Goal: Information Seeking & Learning: Check status

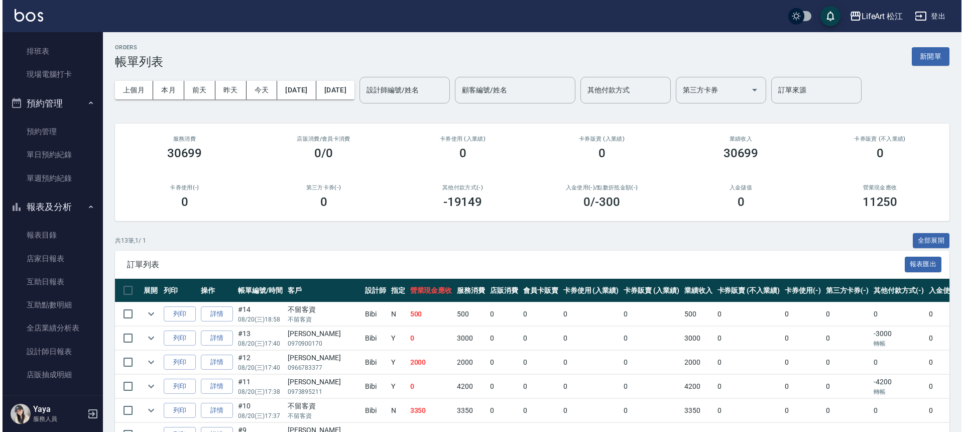
scroll to position [208, 0]
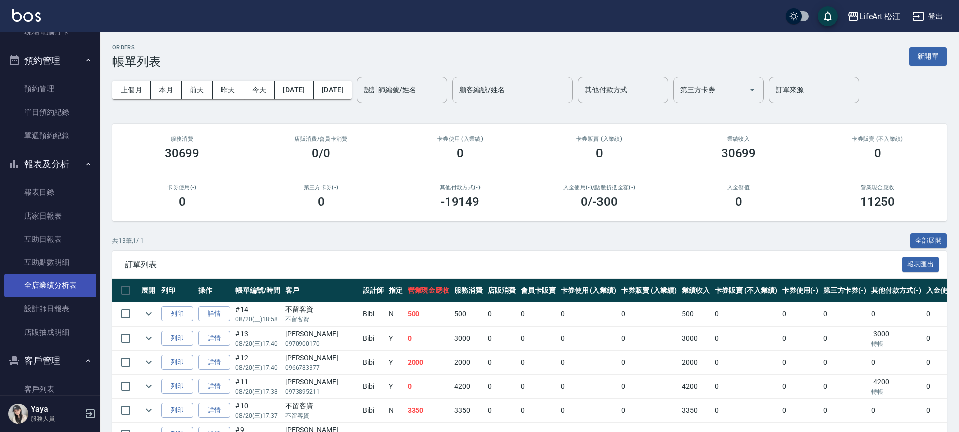
click at [69, 287] on link "全店業績分析表" at bounding box center [50, 285] width 92 height 23
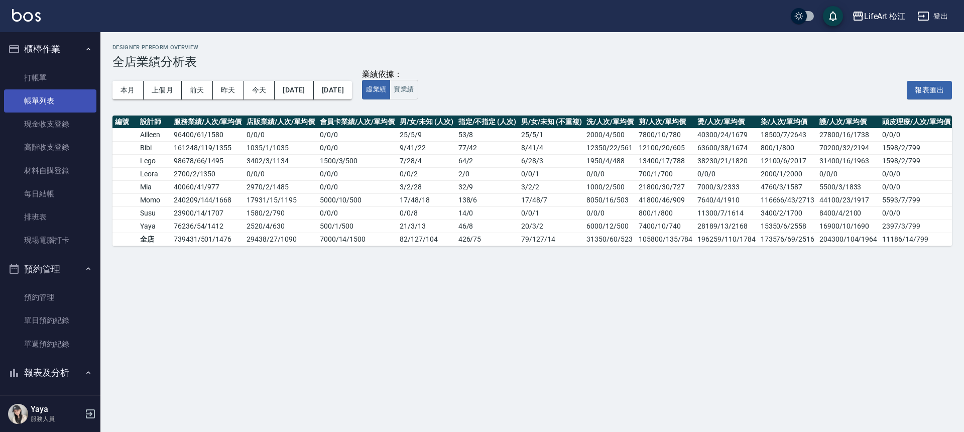
click at [62, 101] on link "帳單列表" at bounding box center [50, 100] width 92 height 23
click at [61, 102] on link "帳單列表" at bounding box center [50, 100] width 92 height 23
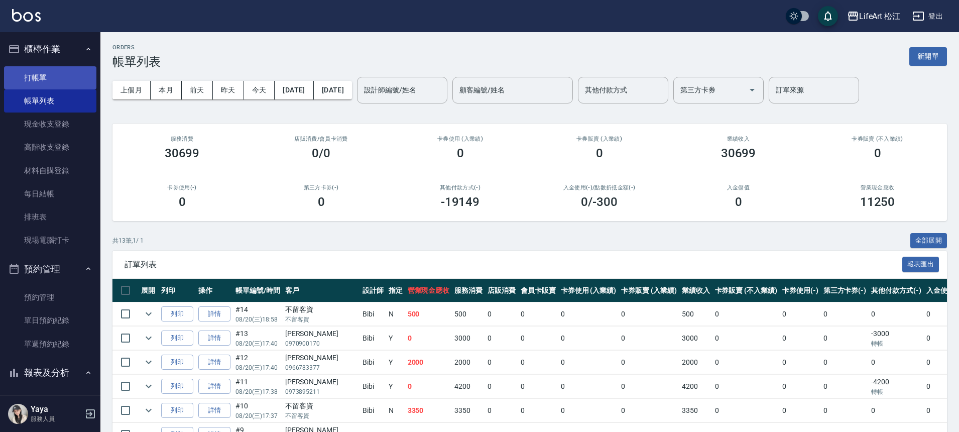
click at [38, 76] on link "打帳單" at bounding box center [50, 77] width 92 height 23
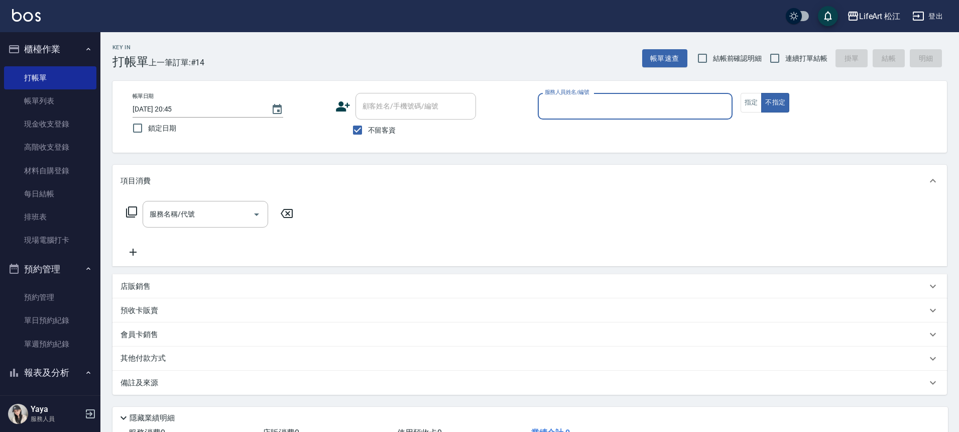
click at [363, 127] on input "不留客資" at bounding box center [357, 129] width 21 height 21
checkbox input "false"
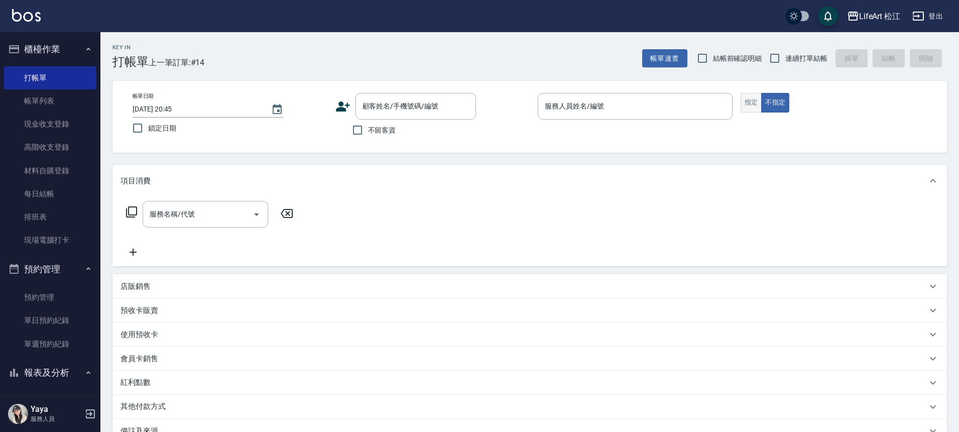
click at [759, 110] on button "指定" at bounding box center [751, 103] width 22 height 20
click at [415, 106] on input "顧客姓名/手機號碼/編號" at bounding box center [408, 106] width 96 height 18
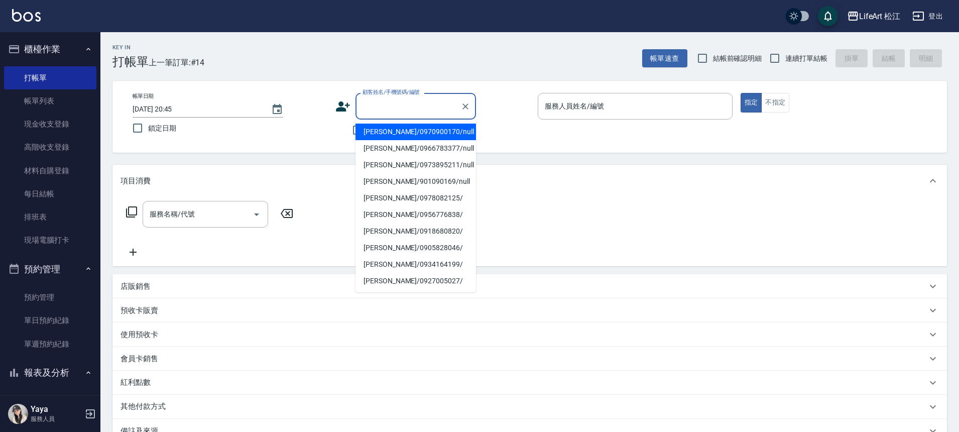
click at [330, 109] on div "帳單日期 2025/08/20 20:45 鎖定日期 顧客姓名/手機號碼/編號 顧客姓名/手機號碼/編號 不留客資 服務人員姓名/編號 服務人員姓名/編號 指…" at bounding box center [529, 117] width 810 height 48
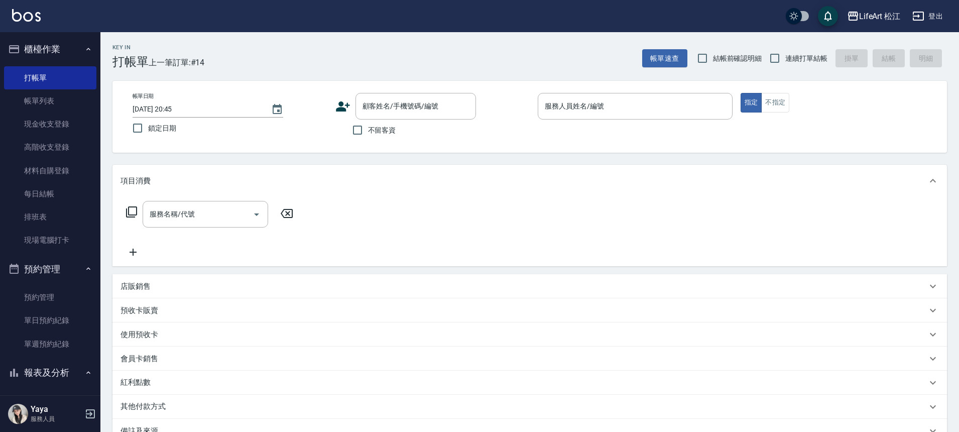
click at [336, 109] on icon at bounding box center [343, 106] width 14 height 10
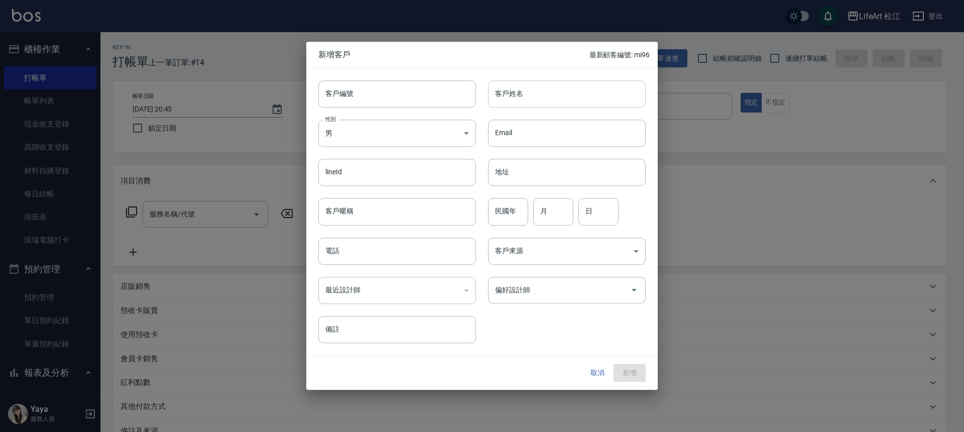
click at [522, 95] on input "客戶姓名" at bounding box center [567, 93] width 158 height 27
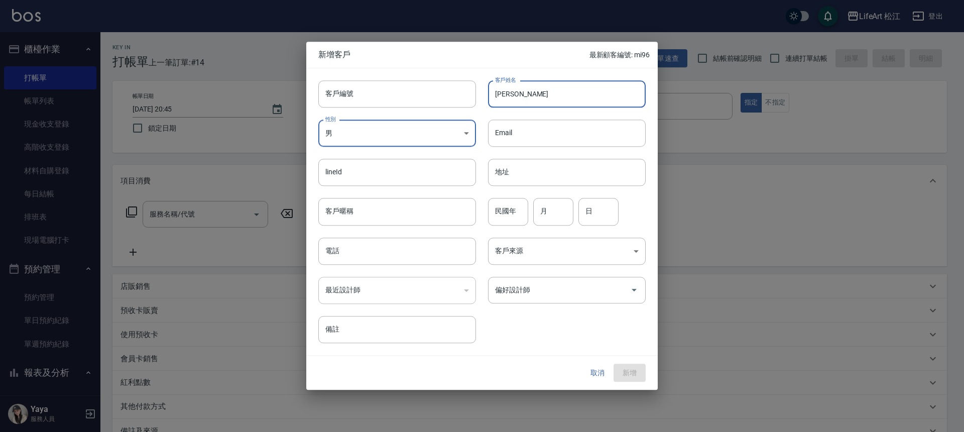
type input "高佳蓉"
click at [365, 268] on div "最近設計師 ​ 最近設計師" at bounding box center [391, 284] width 170 height 39
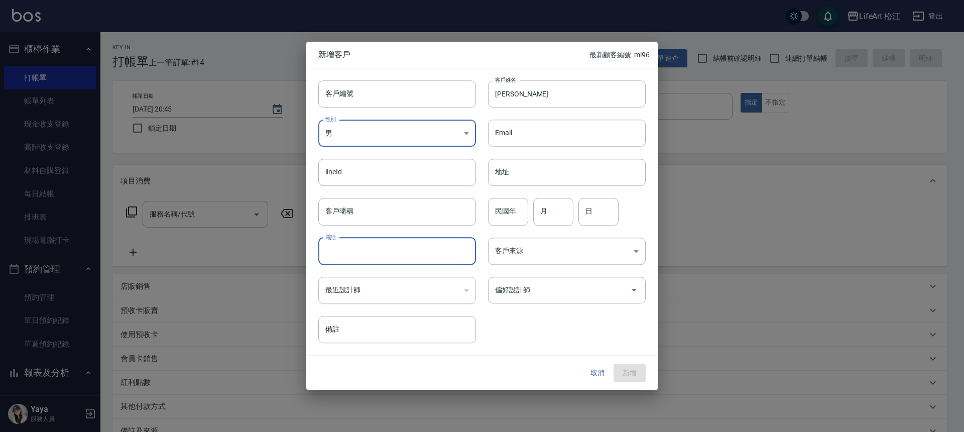
click at [364, 255] on input "電話" at bounding box center [397, 250] width 158 height 27
type input "0982158349"
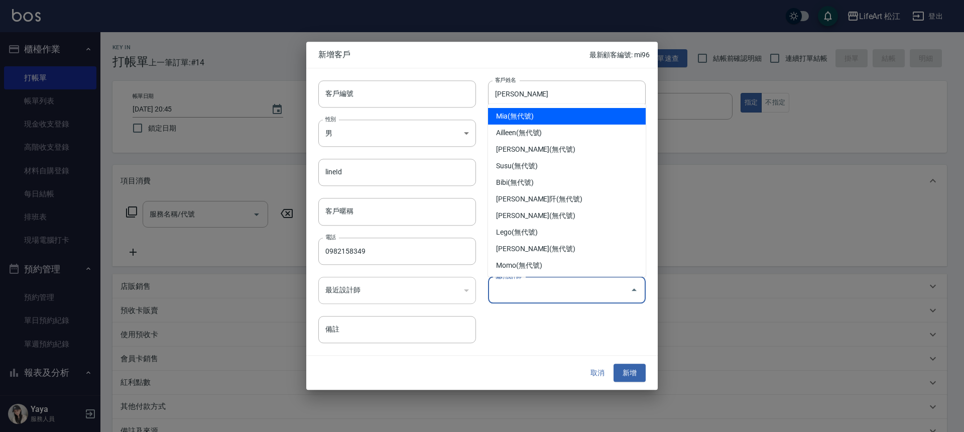
click at [551, 293] on input "偏好設計師" at bounding box center [559, 290] width 134 height 18
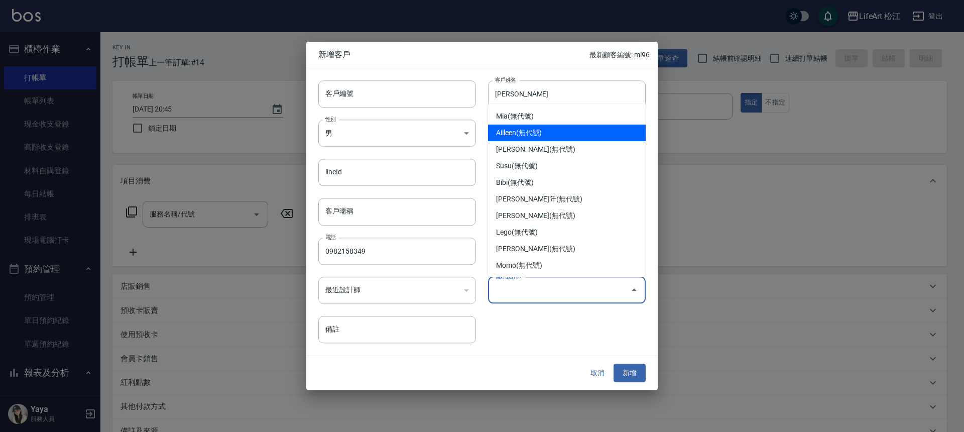
click at [544, 139] on li "Ailleen(無代號)" at bounding box center [567, 132] width 158 height 17
type input "Ailleen"
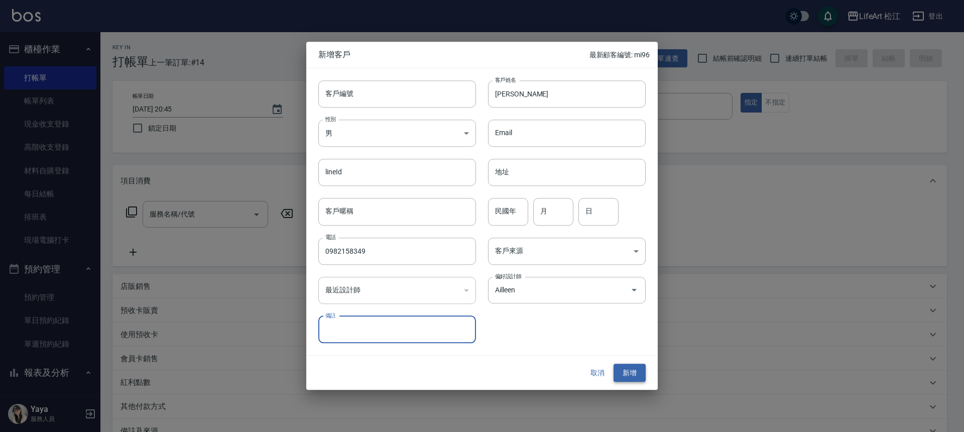
click at [621, 364] on button "新增" at bounding box center [629, 372] width 32 height 19
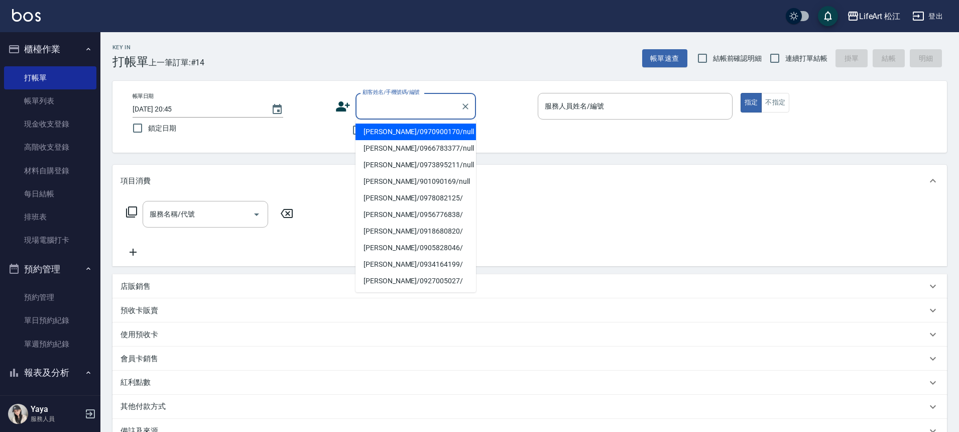
click at [368, 99] on input "顧客姓名/手機號碼/編號" at bounding box center [408, 106] width 96 height 18
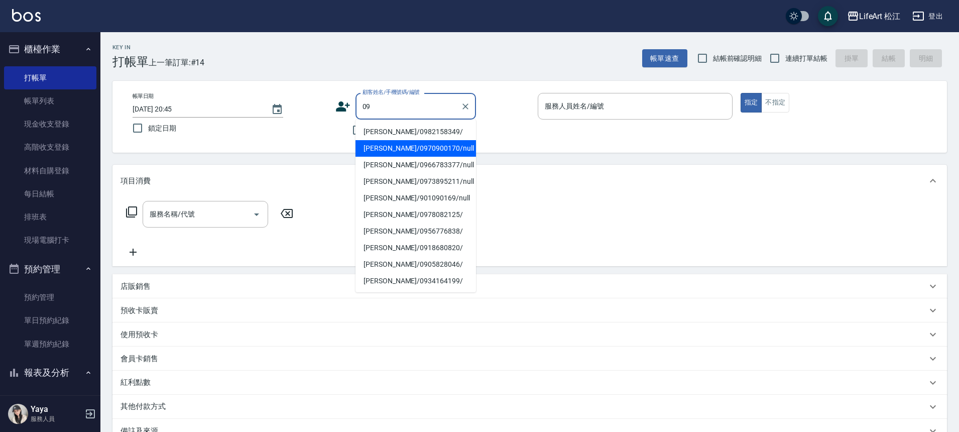
click at [399, 131] on li "高佳蓉/0982158349/" at bounding box center [415, 131] width 120 height 17
type input "高佳蓉/0982158349/"
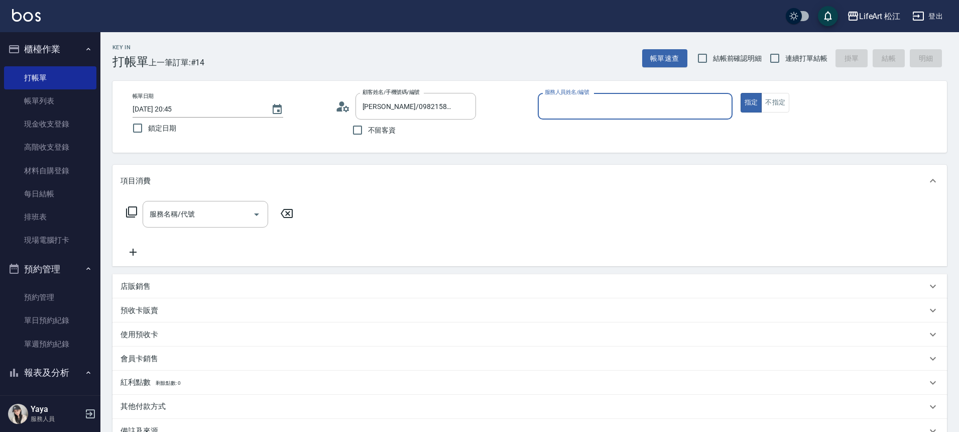
type input "Ailleen(無代號)"
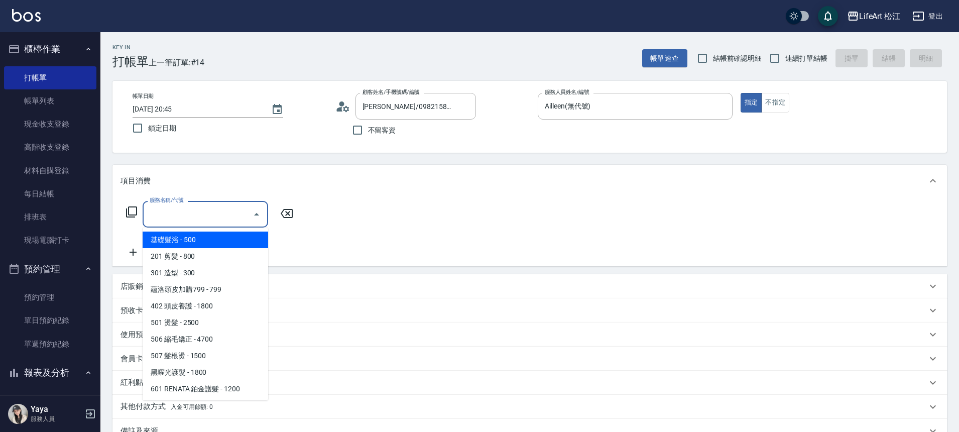
click at [197, 220] on input "服務名稱/代號" at bounding box center [197, 214] width 101 height 18
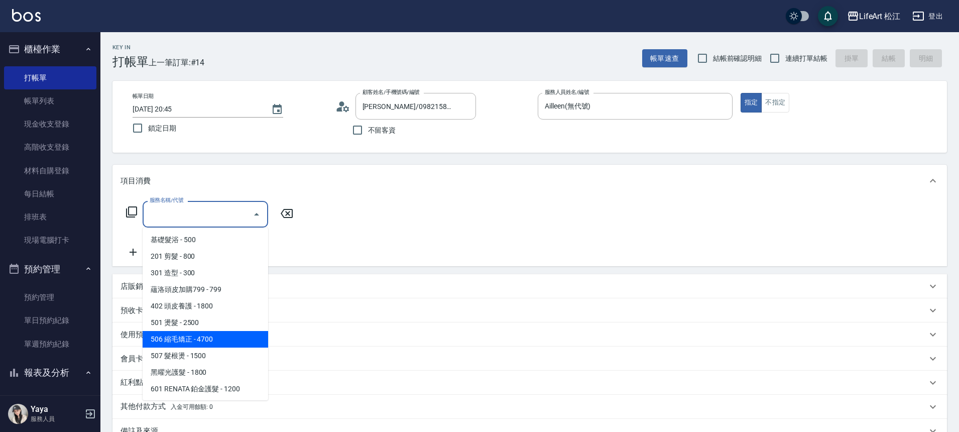
click at [208, 343] on span "506 縮毛矯正 - 4700" at bounding box center [206, 339] width 126 height 17
type input "506 縮毛矯正 (506)"
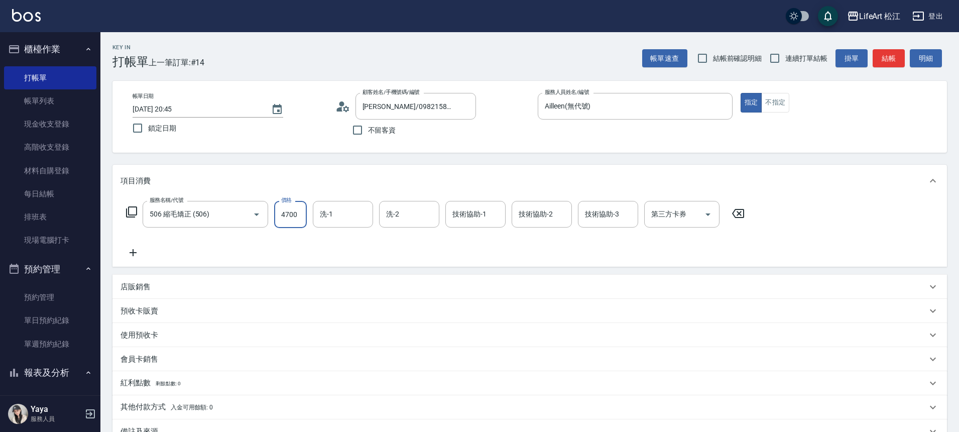
click at [296, 211] on input "4700" at bounding box center [290, 214] width 33 height 27
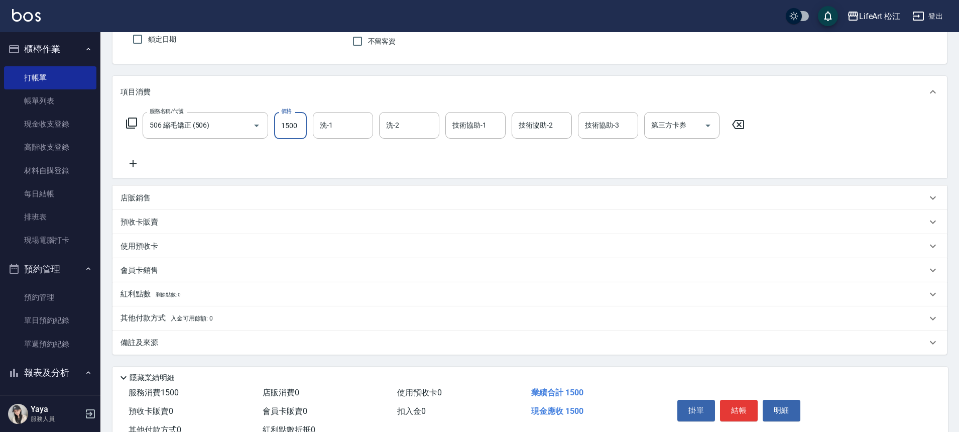
scroll to position [125, 0]
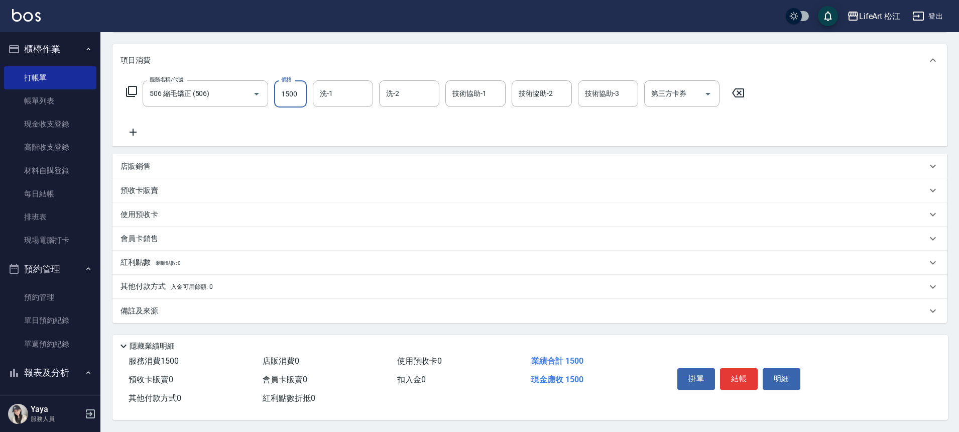
type input "1500"
click at [133, 130] on icon at bounding box center [133, 132] width 7 height 7
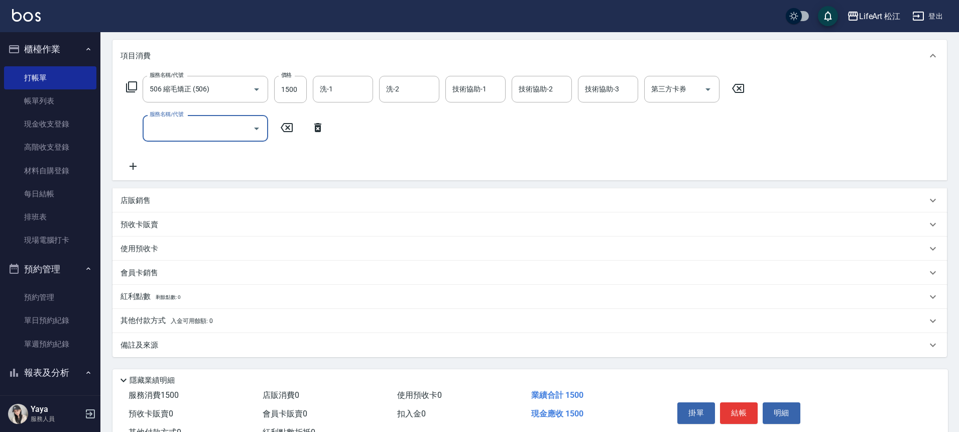
click at [216, 129] on input "服務名稱/代號" at bounding box center [197, 128] width 101 height 18
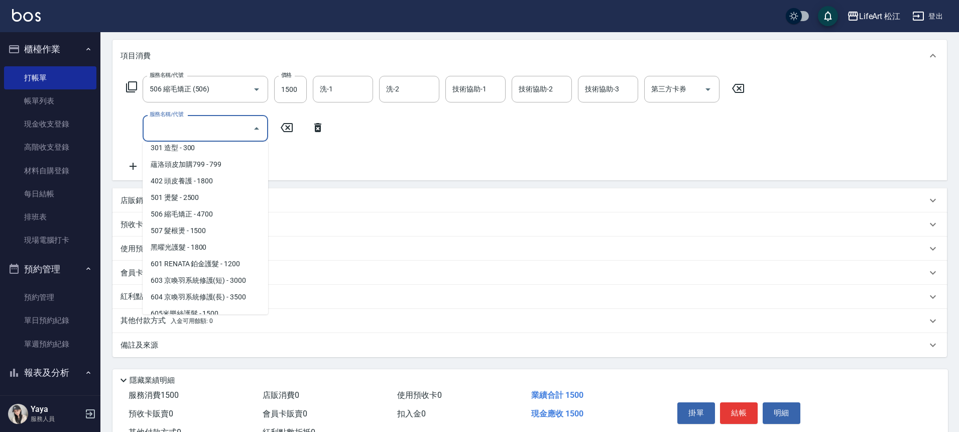
scroll to position [91, 0]
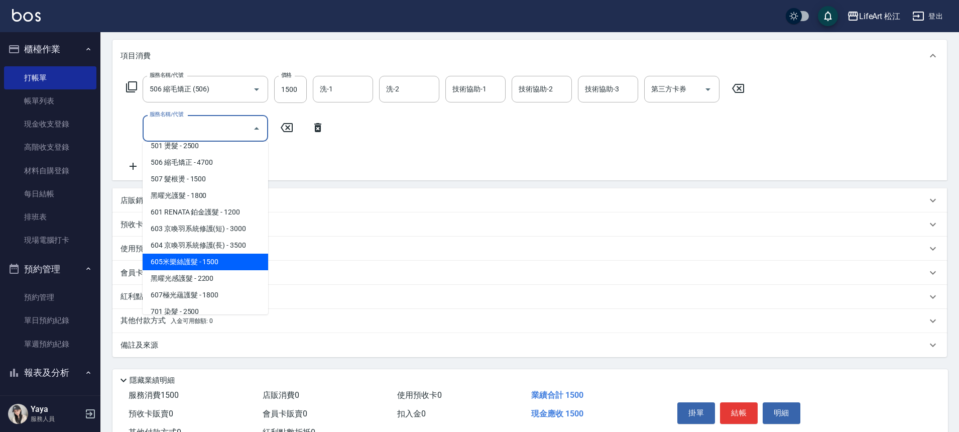
click at [212, 267] on span "605米樂絲護髮 - 1500" at bounding box center [206, 262] width 126 height 17
type input "605米樂絲護髮(605)"
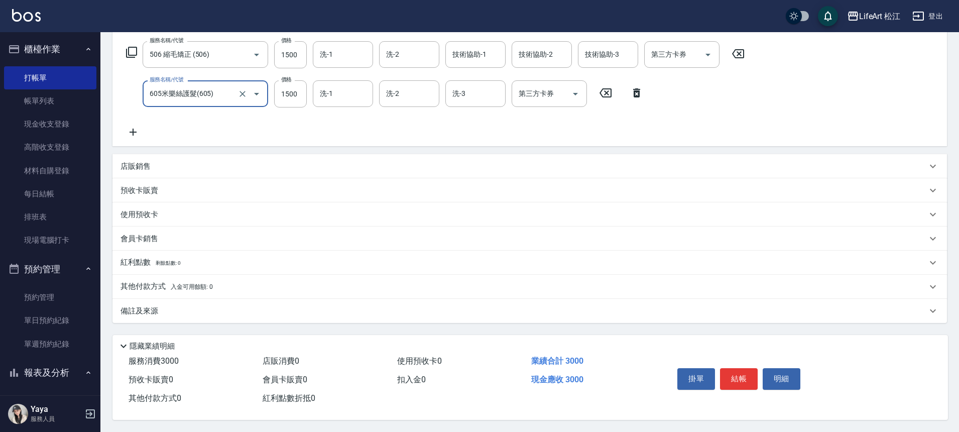
scroll to position [164, 0]
click at [143, 310] on p "備註及來源" at bounding box center [139, 311] width 38 height 11
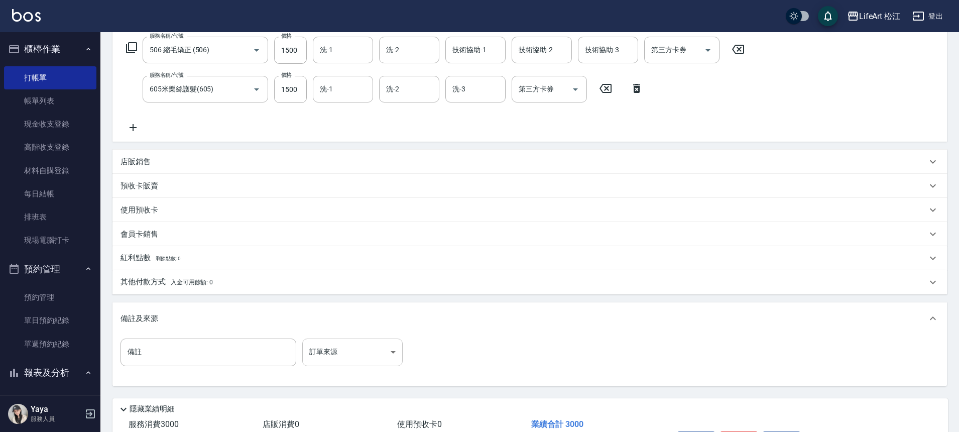
click at [327, 345] on body "LifeArt 松江 登出 櫃檯作業 打帳單 帳單列表 現金收支登錄 高階收支登錄 材料自購登錄 每日結帳 排班表 現場電腦打卡 預約管理 預約管理 單日預約…" at bounding box center [479, 165] width 959 height 659
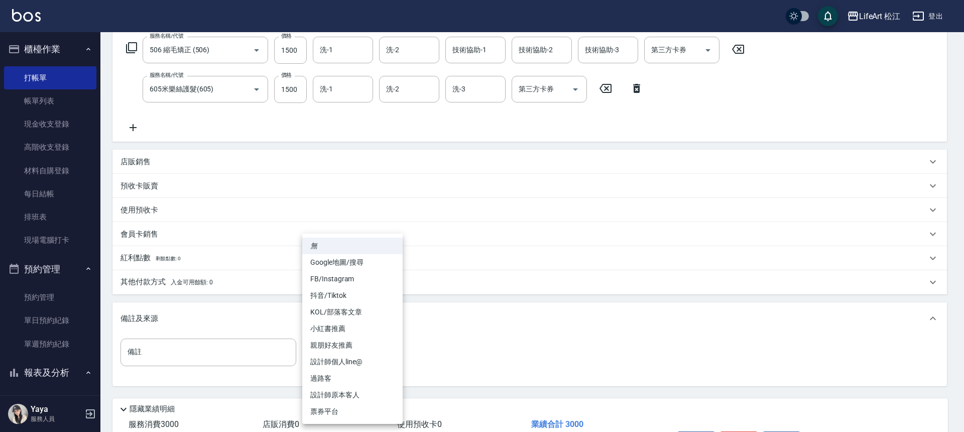
click at [272, 336] on div at bounding box center [482, 216] width 964 height 432
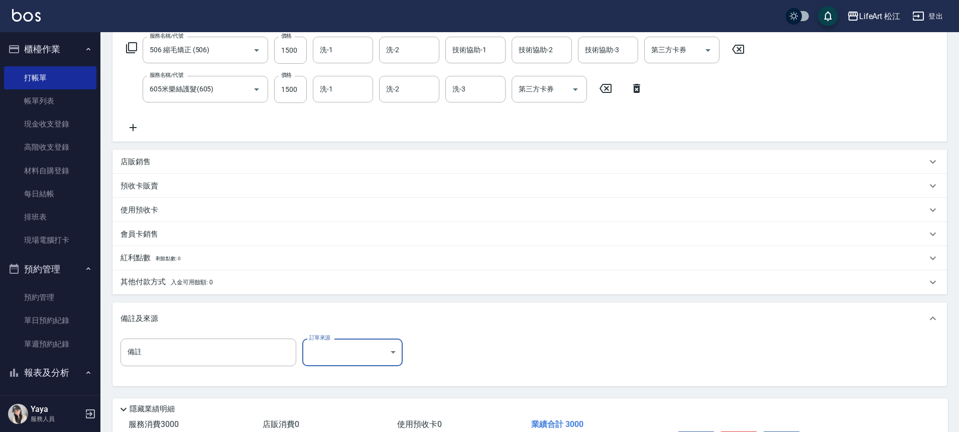
click at [356, 353] on body "LifeArt 松江 登出 櫃檯作業 打帳單 帳單列表 現金收支登錄 高階收支登錄 材料自購登錄 每日結帳 排班表 現場電腦打卡 預約管理 預約管理 單日預約…" at bounding box center [479, 165] width 959 height 659
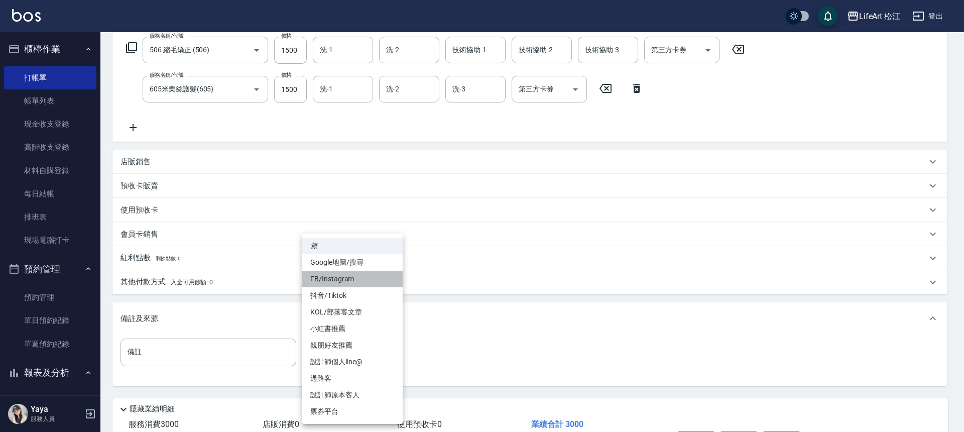
click at [338, 283] on li "FB/Instagram" at bounding box center [352, 279] width 100 height 17
type input "FB/Instagram"
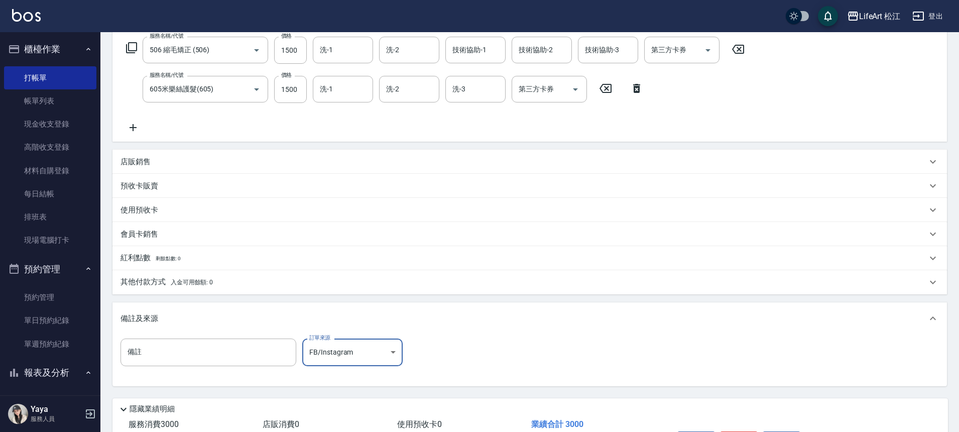
click at [165, 280] on p "其他付款方式 入金可用餘額: 0" at bounding box center [166, 282] width 92 height 11
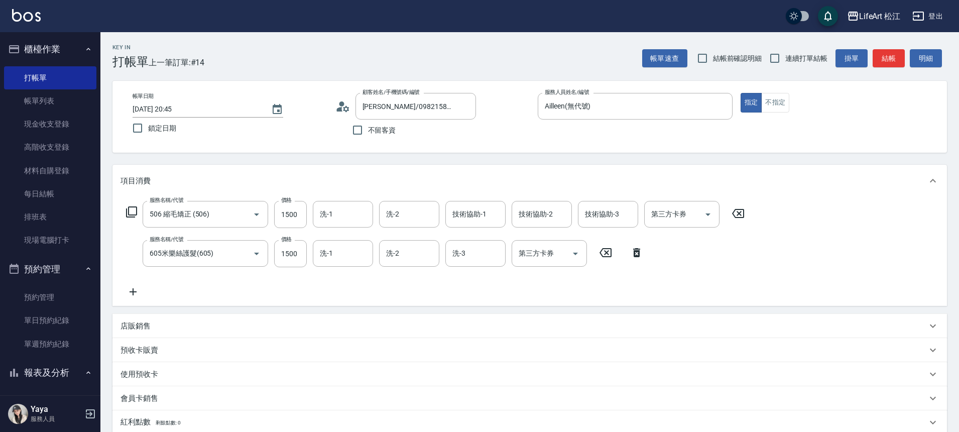
scroll to position [342, 0]
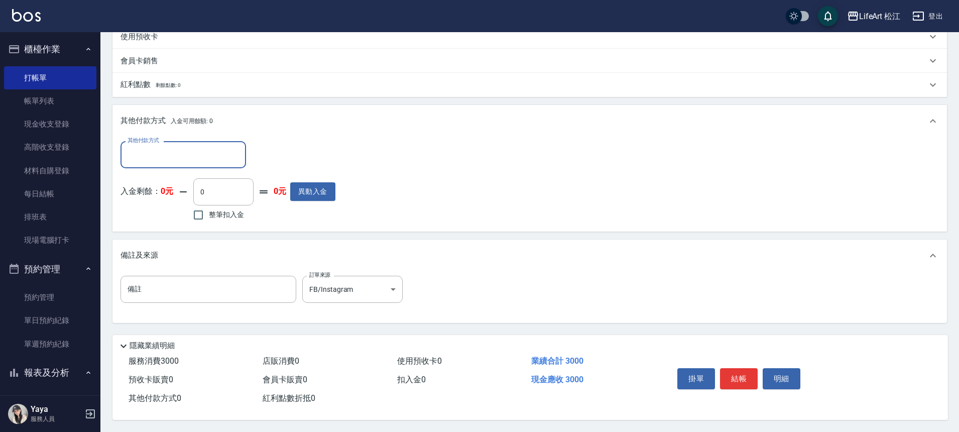
click at [738, 375] on button "結帳" at bounding box center [739, 378] width 38 height 21
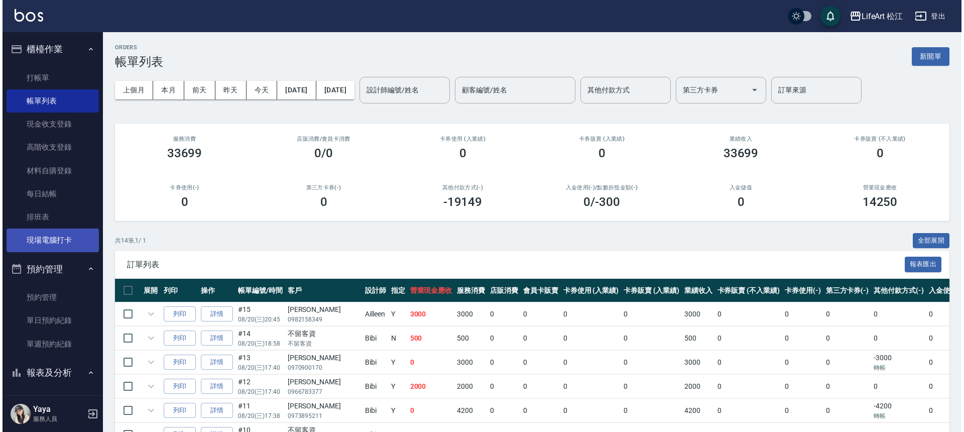
scroll to position [153, 0]
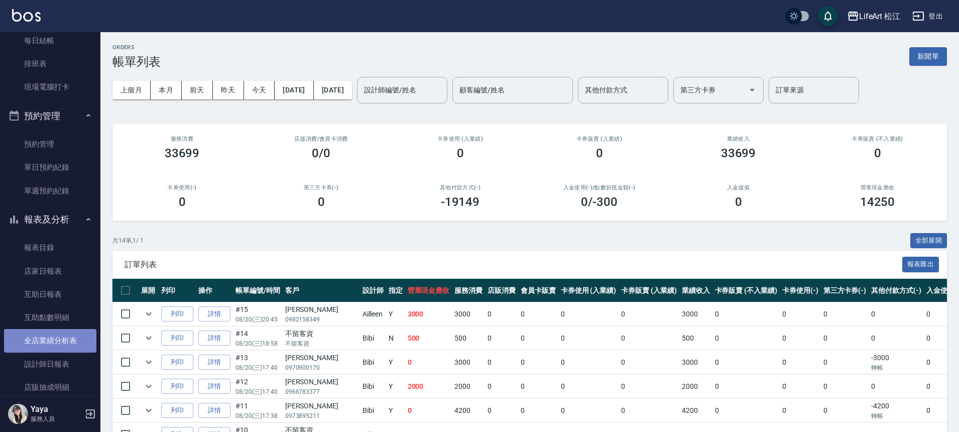
click at [59, 336] on link "全店業績分析表" at bounding box center [50, 340] width 92 height 23
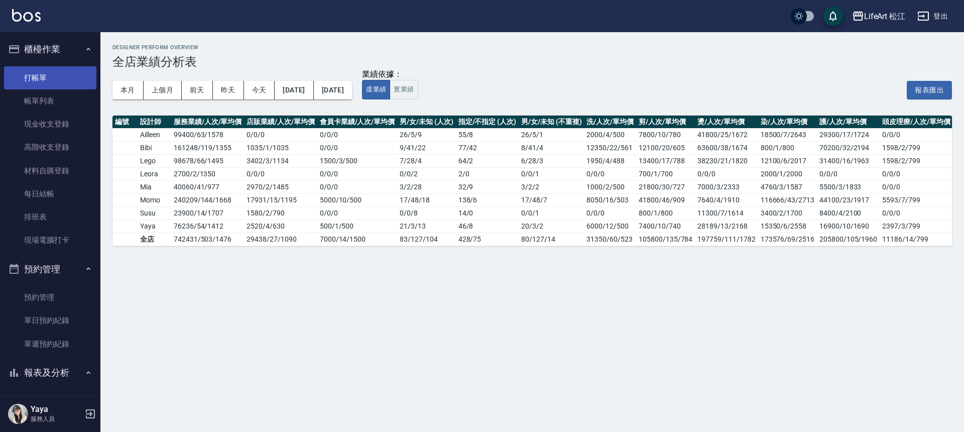
click at [37, 81] on link "打帳單" at bounding box center [50, 77] width 92 height 23
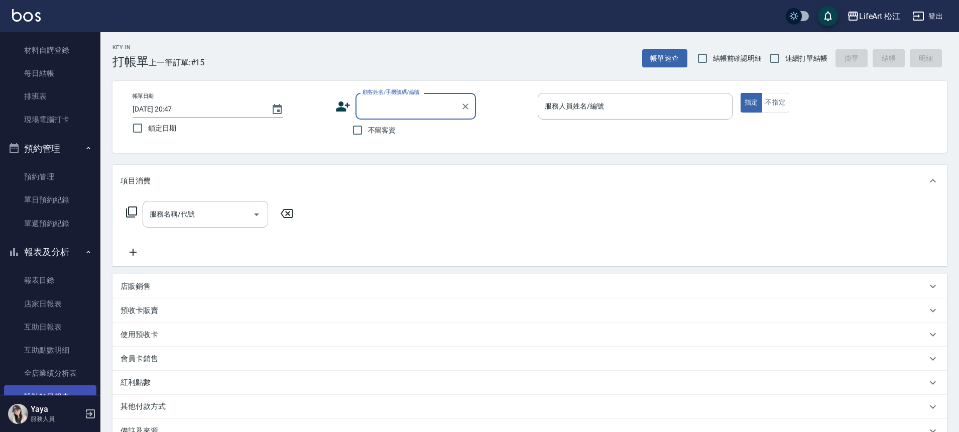
scroll to position [204, 0]
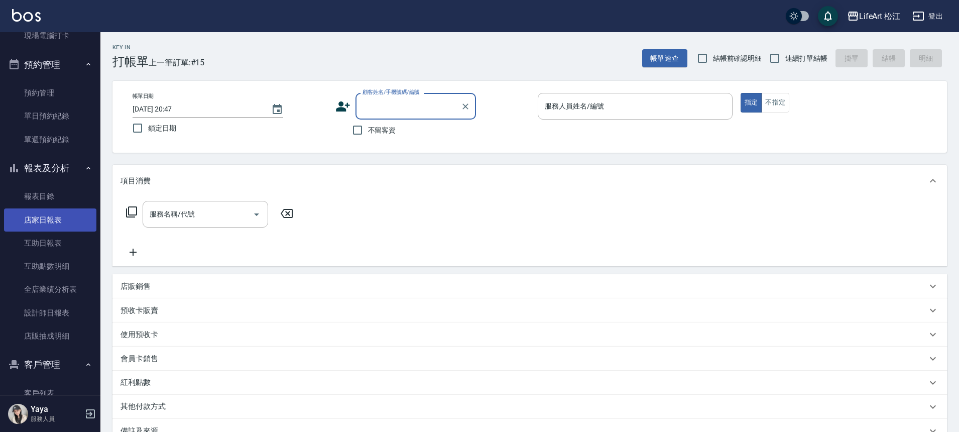
click at [55, 222] on link "店家日報表" at bounding box center [50, 219] width 92 height 23
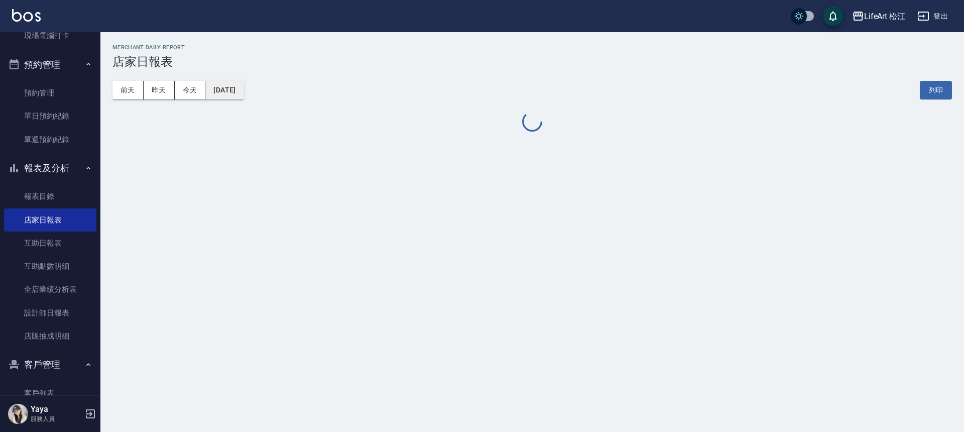
click at [220, 90] on button "[DATE]" at bounding box center [224, 90] width 38 height 19
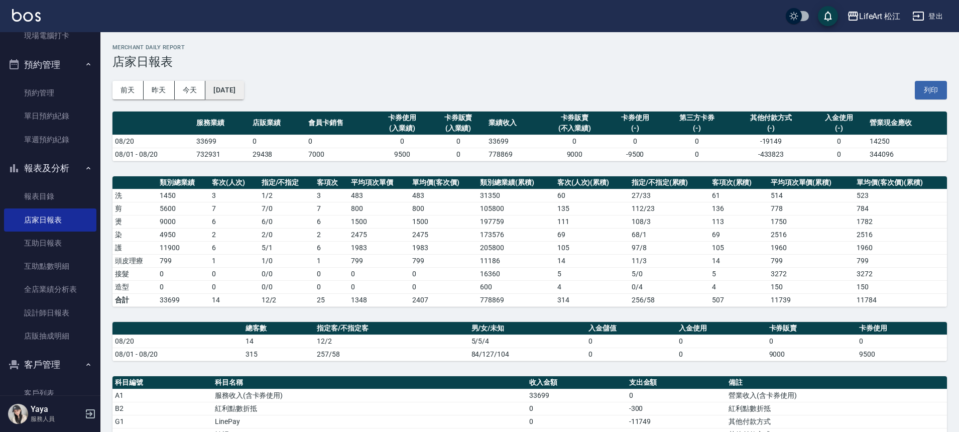
click at [234, 92] on button "[DATE]" at bounding box center [224, 90] width 38 height 19
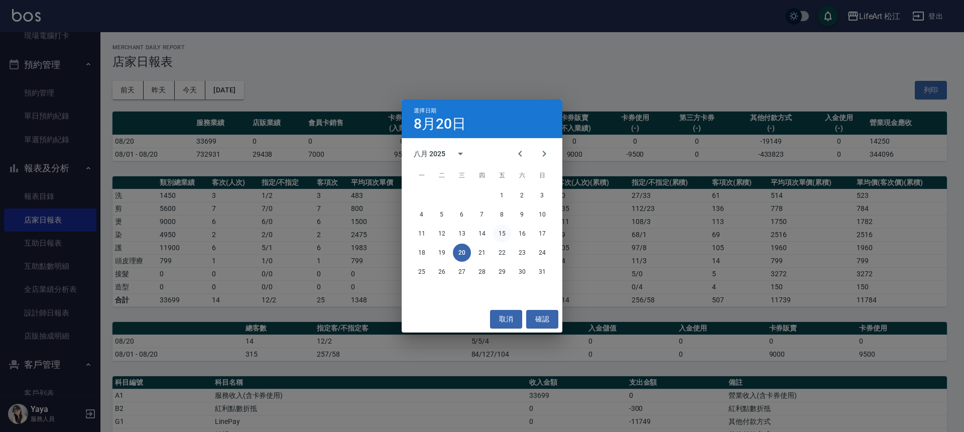
click at [504, 237] on button "15" at bounding box center [502, 233] width 18 height 18
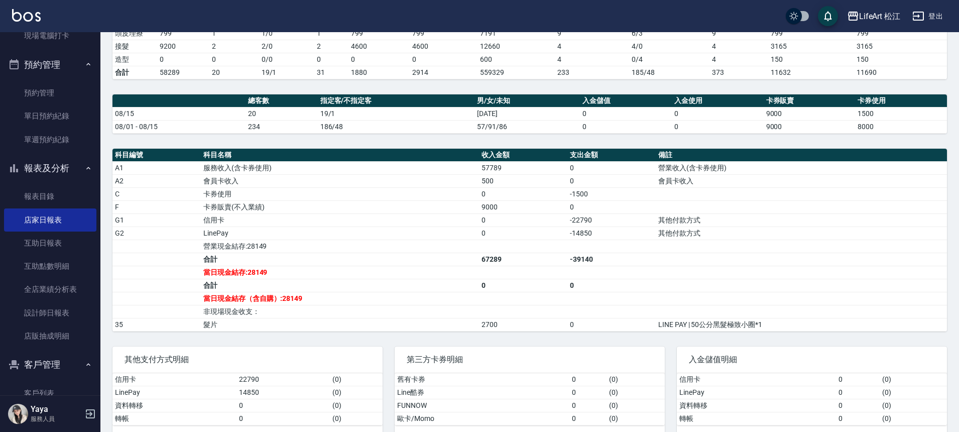
scroll to position [245, 0]
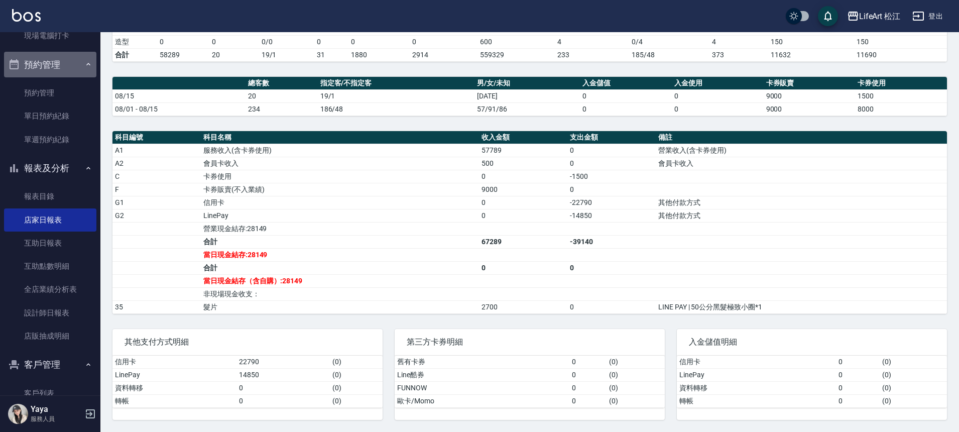
click at [55, 61] on button "預約管理" at bounding box center [50, 65] width 92 height 26
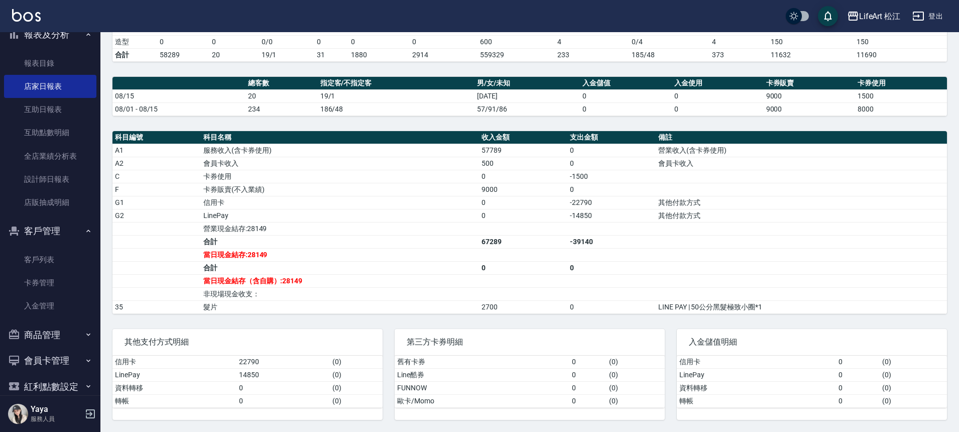
scroll to position [41, 0]
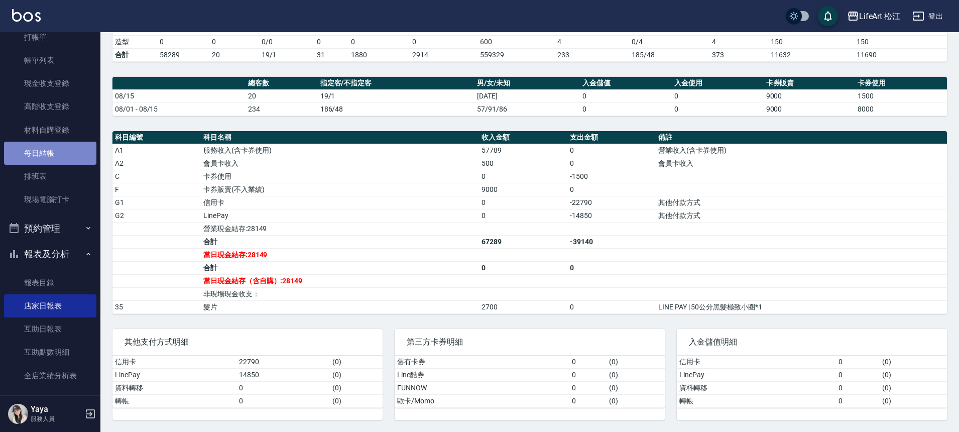
click at [58, 151] on link "每日結帳" at bounding box center [50, 153] width 92 height 23
click at [60, 153] on link "每日結帳" at bounding box center [50, 153] width 92 height 23
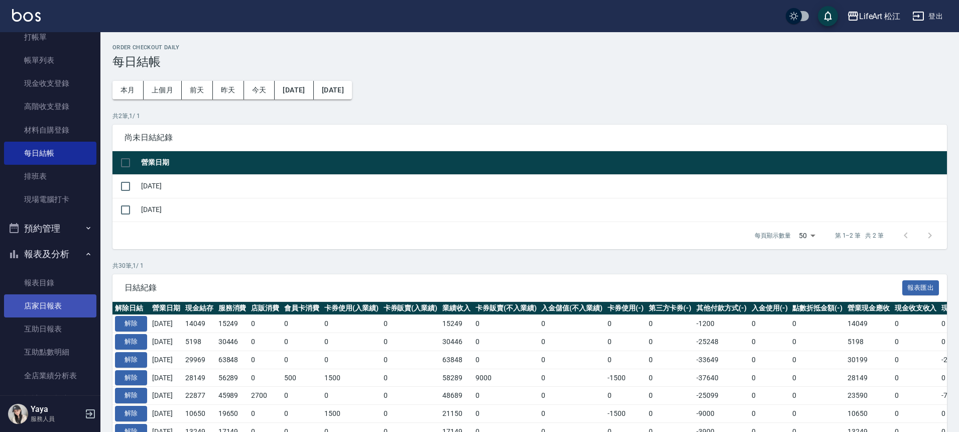
click at [45, 308] on link "店家日報表" at bounding box center [50, 305] width 92 height 23
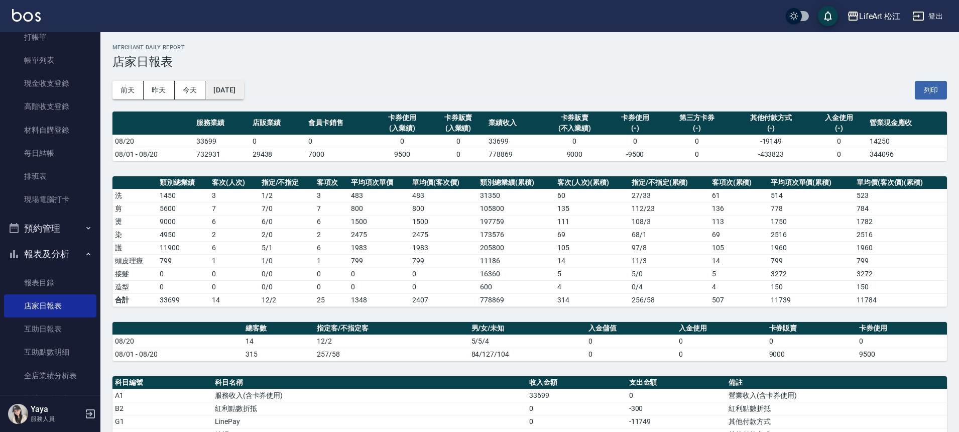
click at [242, 93] on button "[DATE]" at bounding box center [224, 90] width 38 height 19
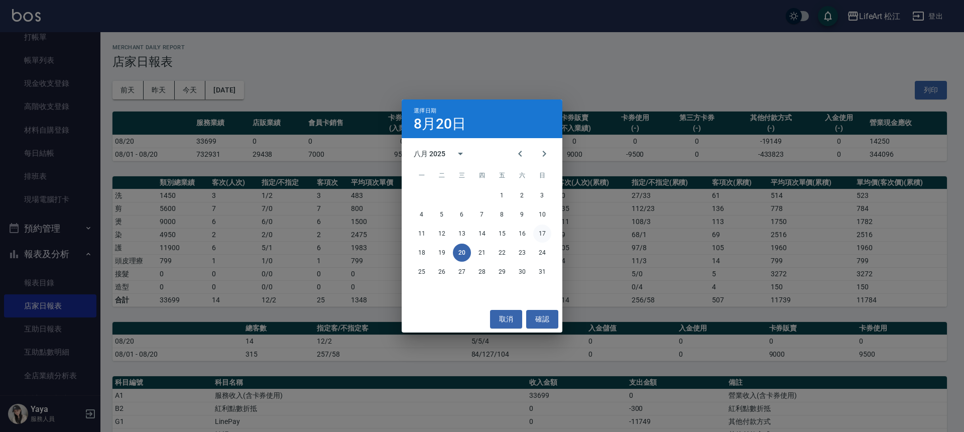
click at [539, 233] on button "17" at bounding box center [542, 233] width 18 height 18
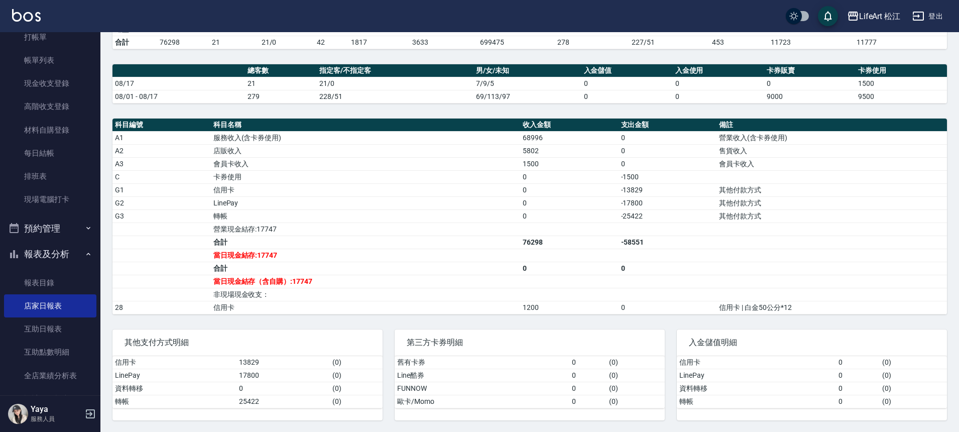
scroll to position [258, 0]
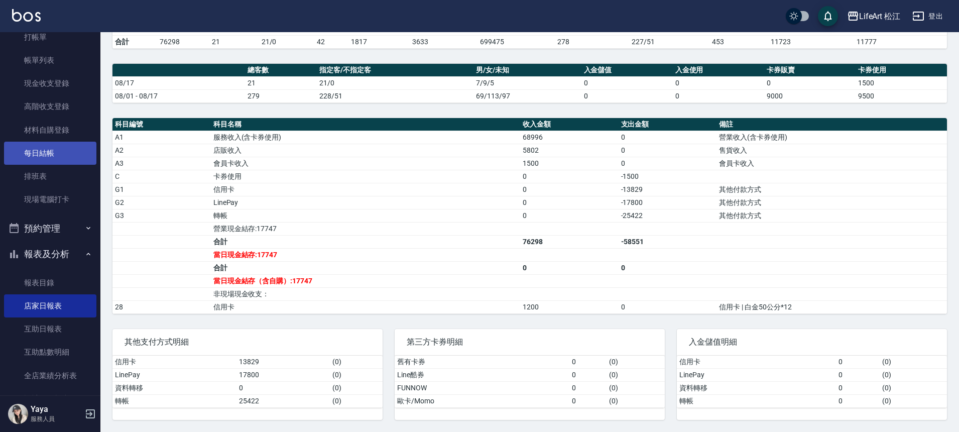
click at [75, 149] on link "每日結帳" at bounding box center [50, 153] width 92 height 23
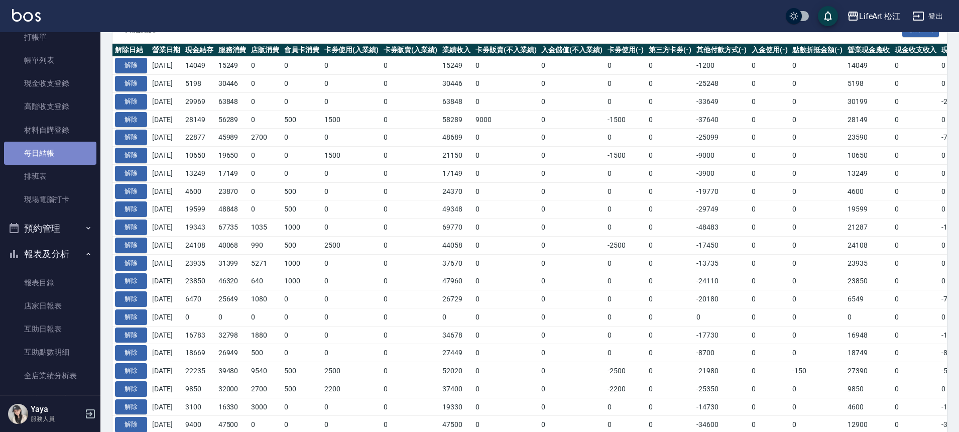
click at [75, 147] on link "每日結帳" at bounding box center [50, 153] width 92 height 23
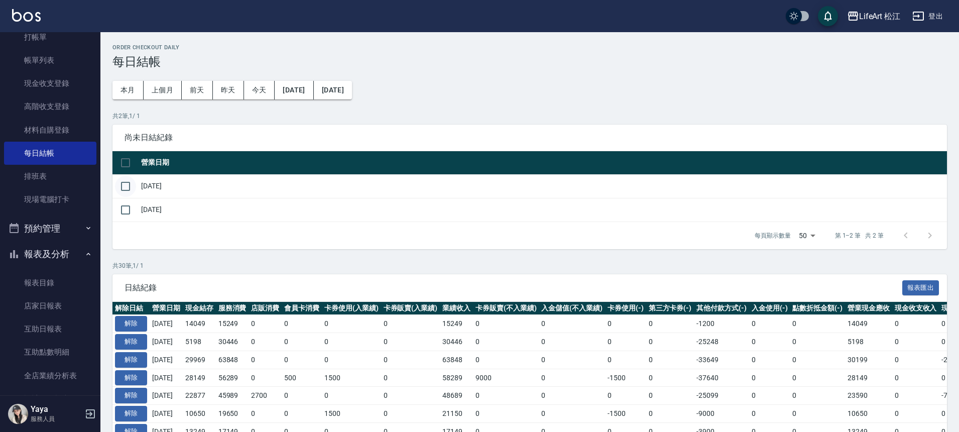
click at [124, 185] on input "checkbox" at bounding box center [125, 186] width 21 height 21
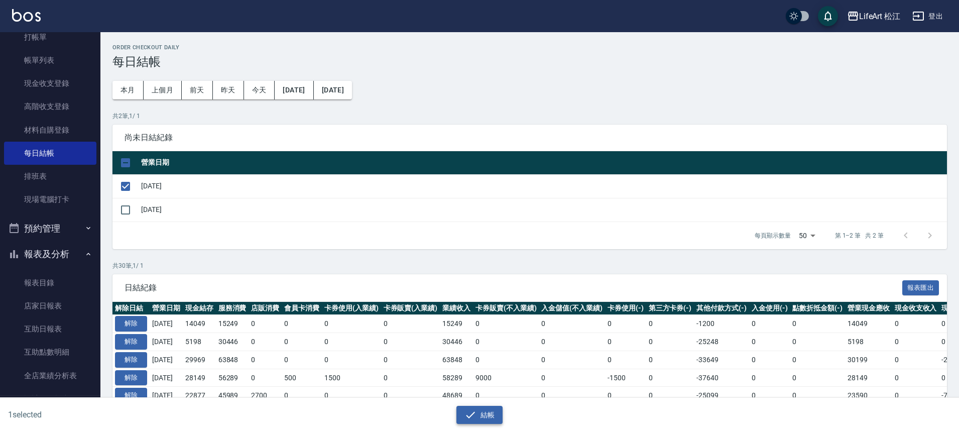
click at [479, 418] on button "結帳" at bounding box center [479, 415] width 47 height 19
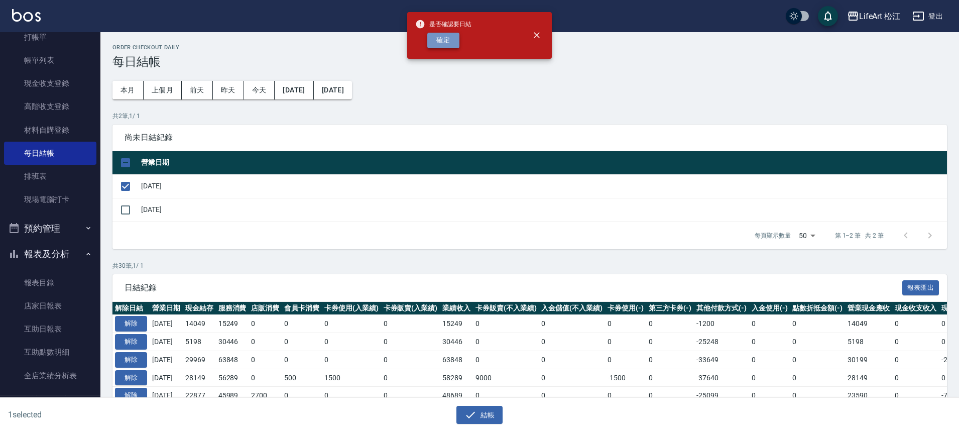
click at [452, 45] on button "確定" at bounding box center [443, 41] width 32 height 16
checkbox input "false"
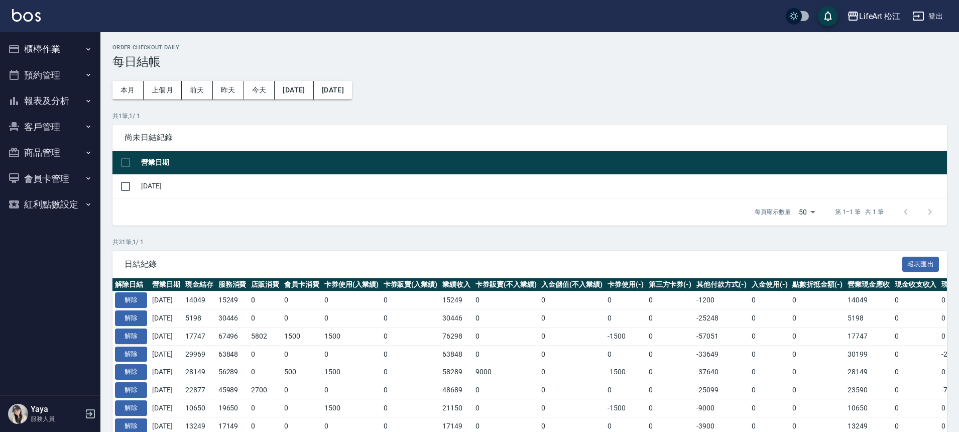
click at [65, 95] on button "報表及分析" at bounding box center [50, 101] width 92 height 26
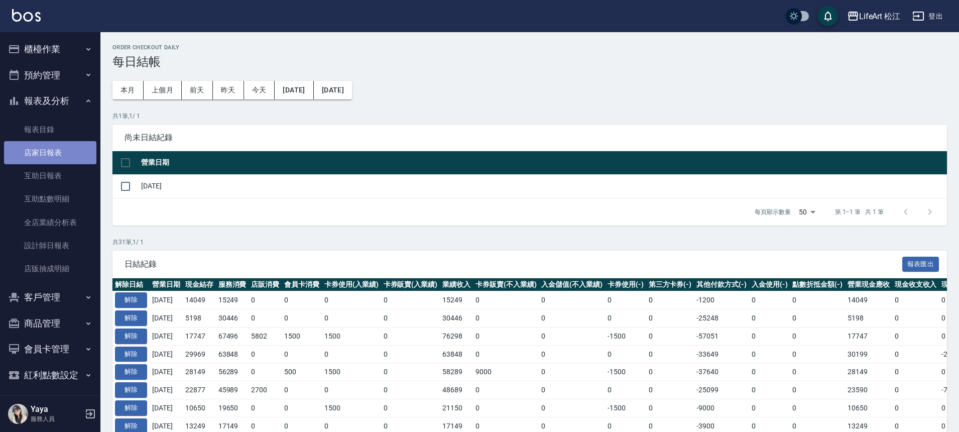
click at [67, 155] on link "店家日報表" at bounding box center [50, 152] width 92 height 23
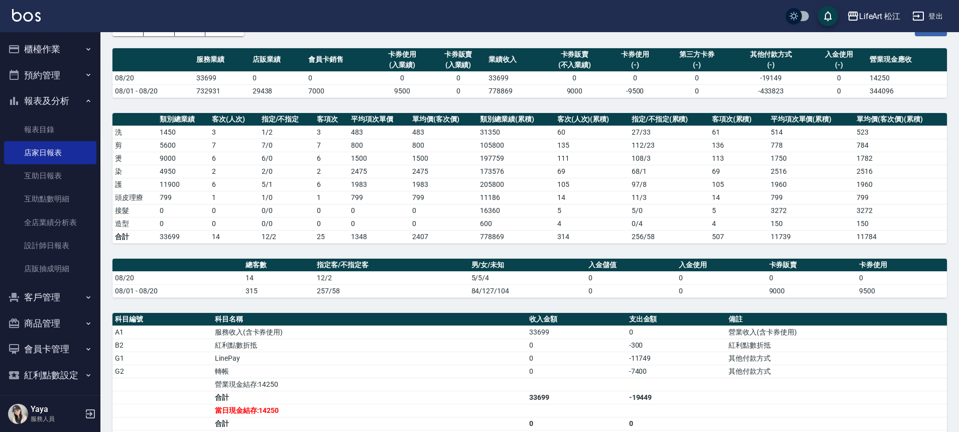
scroll to position [193, 0]
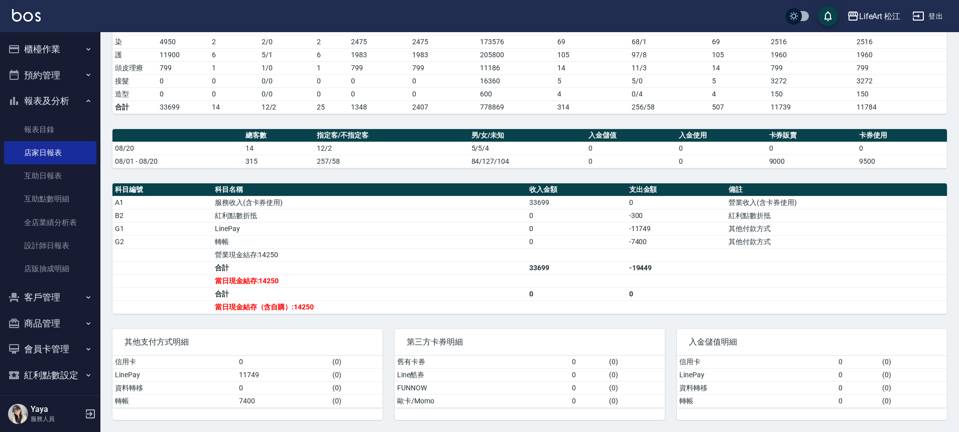
click at [58, 102] on button "報表及分析" at bounding box center [50, 101] width 92 height 26
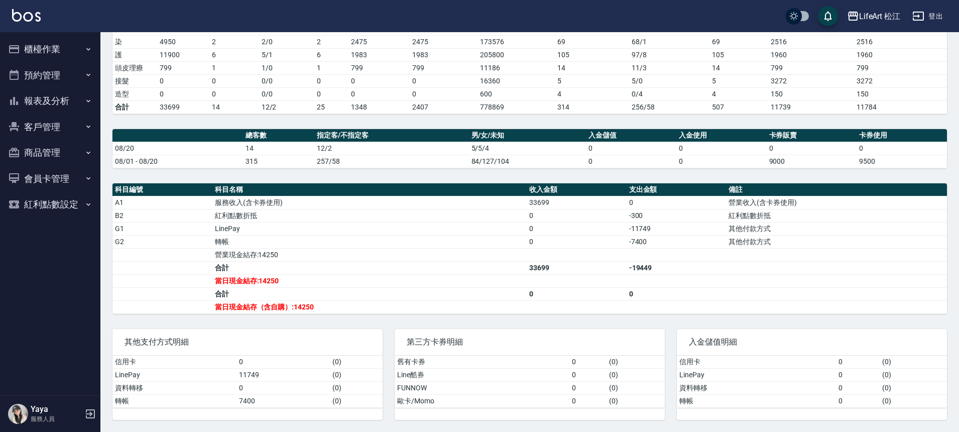
click at [50, 51] on button "櫃檯作業" at bounding box center [50, 49] width 92 height 26
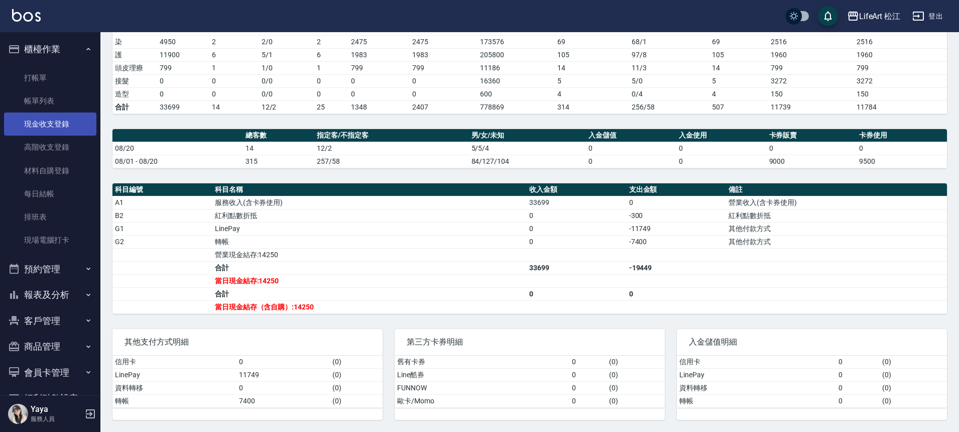
click at [68, 124] on link "現金收支登錄" at bounding box center [50, 123] width 92 height 23
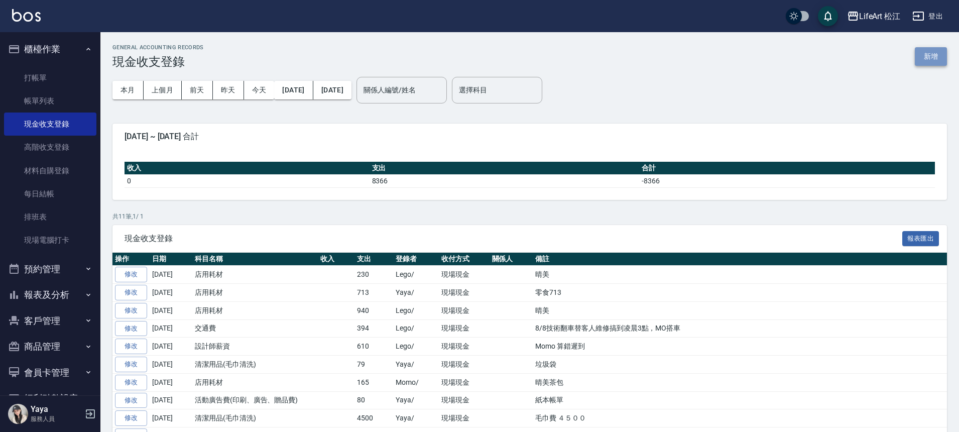
click at [918, 59] on button "新增" at bounding box center [931, 56] width 32 height 19
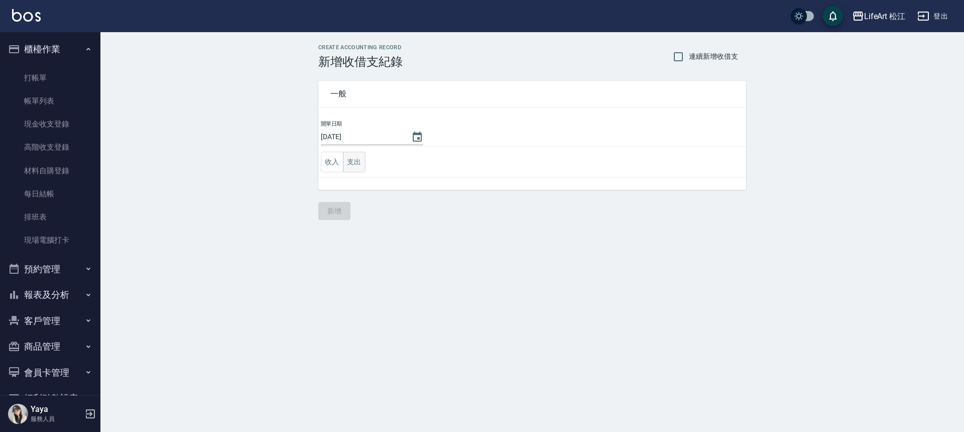
click at [352, 162] on button "支出" at bounding box center [354, 162] width 23 height 21
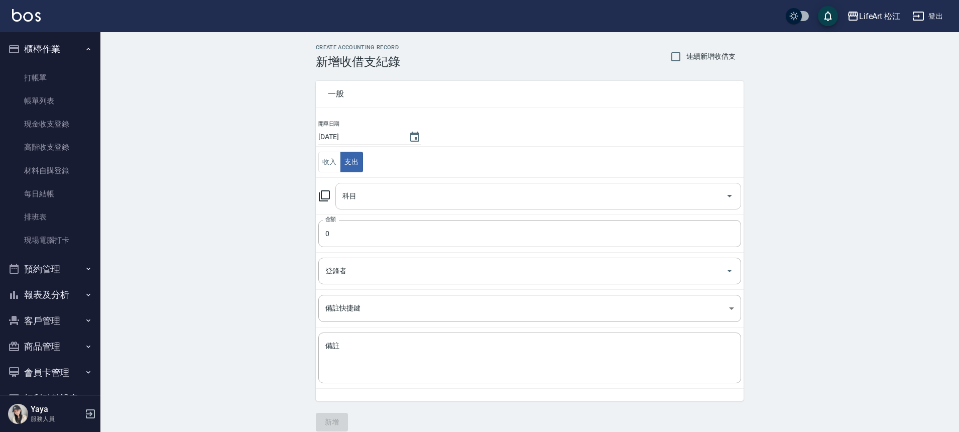
click at [364, 191] on input "科目" at bounding box center [531, 196] width 382 height 18
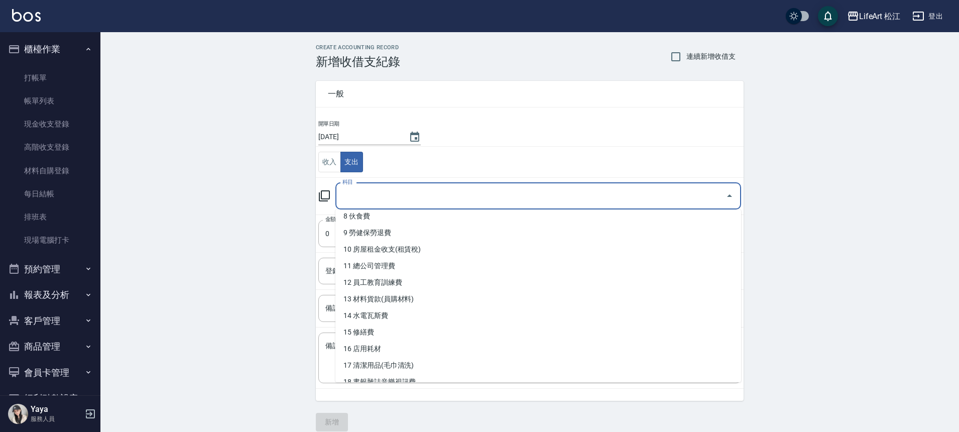
scroll to position [183, 0]
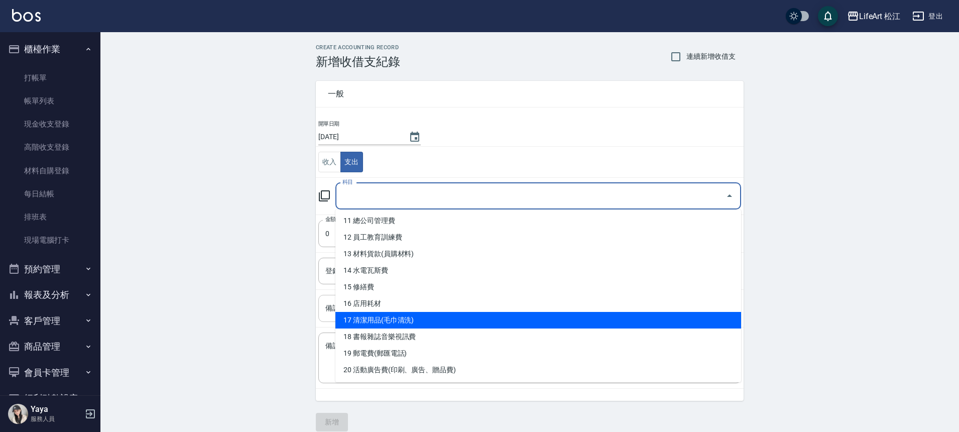
drag, startPoint x: 409, startPoint y: 303, endPoint x: 420, endPoint y: 302, distance: 11.6
click at [413, 308] on li "16 店用耗材" at bounding box center [538, 303] width 406 height 17
type input "16 店用耗材"
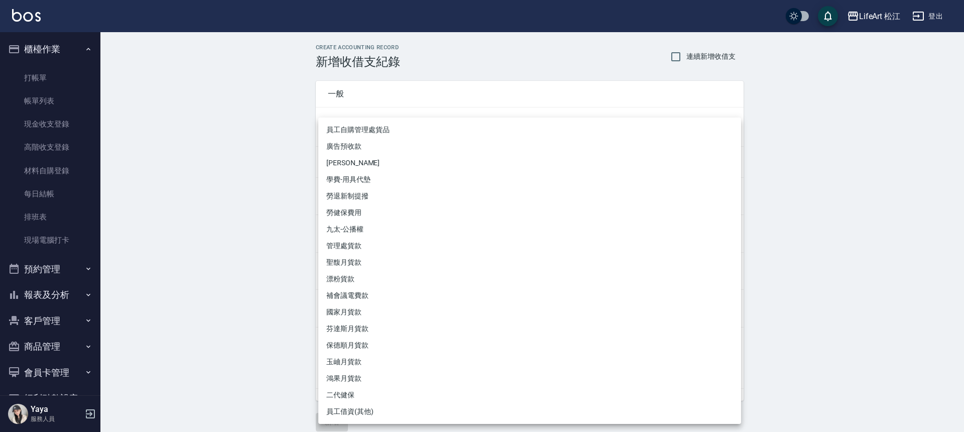
drag, startPoint x: 420, startPoint y: 302, endPoint x: 444, endPoint y: 256, distance: 51.9
click at [444, 256] on body "LifeArt 松江 登出 櫃檯作業 打帳單 帳單列表 現金收支登錄 高階收支登錄 材料自購登錄 每日結帳 排班表 現場電腦打卡 預約管理 預約管理 單日預約…" at bounding box center [482, 221] width 964 height 443
click at [192, 279] on div at bounding box center [482, 216] width 964 height 432
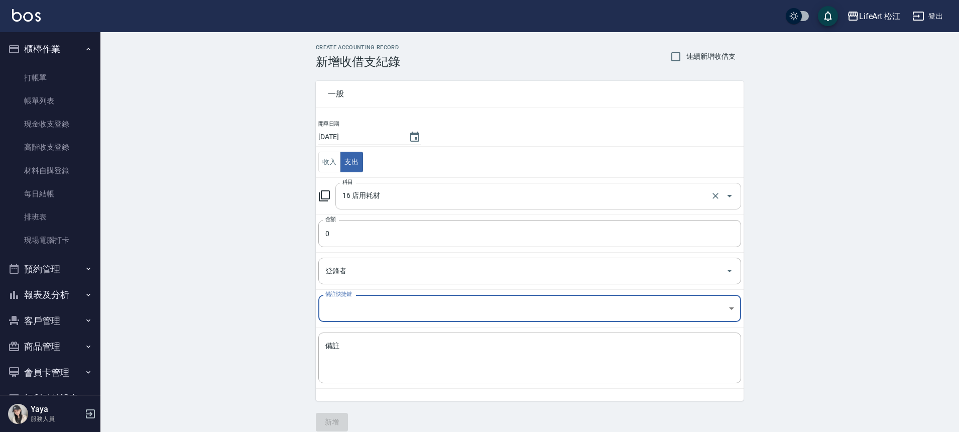
click at [380, 191] on input "16 店用耗材" at bounding box center [524, 196] width 368 height 18
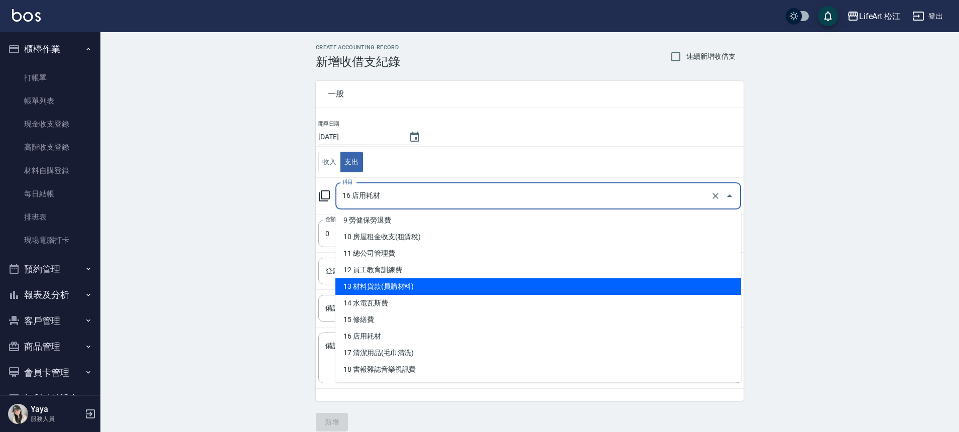
scroll to position [159, 0]
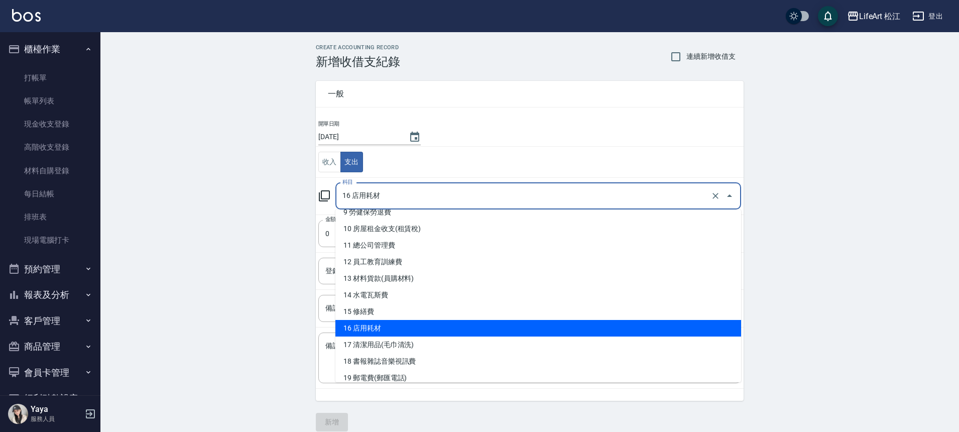
click at [443, 323] on li "16 店用耗材" at bounding box center [538, 328] width 406 height 17
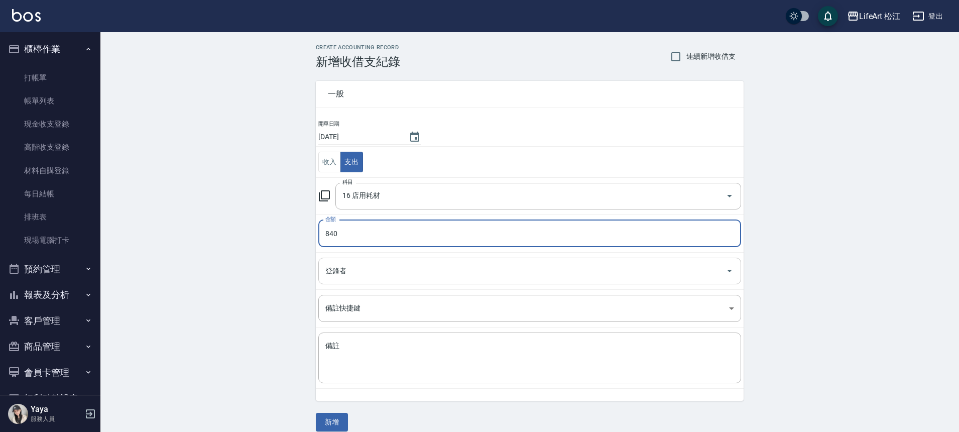
click at [354, 261] on div "登錄者" at bounding box center [529, 271] width 423 height 27
type input "840"
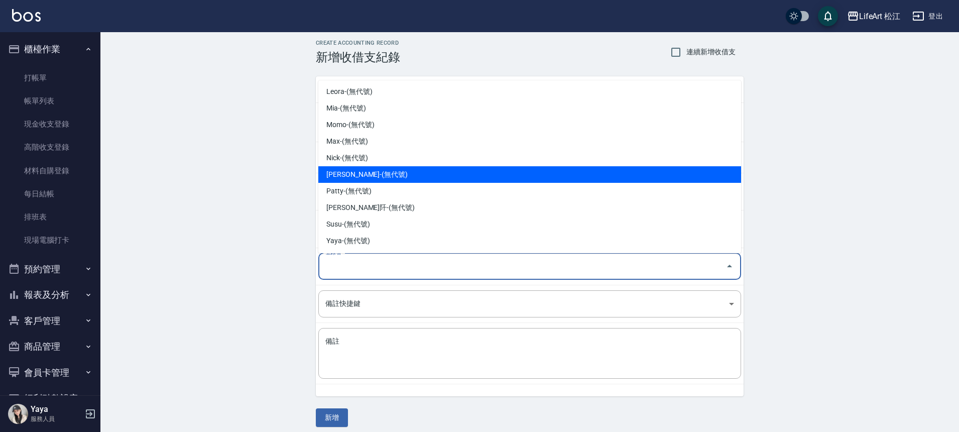
scroll to position [12, 0]
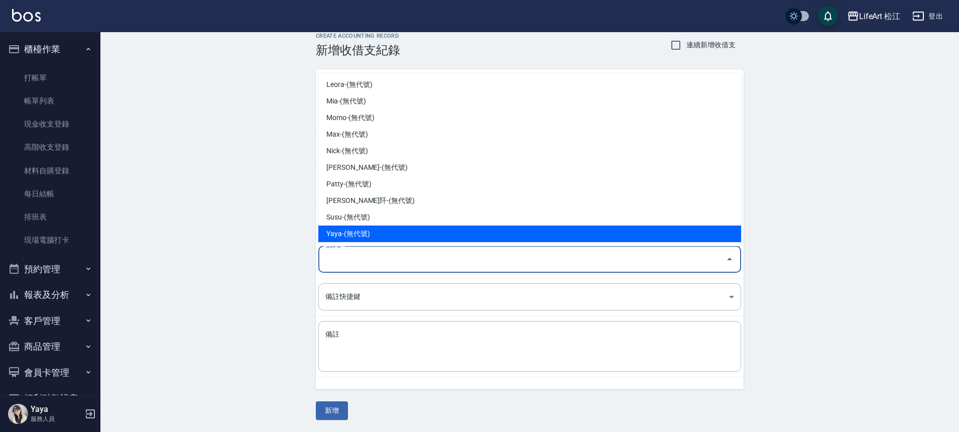
click at [393, 230] on li "Yaya-(無代號)" at bounding box center [529, 233] width 423 height 17
type input "Yaya-(無代號)"
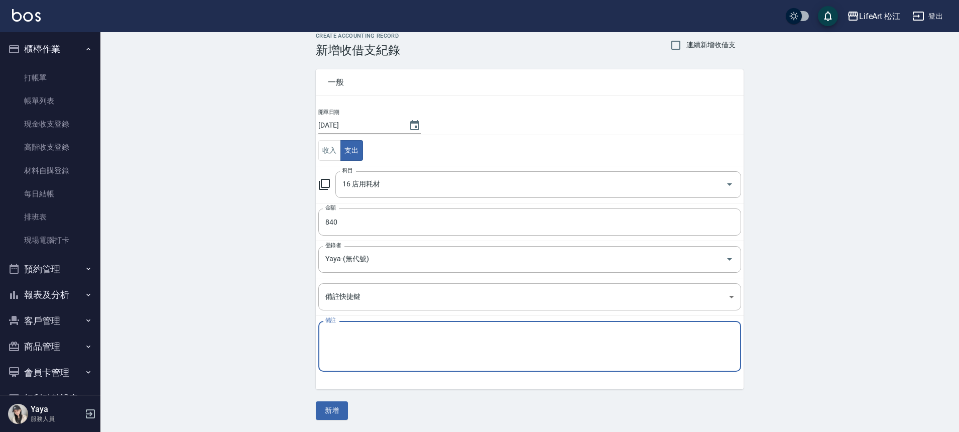
click at [389, 355] on textarea "備註" at bounding box center [529, 346] width 409 height 34
type textarea "ㄉ"
type textarea "五金用品 840"
drag, startPoint x: 264, startPoint y: 255, endPoint x: 321, endPoint y: 378, distance: 135.2
click at [264, 256] on div "CREATE ACCOUNTING RECORD 新增收借支紀錄 連續新增收借支 一般 開單日期 [DATE] 收入 支出 科目 16 店用耗材 科目 金額 …" at bounding box center [529, 226] width 858 height 411
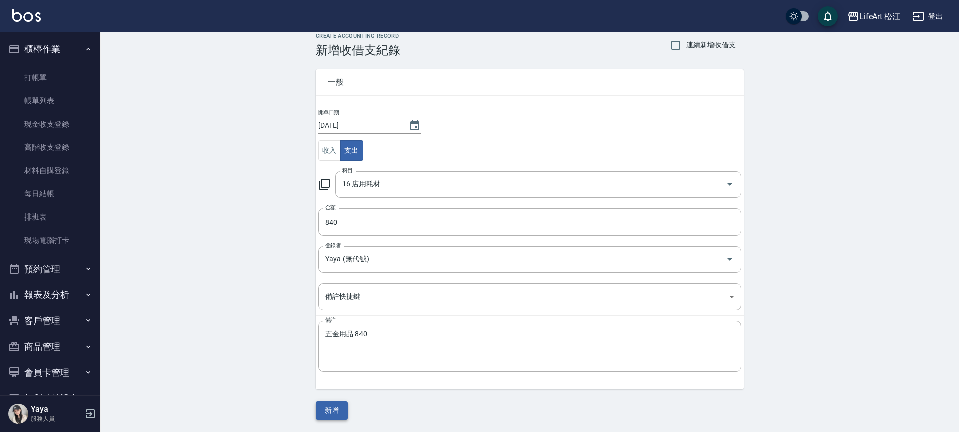
click at [333, 413] on button "新增" at bounding box center [332, 410] width 32 height 19
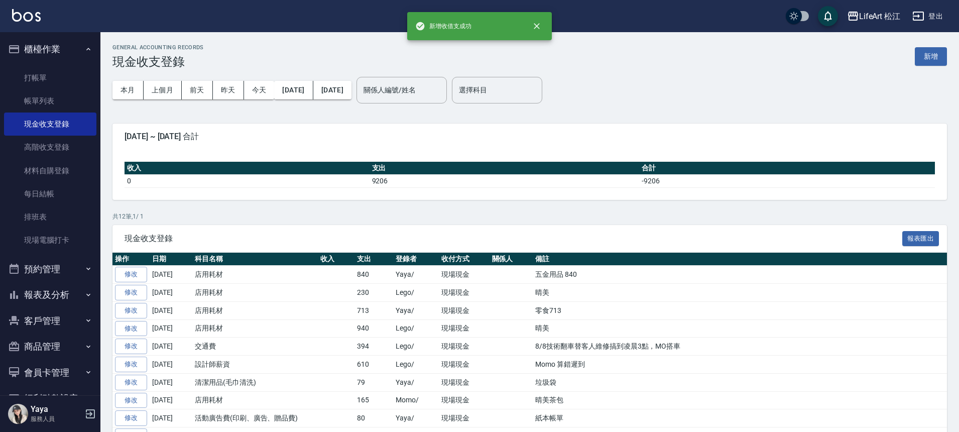
click at [64, 53] on button "櫃檯作業" at bounding box center [50, 49] width 92 height 26
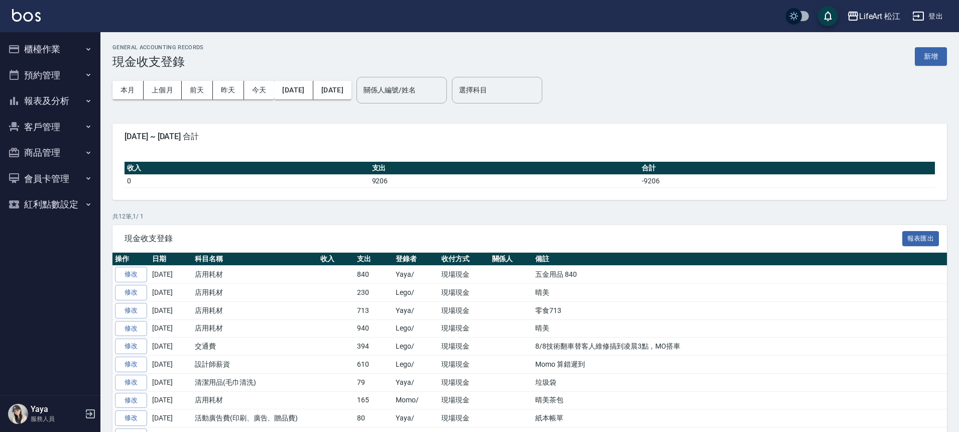
click at [55, 102] on button "報表及分析" at bounding box center [50, 101] width 92 height 26
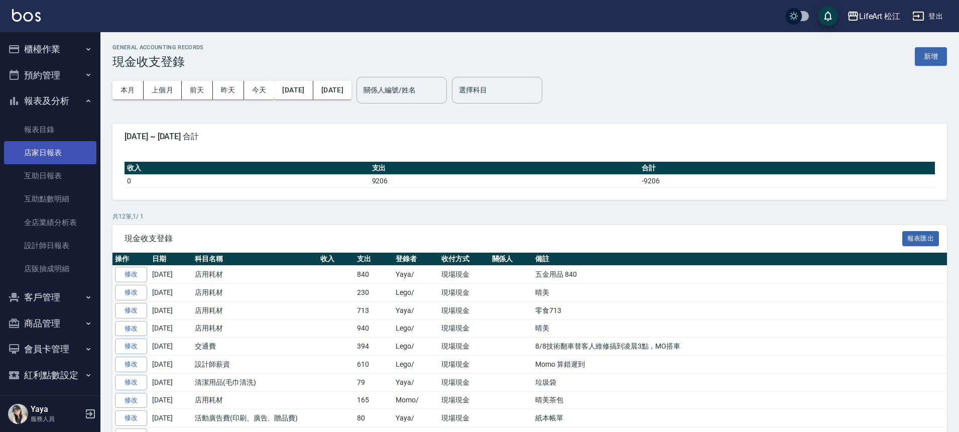
click at [60, 158] on link "店家日報表" at bounding box center [50, 152] width 92 height 23
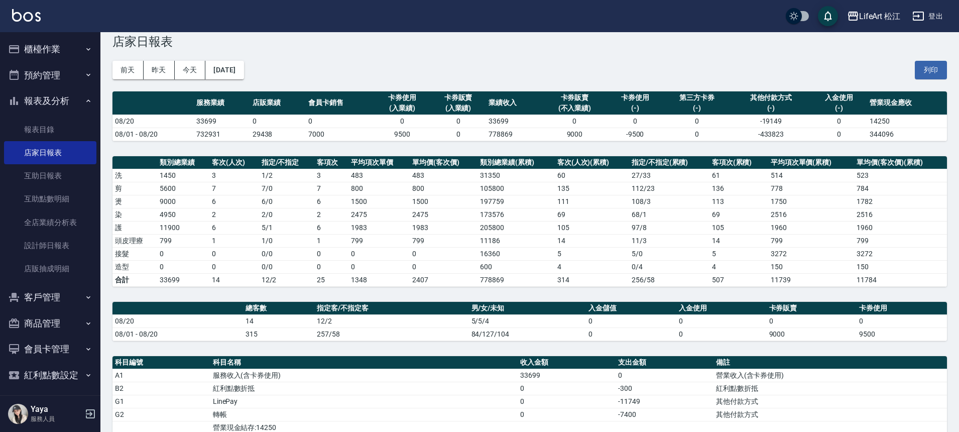
scroll to position [206, 0]
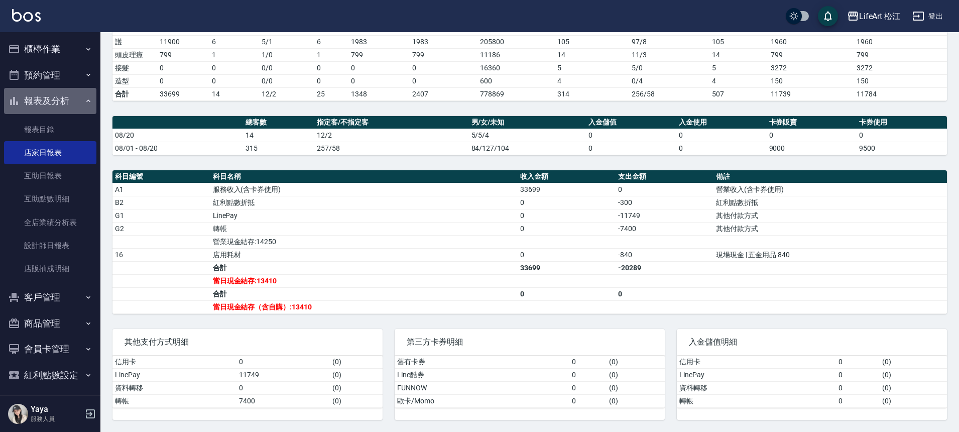
click at [70, 99] on button "報表及分析" at bounding box center [50, 101] width 92 height 26
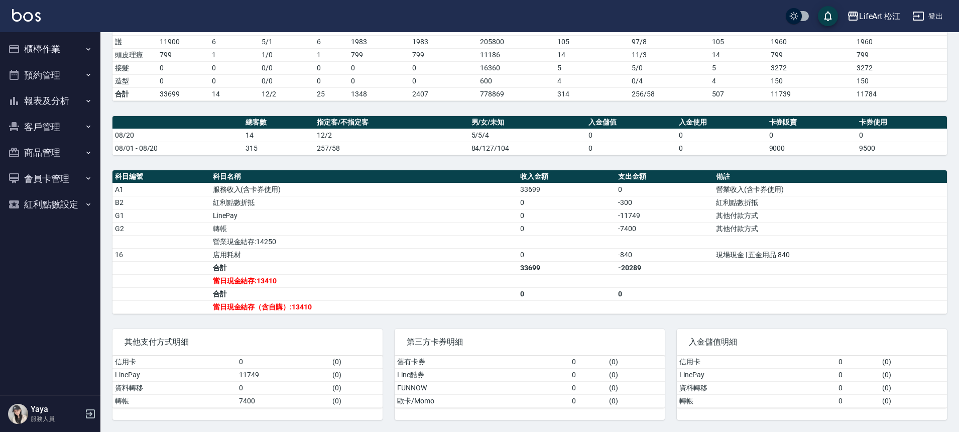
click at [55, 46] on button "櫃檯作業" at bounding box center [50, 49] width 92 height 26
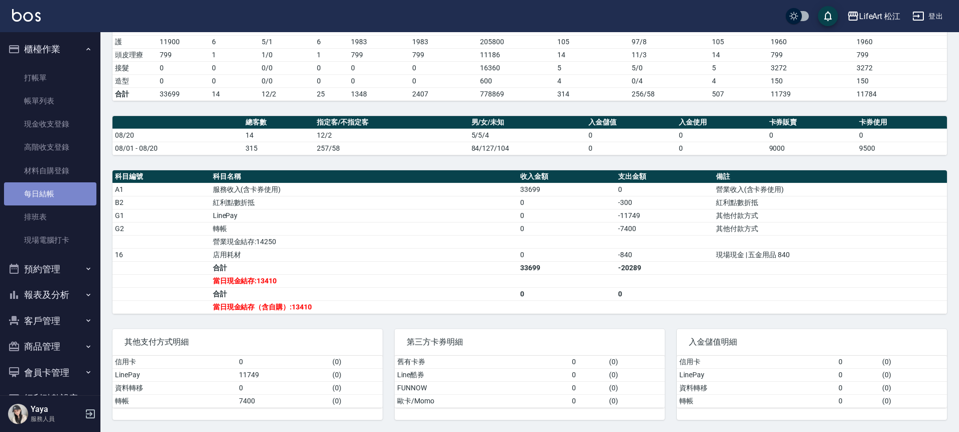
click at [64, 195] on link "每日結帳" at bounding box center [50, 193] width 92 height 23
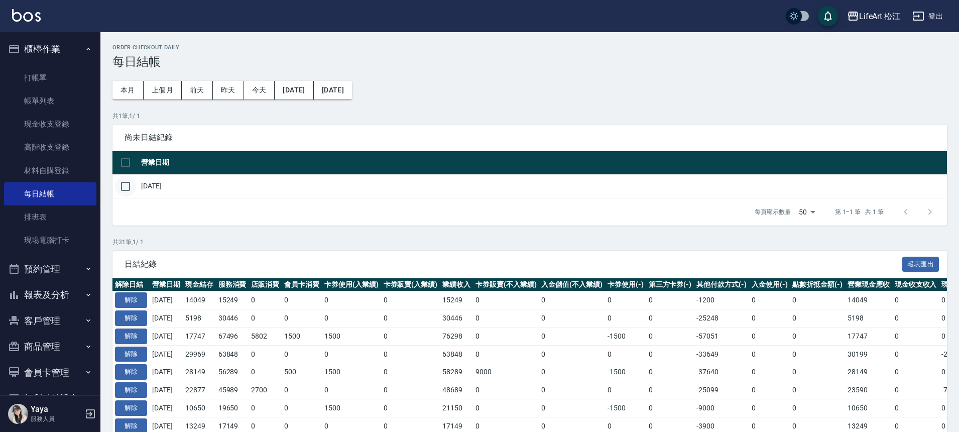
click at [130, 188] on input "checkbox" at bounding box center [125, 186] width 21 height 21
checkbox input "true"
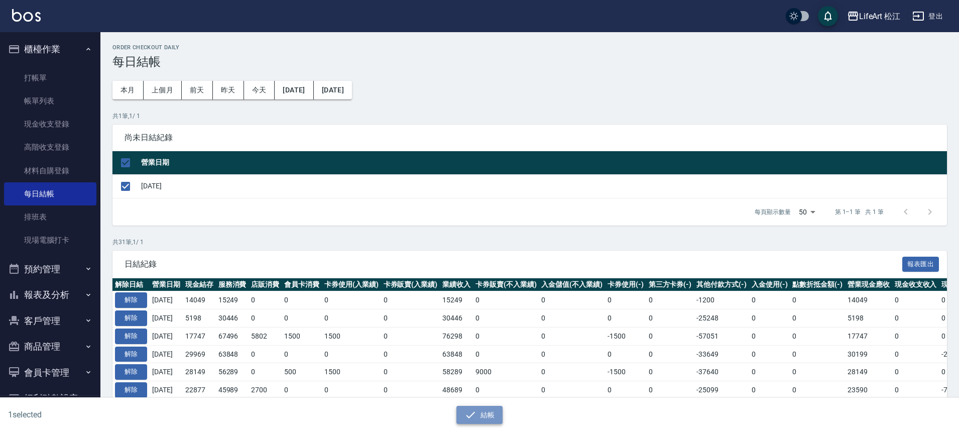
click at [489, 415] on button "結帳" at bounding box center [479, 415] width 47 height 19
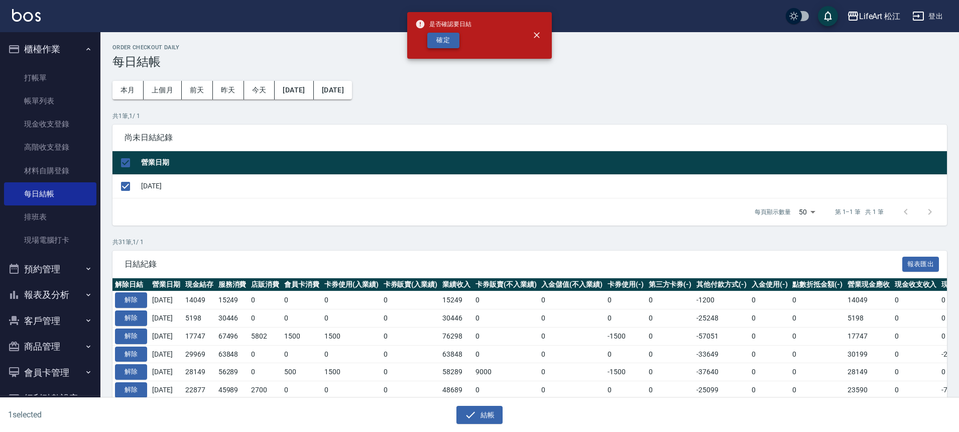
click at [443, 36] on button "確定" at bounding box center [443, 41] width 32 height 16
checkbox input "false"
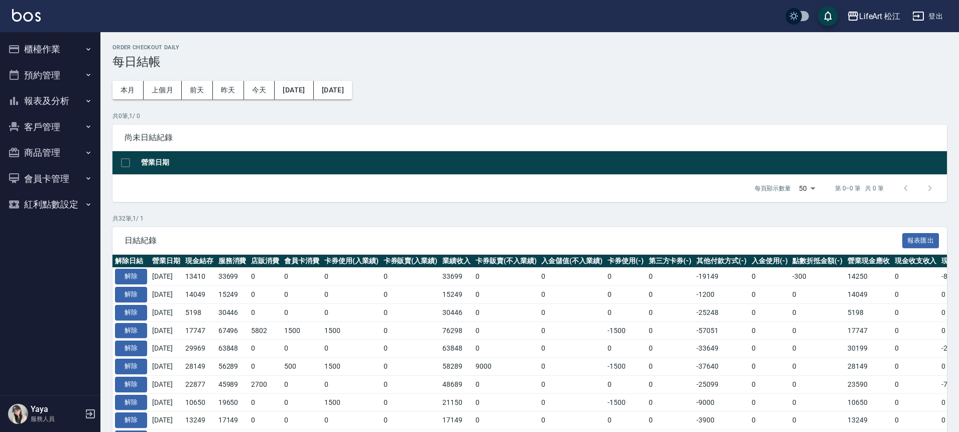
click at [56, 100] on button "報表及分析" at bounding box center [50, 101] width 92 height 26
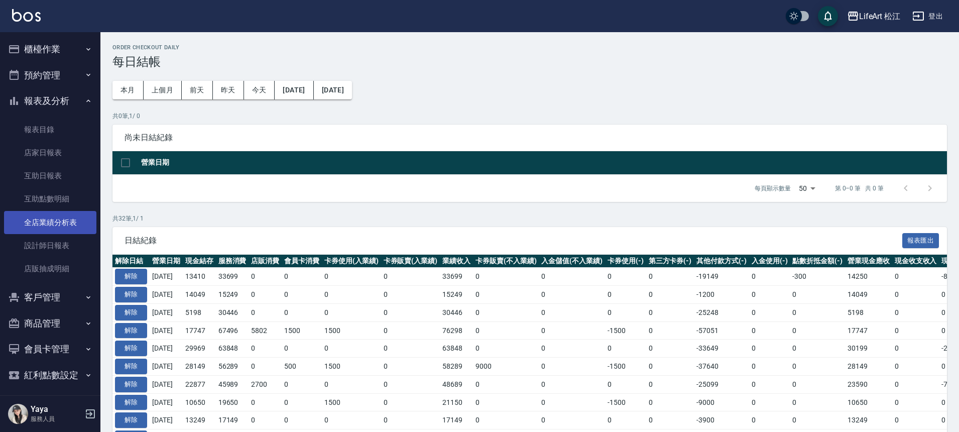
click at [71, 217] on link "全店業績分析表" at bounding box center [50, 222] width 92 height 23
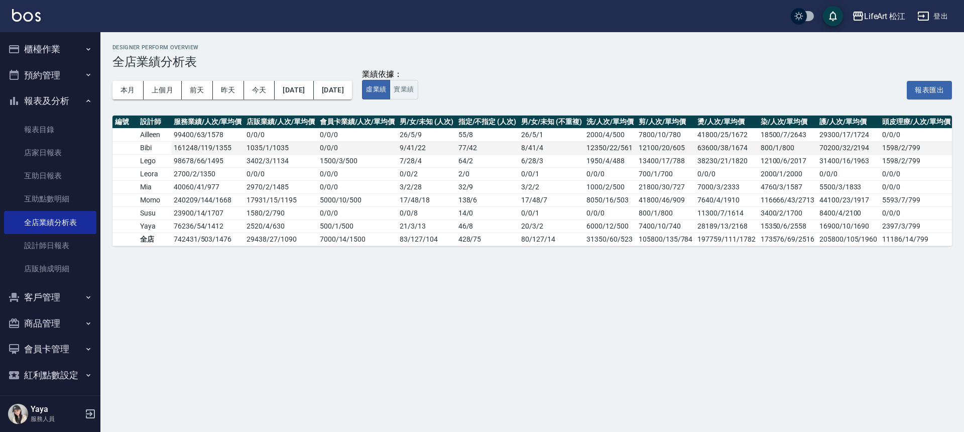
click at [183, 150] on td "161248 / 119 / 1355" at bounding box center [207, 147] width 73 height 13
drag, startPoint x: 192, startPoint y: 149, endPoint x: 184, endPoint y: 148, distance: 7.6
click at [184, 148] on td "161248 / 119 / 1355" at bounding box center [207, 147] width 73 height 13
drag, startPoint x: 176, startPoint y: 149, endPoint x: 195, endPoint y: 146, distance: 19.2
click at [195, 146] on td "161248 / 119 / 1355" at bounding box center [207, 147] width 73 height 13
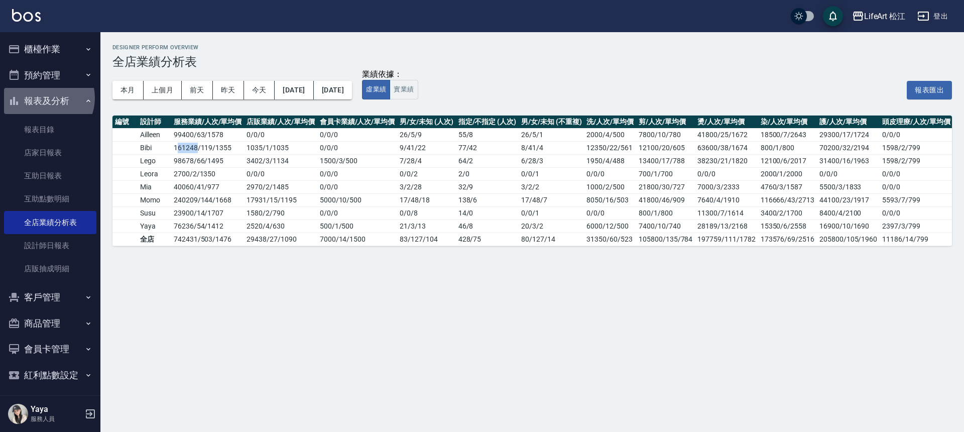
click at [45, 98] on button "報表及分析" at bounding box center [50, 101] width 92 height 26
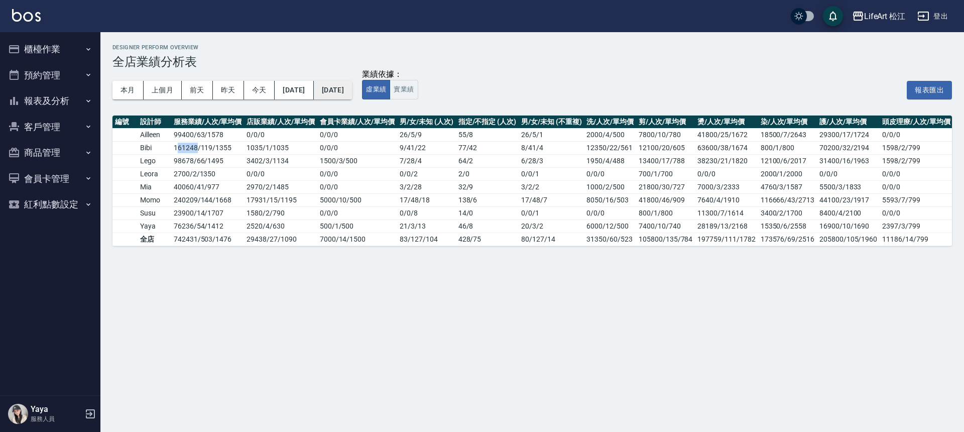
click at [348, 92] on button "[DATE]" at bounding box center [333, 90] width 38 height 19
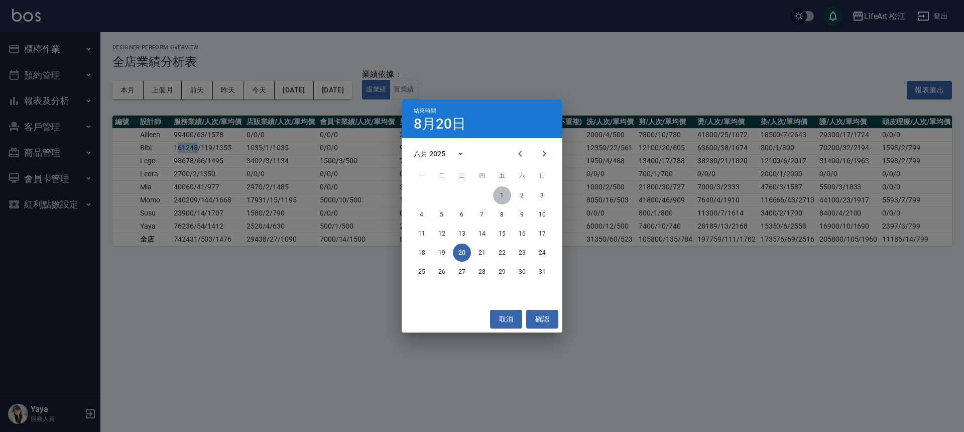
click at [503, 196] on button "1" at bounding box center [502, 195] width 18 height 18
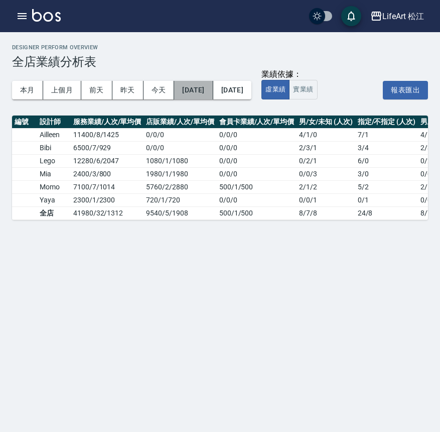
click at [213, 91] on button "[DATE]" at bounding box center [193, 90] width 39 height 19
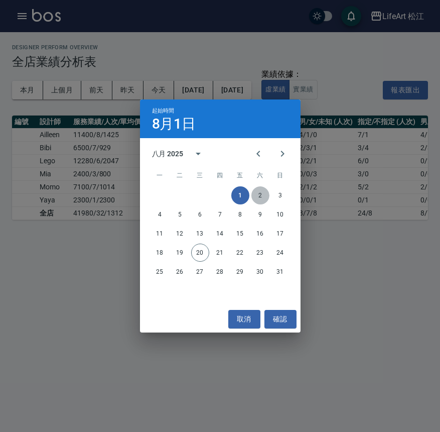
click at [263, 194] on button "2" at bounding box center [261, 195] width 18 height 18
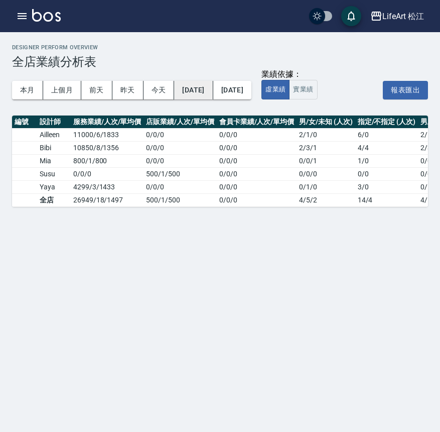
click at [212, 92] on button "[DATE]" at bounding box center [193, 90] width 39 height 19
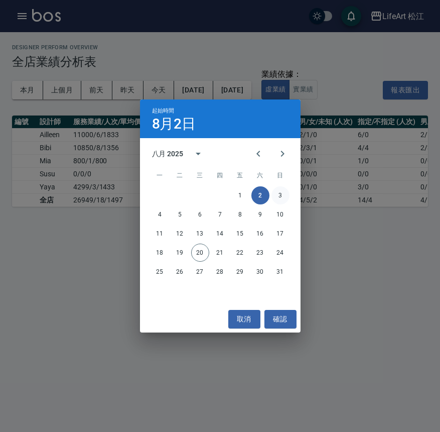
click at [278, 194] on button "3" at bounding box center [281, 195] width 18 height 18
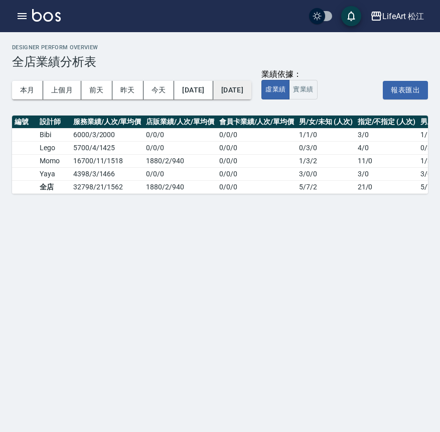
click at [252, 92] on button "[DATE]" at bounding box center [232, 90] width 38 height 19
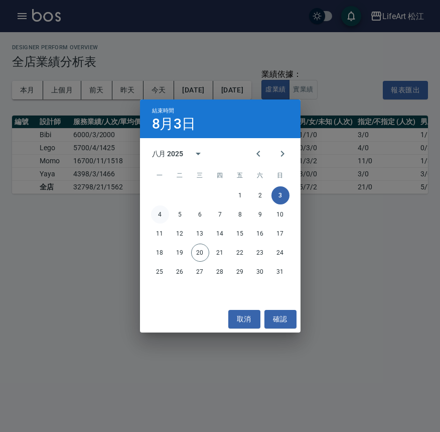
click at [162, 213] on button "4" at bounding box center [160, 214] width 18 height 18
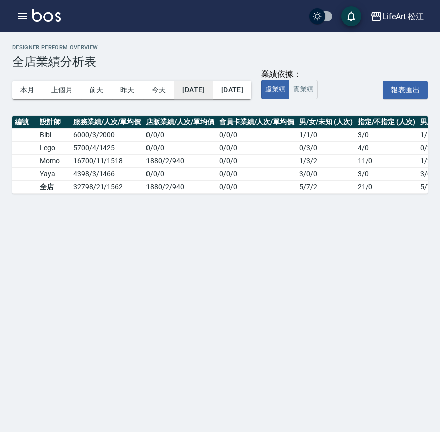
click at [213, 92] on button "[DATE]" at bounding box center [193, 90] width 39 height 19
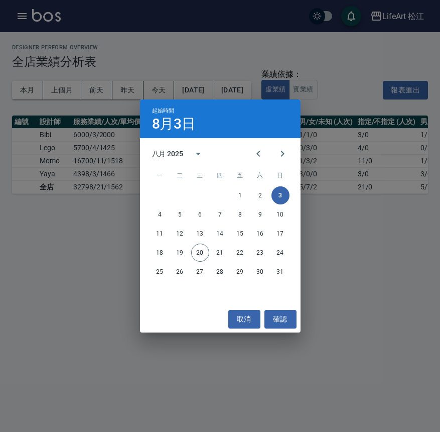
click at [283, 195] on button "3" at bounding box center [281, 195] width 18 height 18
click at [331, 239] on div "起始時間 8月3日 八月 2025 一 二 三 四 五 六 日 1 2 3 4 5 6 7 8 9 10 11 12 13 14 15 16 17 18 19…" at bounding box center [220, 216] width 440 height 432
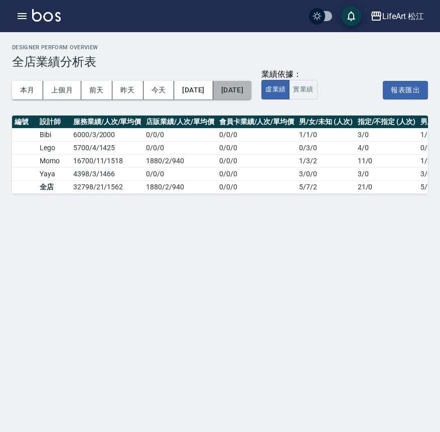
click at [252, 91] on button "[DATE]" at bounding box center [232, 90] width 38 height 19
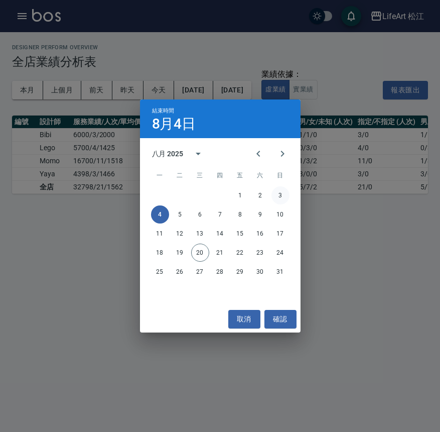
click at [281, 197] on button "3" at bounding box center [281, 195] width 18 height 18
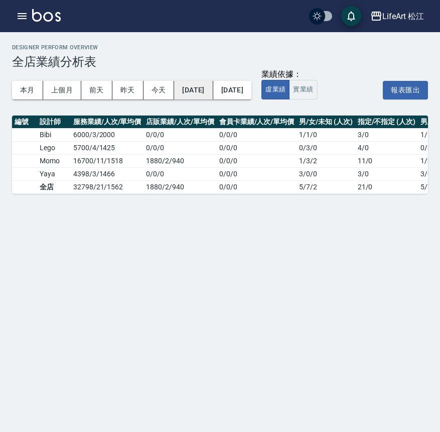
click at [208, 91] on button "[DATE]" at bounding box center [193, 90] width 39 height 19
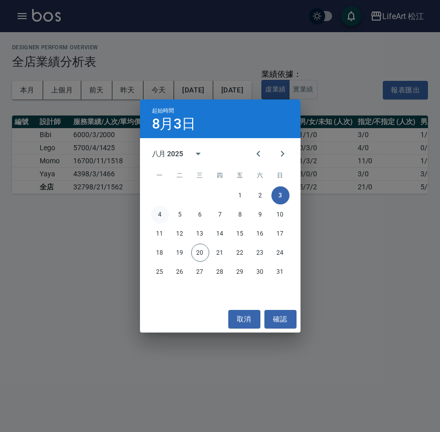
click at [163, 213] on button "4" at bounding box center [160, 214] width 18 height 18
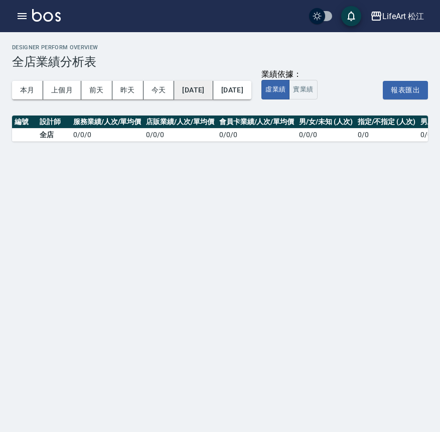
click at [197, 94] on button "[DATE]" at bounding box center [193, 90] width 39 height 19
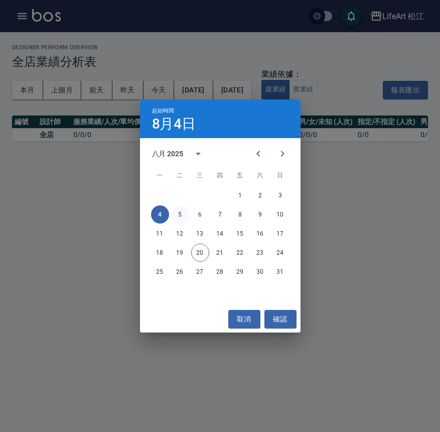
click at [183, 216] on button "5" at bounding box center [180, 214] width 18 height 18
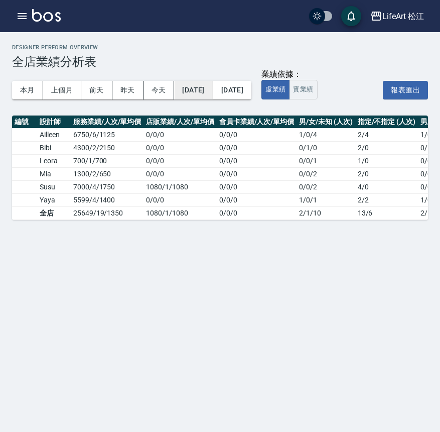
click at [213, 90] on button "[DATE]" at bounding box center [193, 90] width 39 height 19
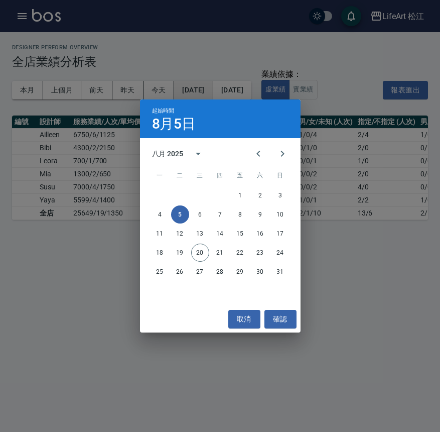
click at [214, 90] on div "起始時間 8月5日 八月 2025 一 二 三 四 五 六 日 1 2 3 4 5 6 7 8 9 10 11 12 13 14 15 16 17 18 19…" at bounding box center [220, 216] width 440 height 432
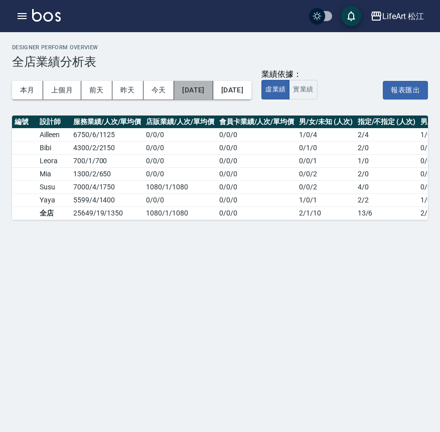
click at [213, 93] on button "[DATE]" at bounding box center [193, 90] width 39 height 19
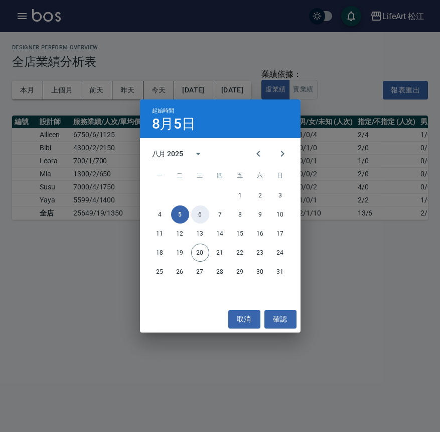
click at [203, 218] on button "6" at bounding box center [200, 214] width 18 height 18
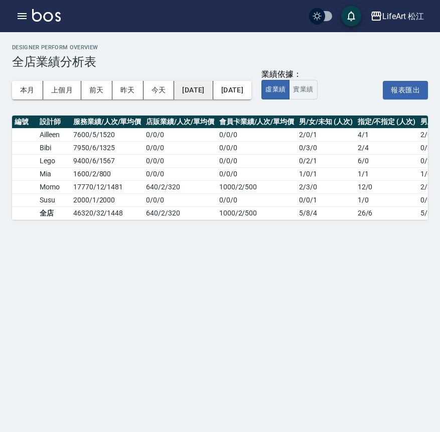
click at [183, 92] on button "[DATE]" at bounding box center [193, 90] width 39 height 19
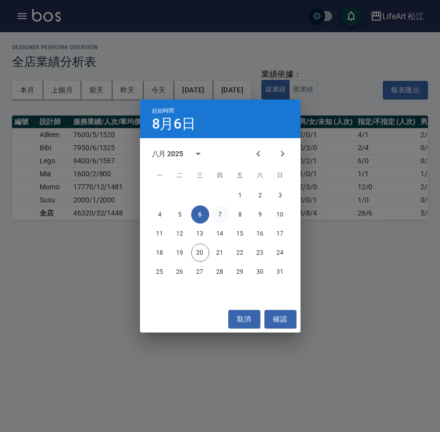
click at [222, 213] on button "7" at bounding box center [220, 214] width 18 height 18
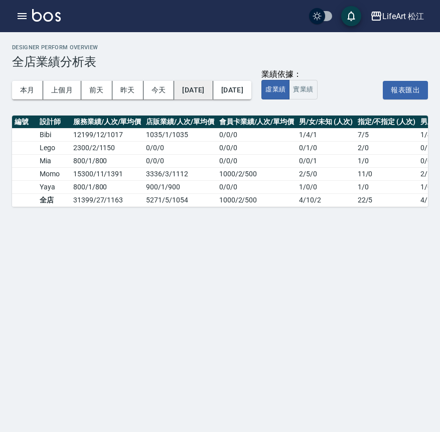
click at [199, 91] on button "[DATE]" at bounding box center [193, 90] width 39 height 19
click at [208, 89] on button "[DATE]" at bounding box center [193, 90] width 39 height 19
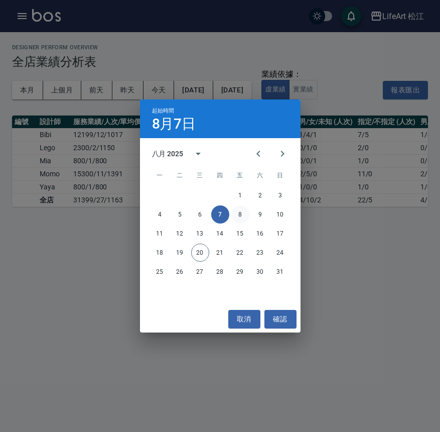
click at [240, 218] on button "8" at bounding box center [240, 214] width 18 height 18
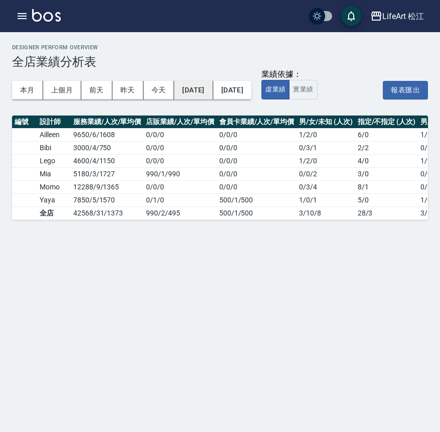
click at [209, 88] on button "[DATE]" at bounding box center [193, 90] width 39 height 19
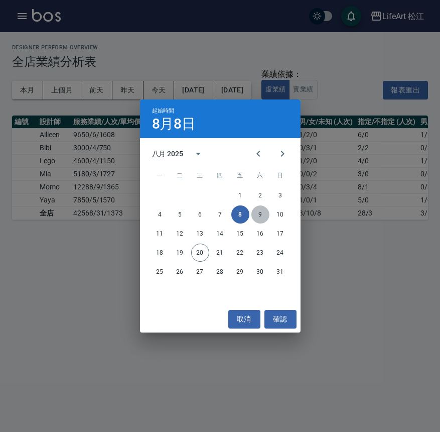
click at [258, 215] on button "9" at bounding box center [261, 214] width 18 height 18
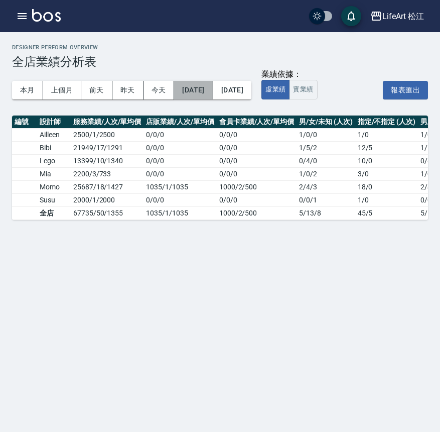
click at [213, 93] on button "[DATE]" at bounding box center [193, 90] width 39 height 19
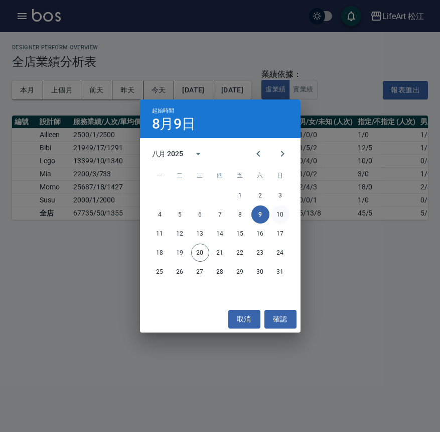
click at [277, 220] on button "10" at bounding box center [281, 214] width 18 height 18
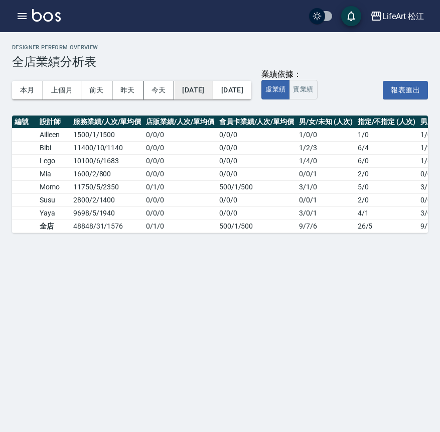
click at [209, 93] on button "[DATE]" at bounding box center [193, 90] width 39 height 19
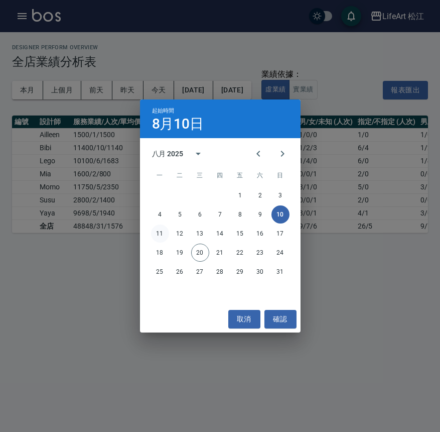
click at [164, 231] on button "11" at bounding box center [160, 233] width 18 height 18
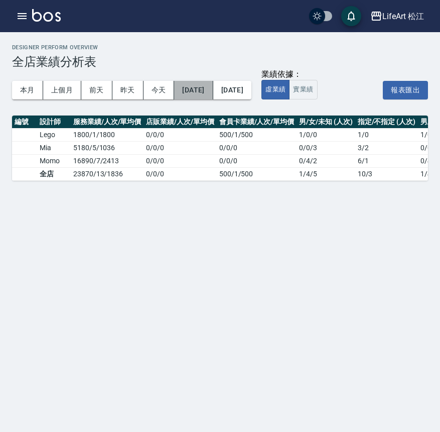
click at [213, 92] on button "[DATE]" at bounding box center [193, 90] width 39 height 19
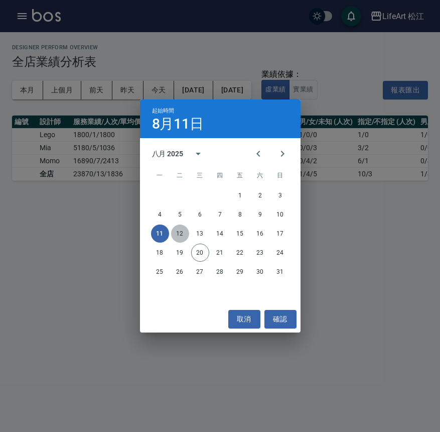
click at [180, 233] on button "12" at bounding box center [180, 233] width 18 height 18
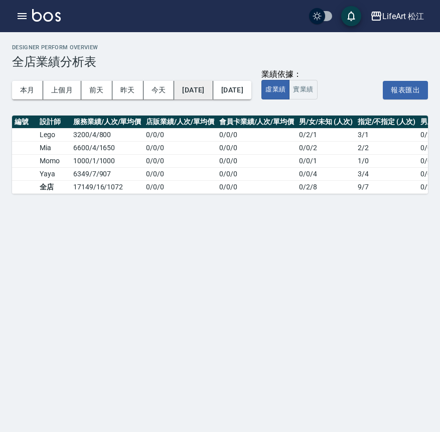
click at [213, 89] on button "[DATE]" at bounding box center [193, 90] width 39 height 19
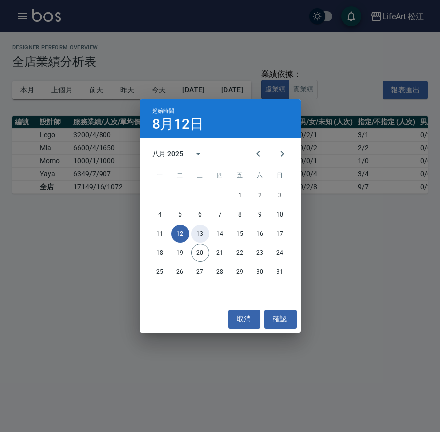
click at [201, 233] on button "13" at bounding box center [200, 233] width 18 height 18
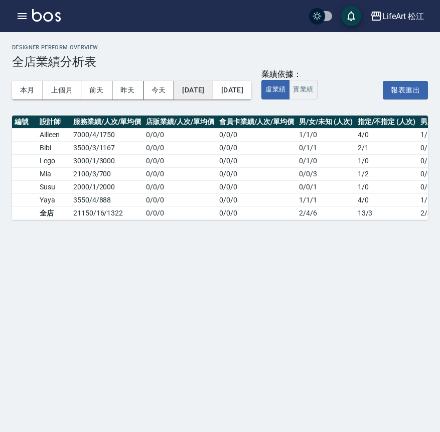
click at [189, 94] on button "[DATE]" at bounding box center [193, 90] width 39 height 19
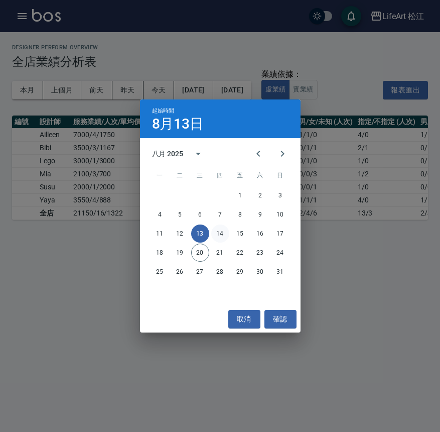
click at [219, 234] on button "14" at bounding box center [220, 233] width 18 height 18
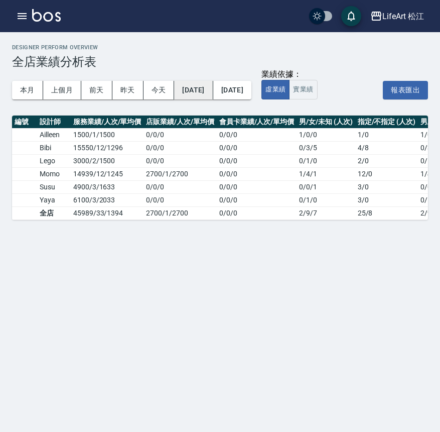
click at [193, 85] on button "[DATE]" at bounding box center [193, 90] width 39 height 19
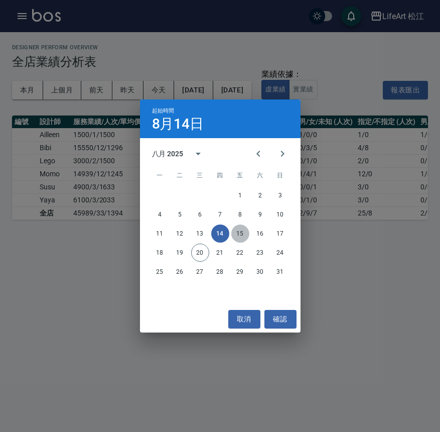
click at [243, 228] on button "15" at bounding box center [240, 233] width 18 height 18
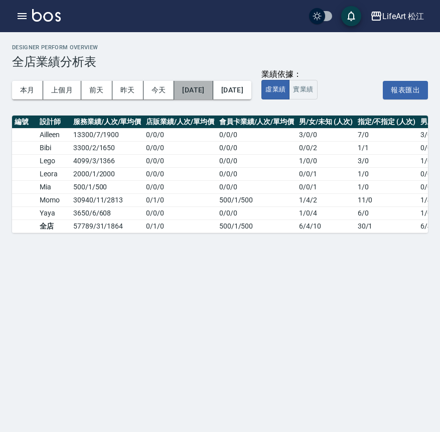
click at [203, 91] on button "[DATE]" at bounding box center [193, 90] width 39 height 19
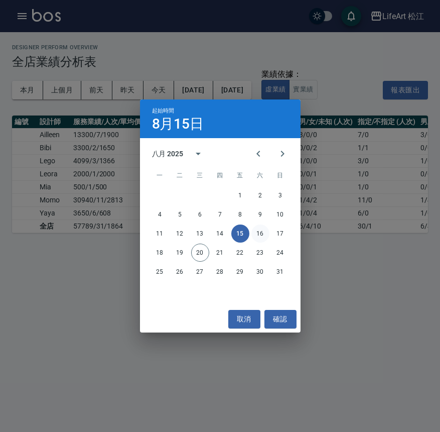
click at [260, 229] on button "16" at bounding box center [261, 233] width 18 height 18
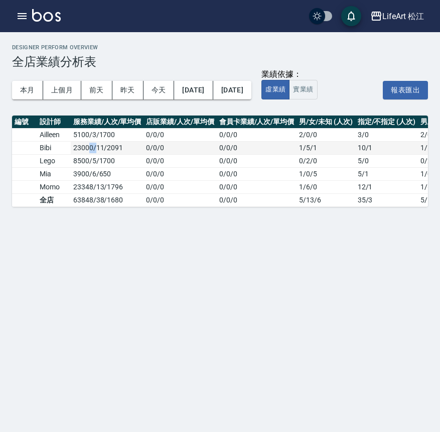
drag, startPoint x: 94, startPoint y: 150, endPoint x: 84, endPoint y: 150, distance: 10.0
click at [87, 150] on td "23000 / 11 / 2091" at bounding box center [107, 147] width 73 height 13
drag, startPoint x: 84, startPoint y: 150, endPoint x: 66, endPoint y: 151, distance: 18.1
click at [66, 151] on tr "Bibi 23000 / 11 / 2091 0 / 0 / 0 0 / 0 / 0 1 / 5 / 1 10 / 1 1 / 5 / 1 600/1/600…" at bounding box center [416, 147] width 808 height 13
drag, startPoint x: 80, startPoint y: 150, endPoint x: 98, endPoint y: 149, distance: 18.1
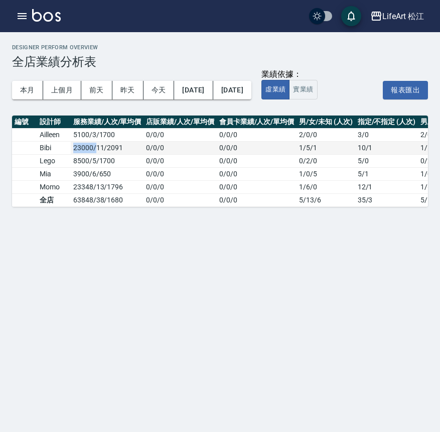
click at [98, 149] on tr "Bibi 23000 / 11 / 2091 0 / 0 / 0 0 / 0 / 0 1 / 5 / 1 10 / 1 1 / 5 / 1 600/1/600…" at bounding box center [416, 147] width 808 height 13
click at [98, 149] on td "23000 / 11 / 2091" at bounding box center [107, 147] width 73 height 13
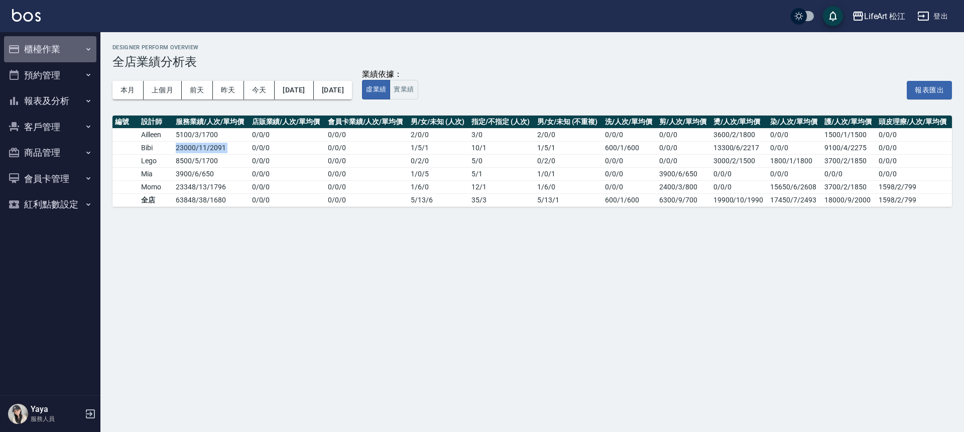
click at [51, 38] on button "櫃檯作業" at bounding box center [50, 49] width 92 height 26
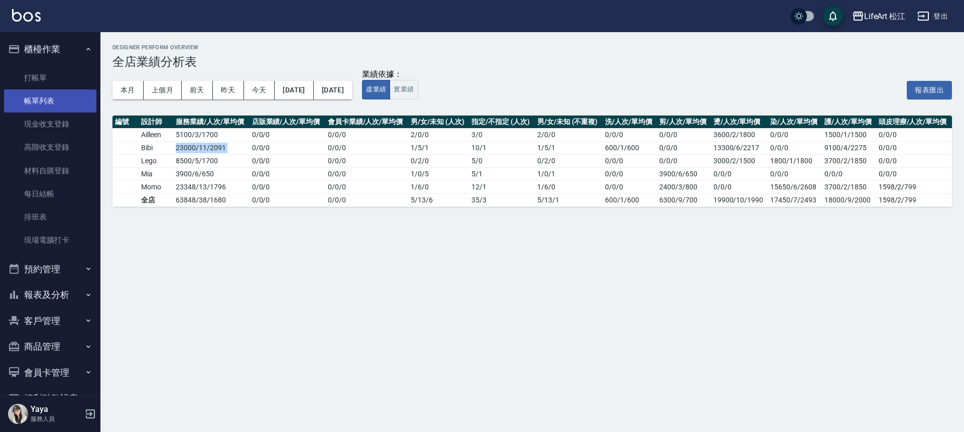
click at [55, 106] on link "帳單列表" at bounding box center [50, 100] width 92 height 23
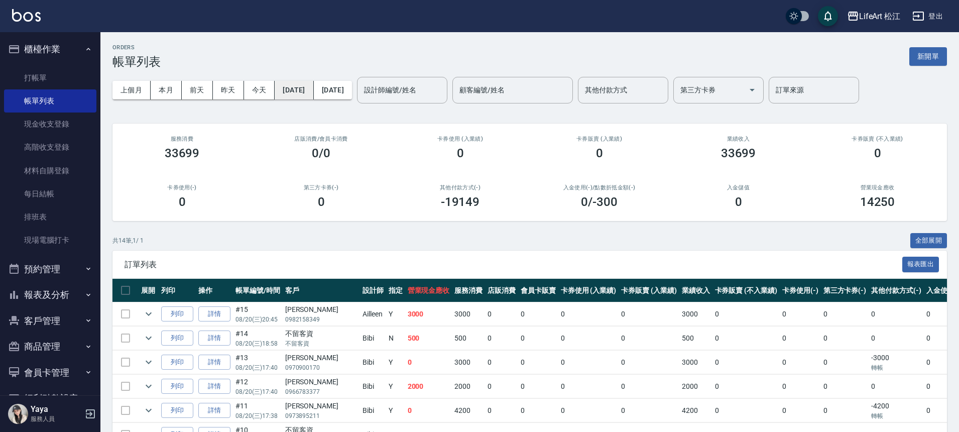
click at [310, 87] on button "[DATE]" at bounding box center [294, 90] width 39 height 19
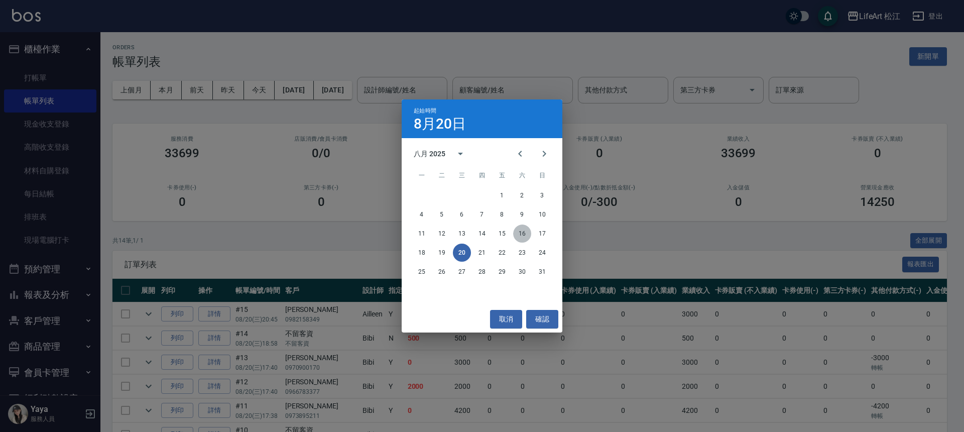
click at [525, 234] on button "16" at bounding box center [522, 233] width 18 height 18
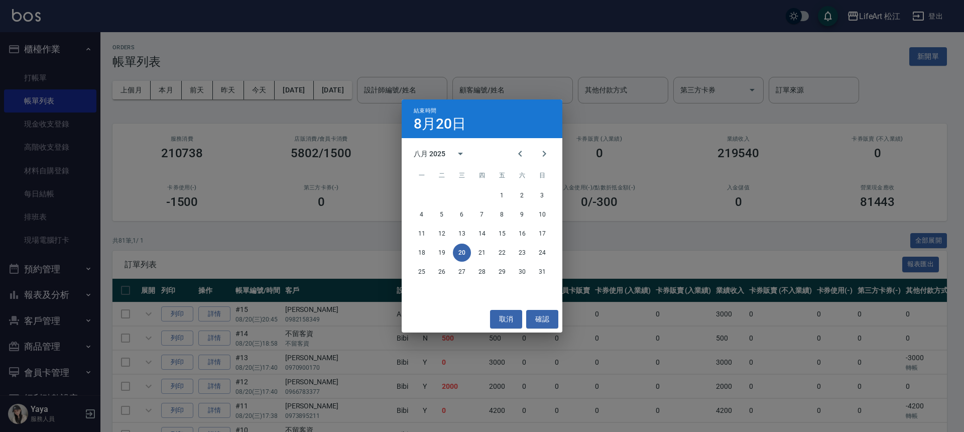
click at [352, 93] on div "結束時間 8月20日 八月 2025 一 二 三 四 五 六 日 1 2 3 4 5 6 7 8 9 10 11 12 13 14 15 16 17 18 1…" at bounding box center [482, 216] width 964 height 432
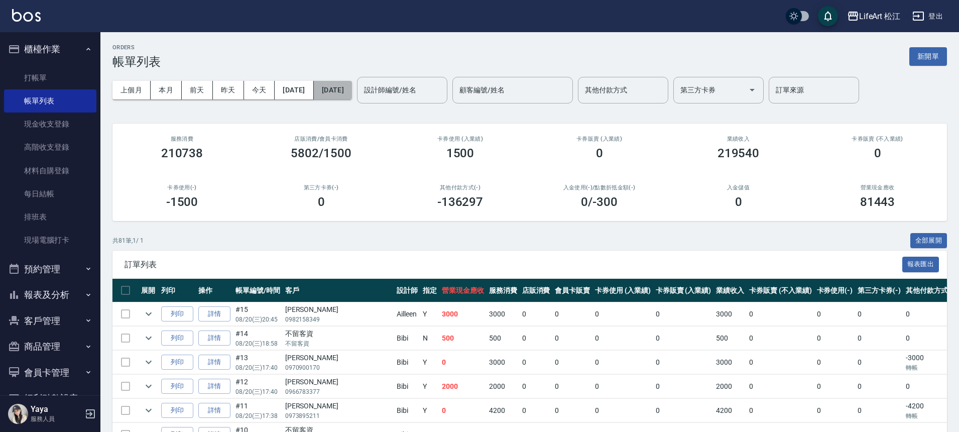
click at [352, 95] on button "[DATE]" at bounding box center [333, 90] width 38 height 19
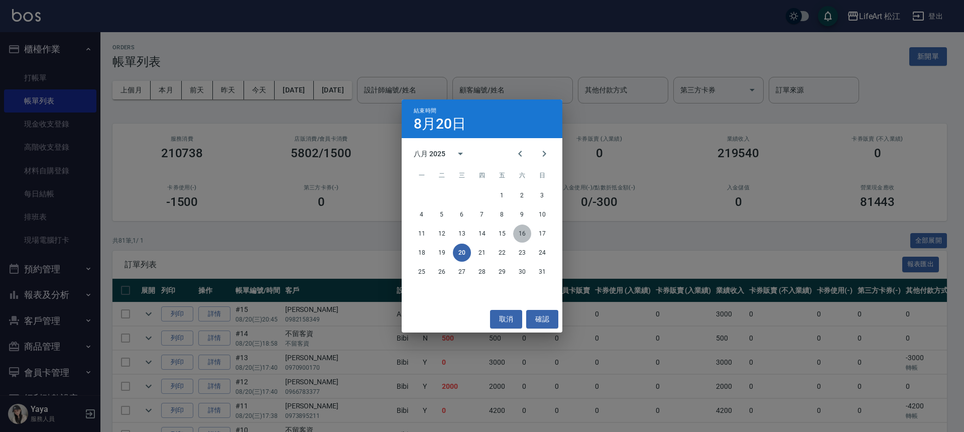
click at [518, 235] on button "16" at bounding box center [522, 233] width 18 height 18
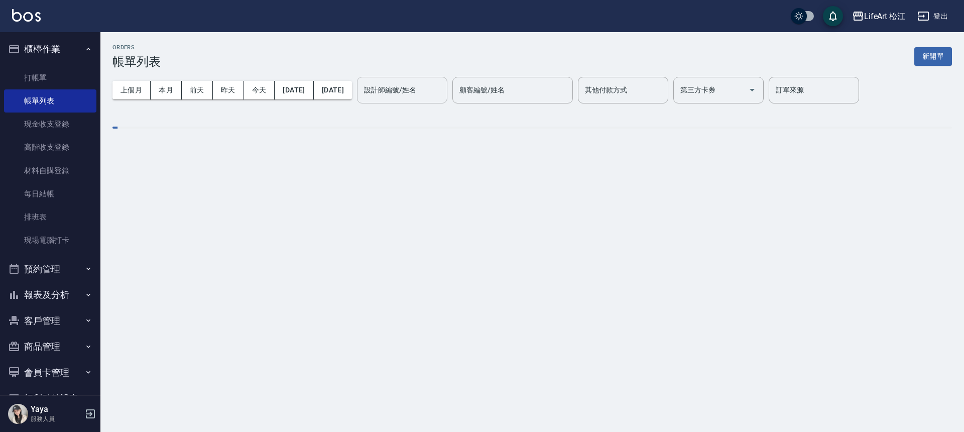
click at [410, 93] on div "設計師編號/姓名 設計師編號/姓名" at bounding box center [402, 90] width 90 height 27
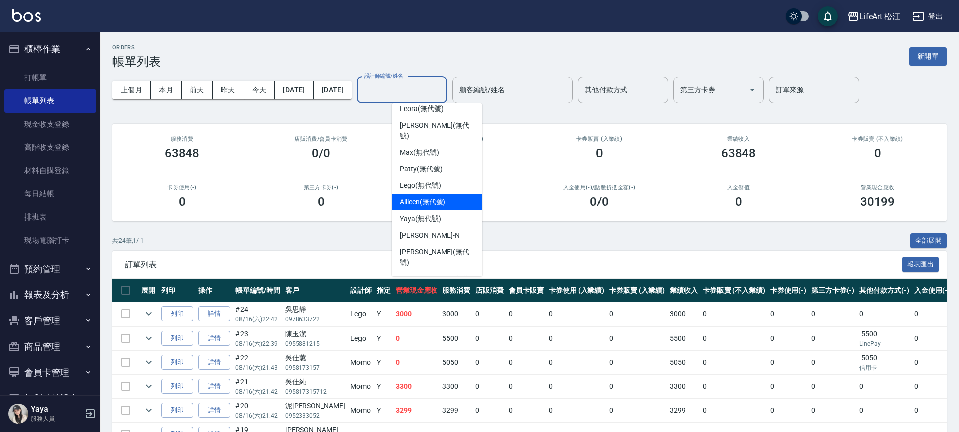
scroll to position [115, 0]
click at [447, 300] on div "Bibi (無代號)" at bounding box center [437, 308] width 90 height 17
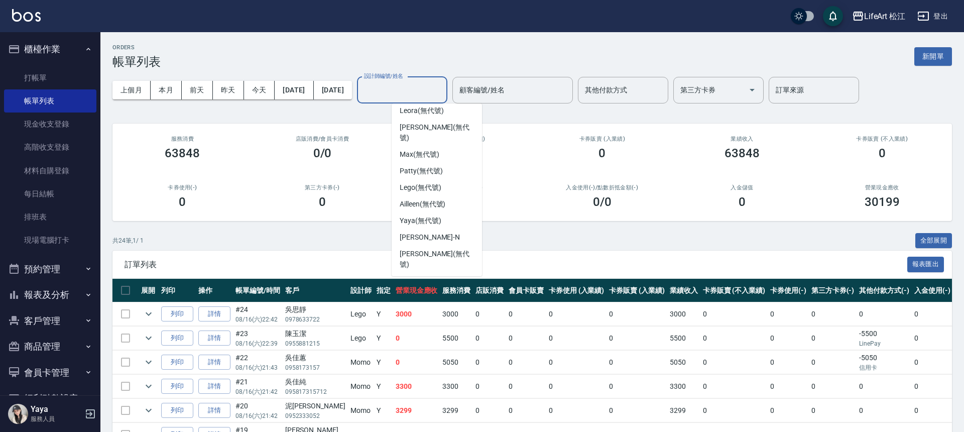
type input "Bibi(無代號)"
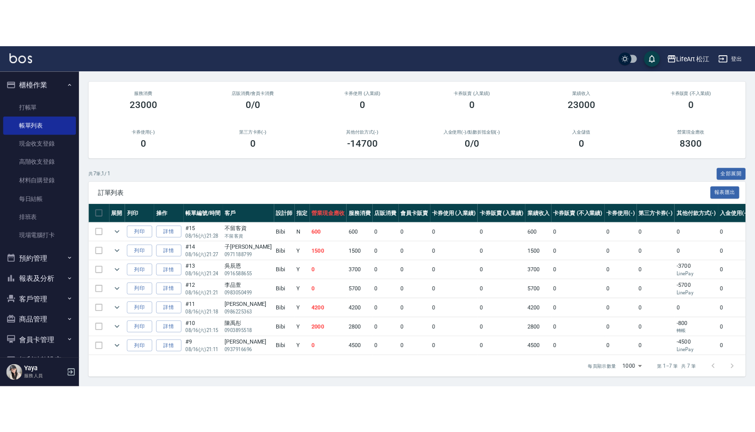
scroll to position [86, 0]
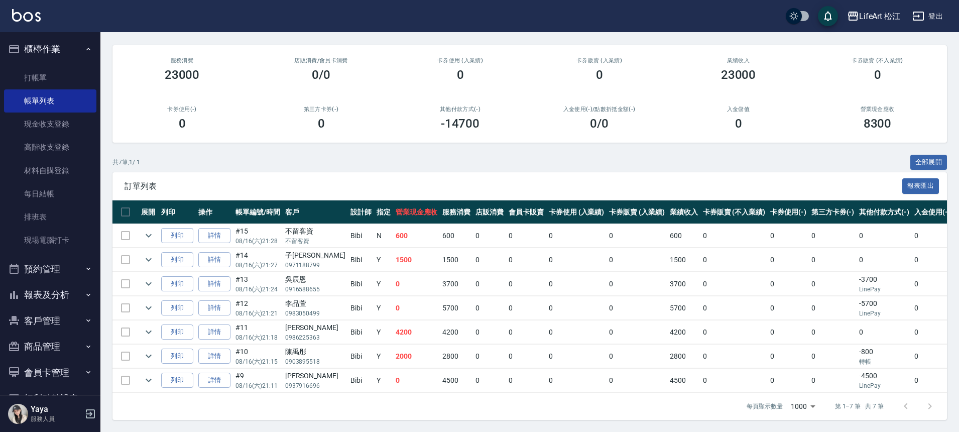
click at [859, 381] on p "LinePay" at bounding box center [884, 385] width 50 height 9
drag, startPoint x: 839, startPoint y: 352, endPoint x: 362, endPoint y: 341, distance: 477.0
click at [362, 344] on tr "列印 詳情 #10 08/16 (六) 21:15 陳禹彤 0903895518 Bibi Y 2000 2800 0 0 0 0 2800 0 0 0 -8…" at bounding box center [596, 356] width 968 height 24
click at [393, 328] on td "4200" at bounding box center [416, 332] width 47 height 24
drag, startPoint x: 853, startPoint y: 323, endPoint x: 403, endPoint y: 318, distance: 450.8
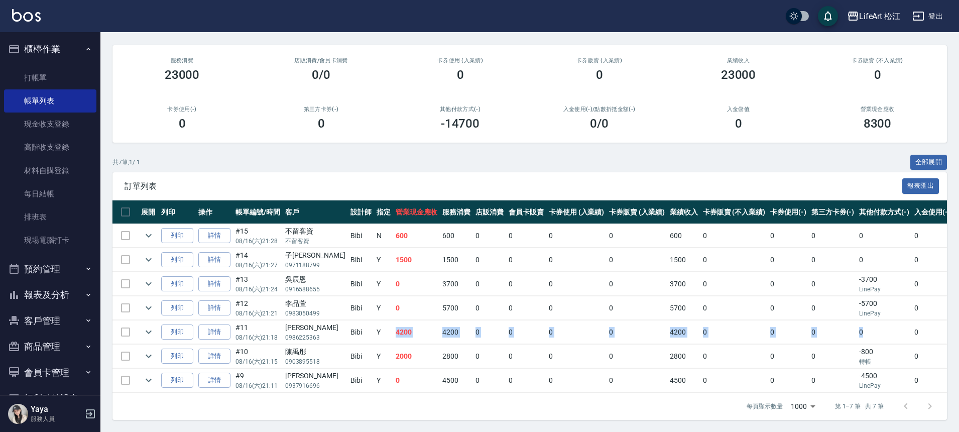
click at [403, 320] on tr "列印 詳情 #11 08/16 (六) 21:18 劉于萌 0986225363 Bibi Y 4200 4200 0 0 0 0 4200 0 0 0 0 …" at bounding box center [596, 332] width 968 height 24
drag, startPoint x: 651, startPoint y: 251, endPoint x: 371, endPoint y: 254, distance: 279.6
click at [371, 254] on tr "列印 詳情 #14 08/16 (六) 21:27 子婷 0971188799 Bibi Y 1500 1500 0 0 0 0 1500 0 0 0 0 0…" at bounding box center [596, 260] width 968 height 24
drag, startPoint x: 848, startPoint y: 285, endPoint x: 595, endPoint y: 277, distance: 253.6
click at [595, 277] on tr "列印 詳情 #13 08/16 (六) 21:24 吳辰恩 0916588655 Bibi Y 0 3700 0 0 0 0 3700 0 0 0 -3700…" at bounding box center [596, 284] width 968 height 24
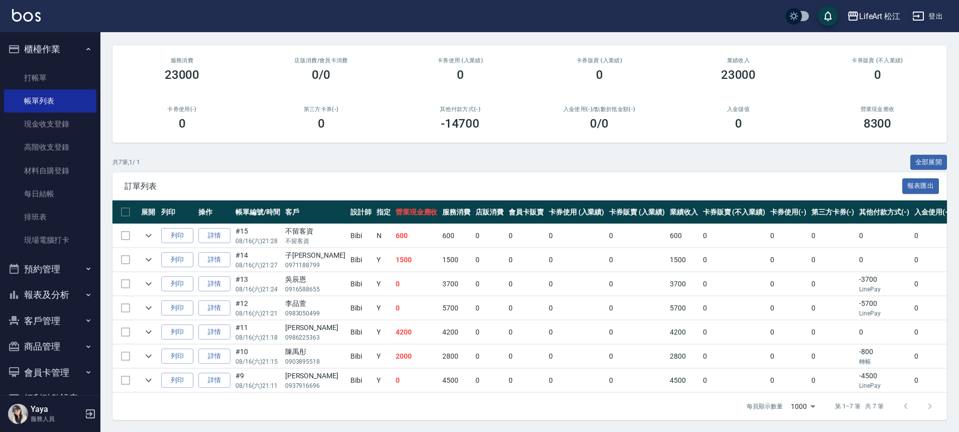
click at [859, 309] on p "LinePay" at bounding box center [884, 313] width 50 height 9
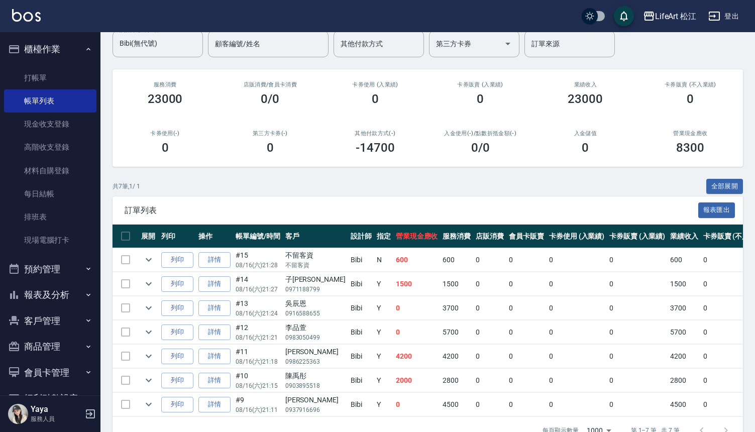
click at [62, 292] on button "報表及分析" at bounding box center [50, 295] width 92 height 26
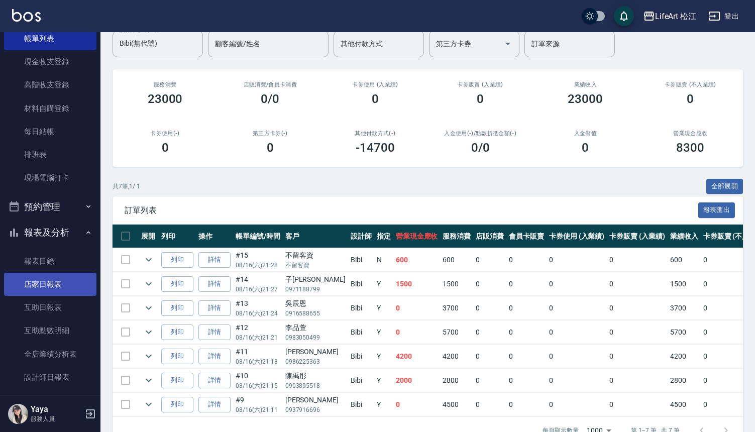
scroll to position [68, 0]
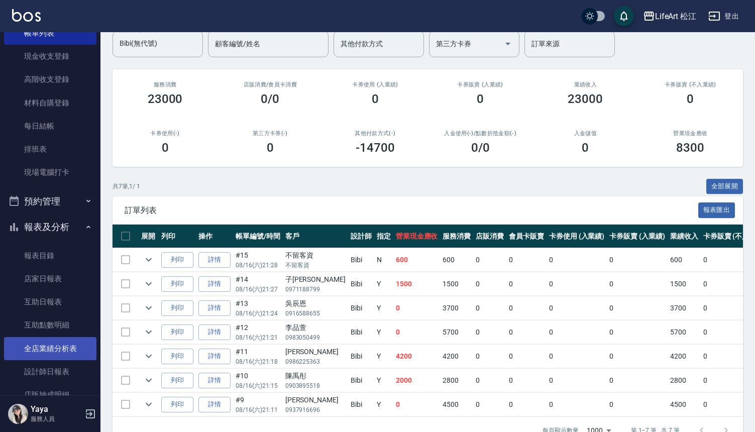
click at [65, 352] on link "全店業績分析表" at bounding box center [50, 348] width 92 height 23
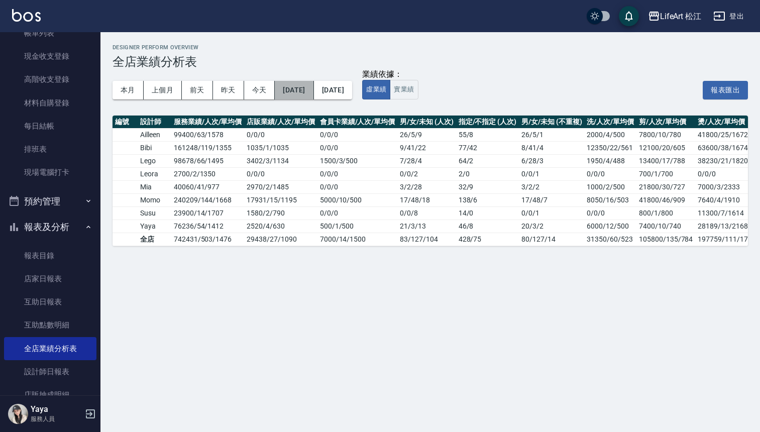
click at [304, 91] on button "[DATE]" at bounding box center [294, 90] width 39 height 19
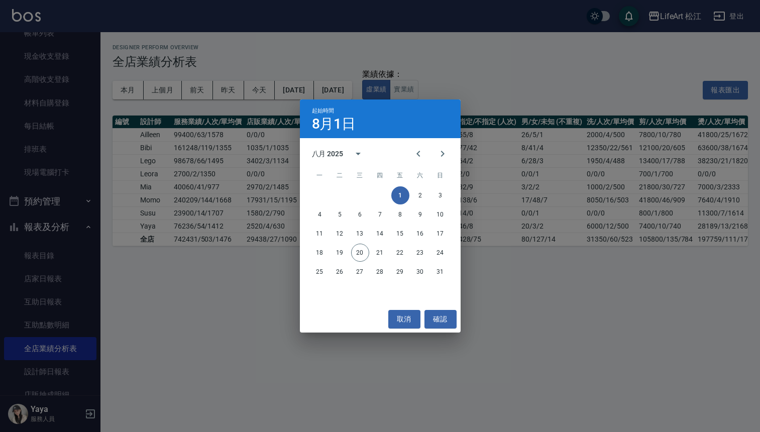
click at [344, 91] on div "起始時間 8月1日 八月 2025 一 二 三 四 五 六 日 1 2 3 4 5 6 7 8 9 10 11 12 13 14 15 16 17 18 19…" at bounding box center [380, 216] width 760 height 432
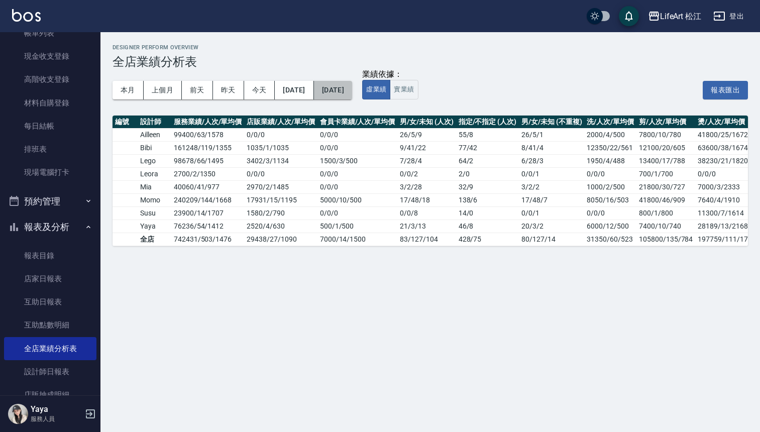
click at [344, 91] on button "[DATE]" at bounding box center [333, 90] width 38 height 19
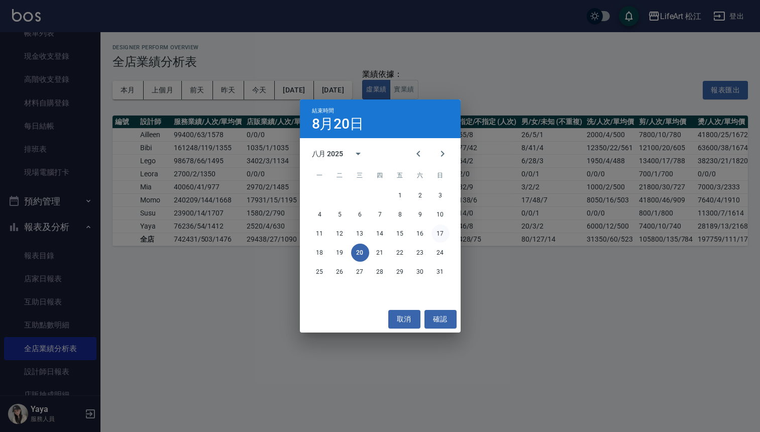
click at [438, 233] on button "17" at bounding box center [440, 233] width 18 height 18
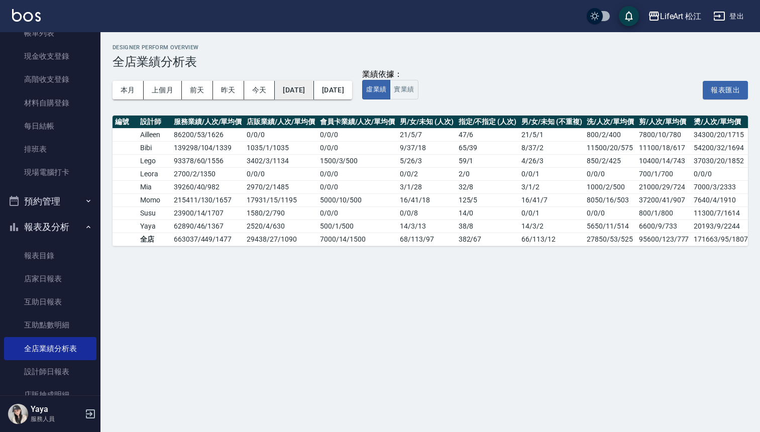
click at [299, 92] on button "[DATE]" at bounding box center [294, 90] width 39 height 19
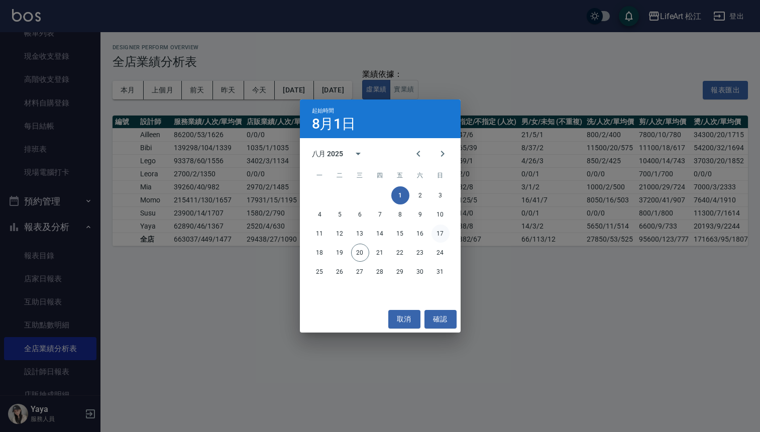
click at [437, 230] on button "17" at bounding box center [440, 233] width 18 height 18
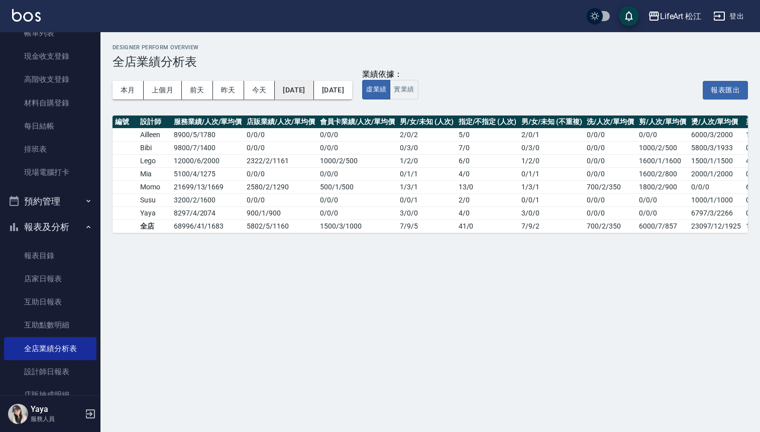
click at [310, 92] on button "[DATE]" at bounding box center [294, 90] width 39 height 19
click at [308, 87] on button "[DATE]" at bounding box center [294, 90] width 39 height 19
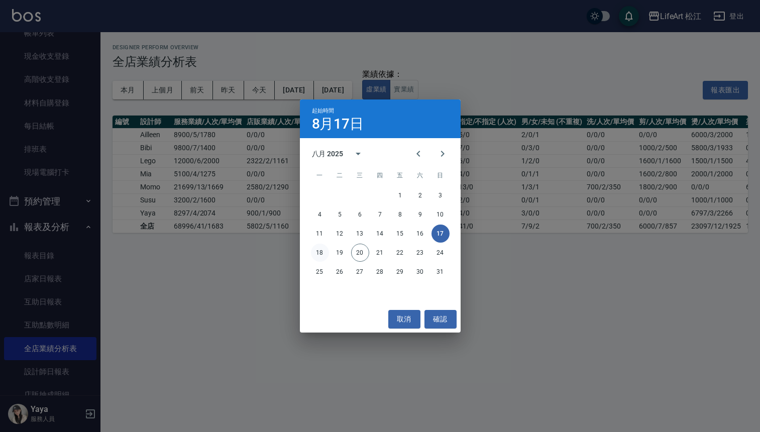
click at [320, 255] on button "18" at bounding box center [320, 252] width 18 height 18
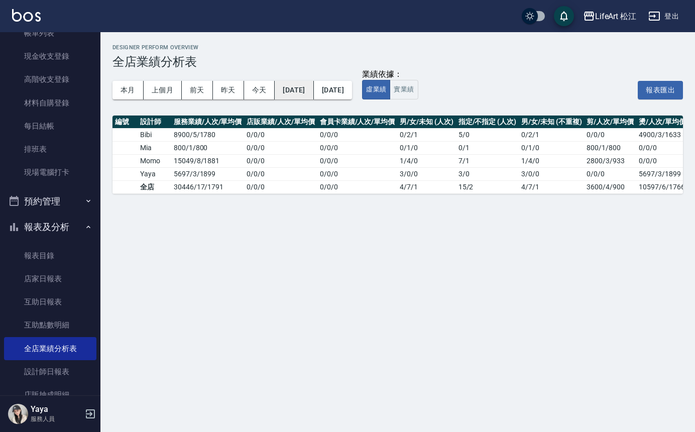
click at [313, 96] on button "[DATE]" at bounding box center [294, 90] width 39 height 19
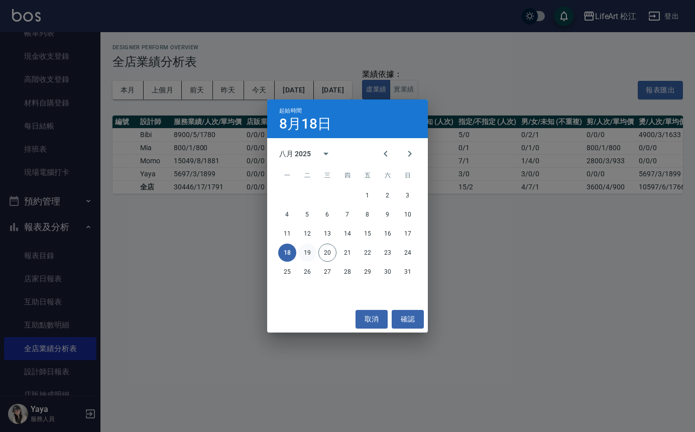
click at [310, 253] on button "19" at bounding box center [307, 252] width 18 height 18
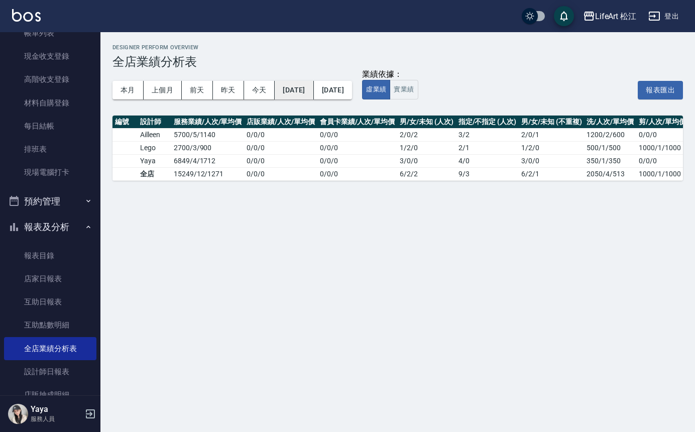
click at [313, 94] on button "[DATE]" at bounding box center [294, 90] width 39 height 19
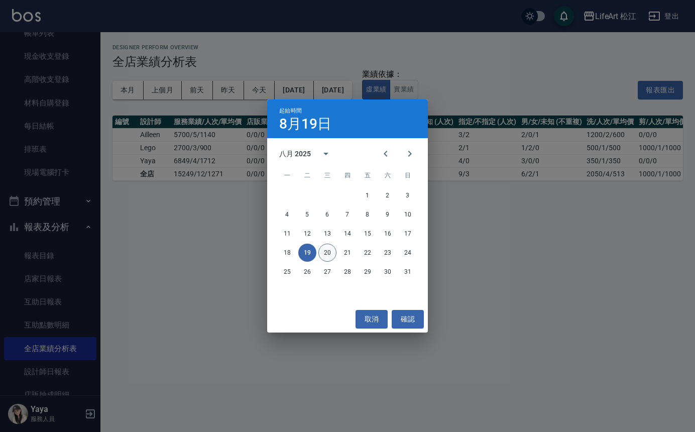
click at [325, 253] on button "20" at bounding box center [327, 252] width 18 height 18
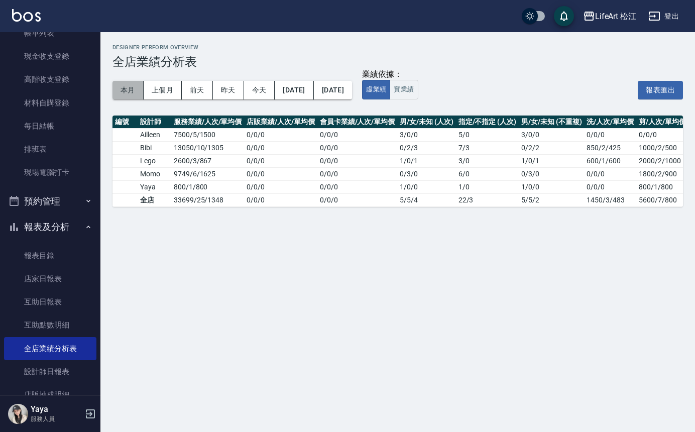
click at [126, 91] on button "本月" at bounding box center [127, 90] width 31 height 19
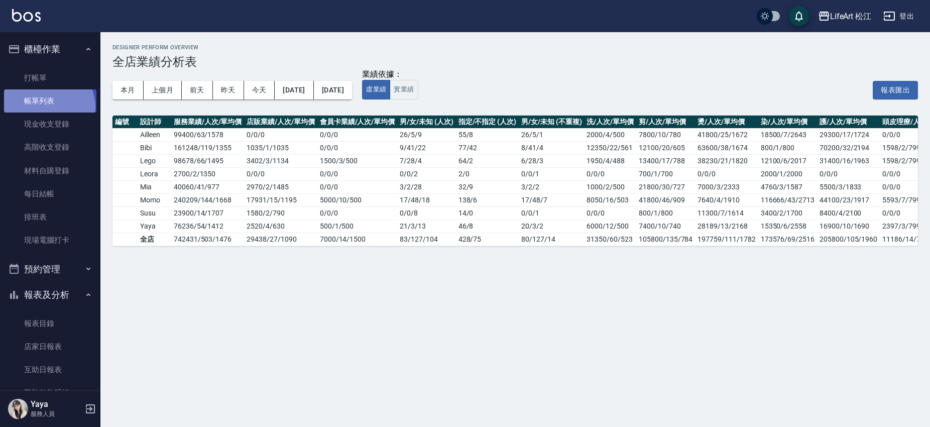
click at [48, 107] on link "帳單列表" at bounding box center [50, 100] width 92 height 23
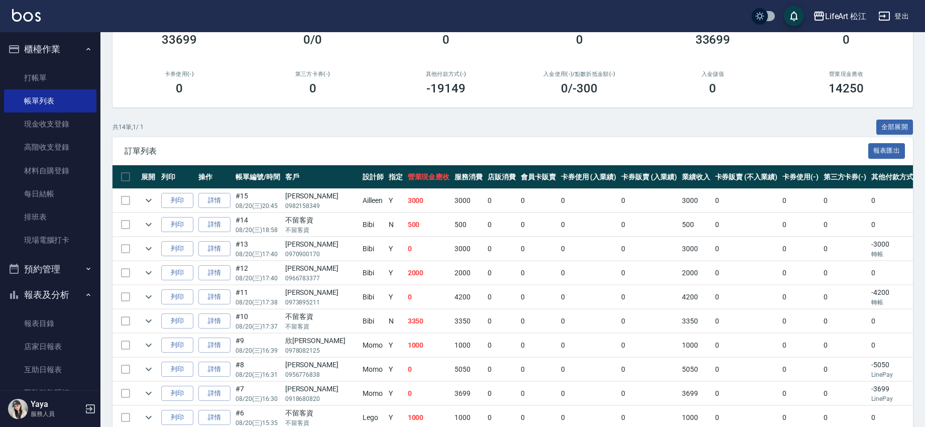
scroll to position [44, 0]
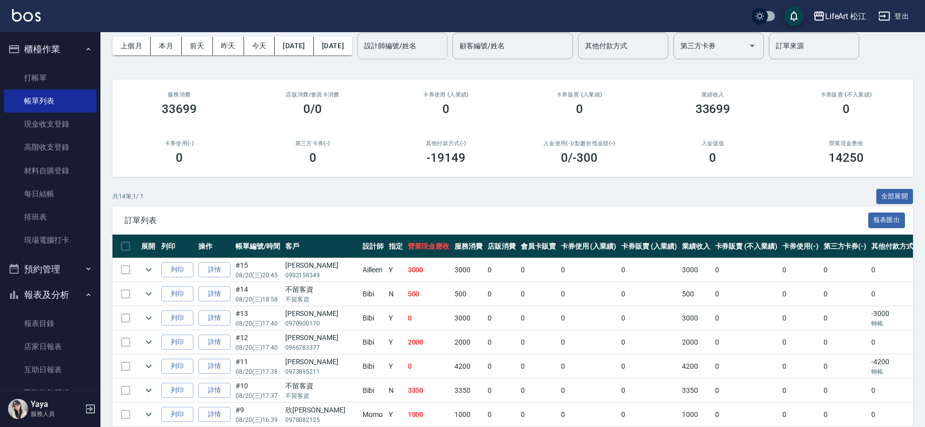
click at [433, 46] on input "設計師編號/姓名" at bounding box center [401, 46] width 81 height 18
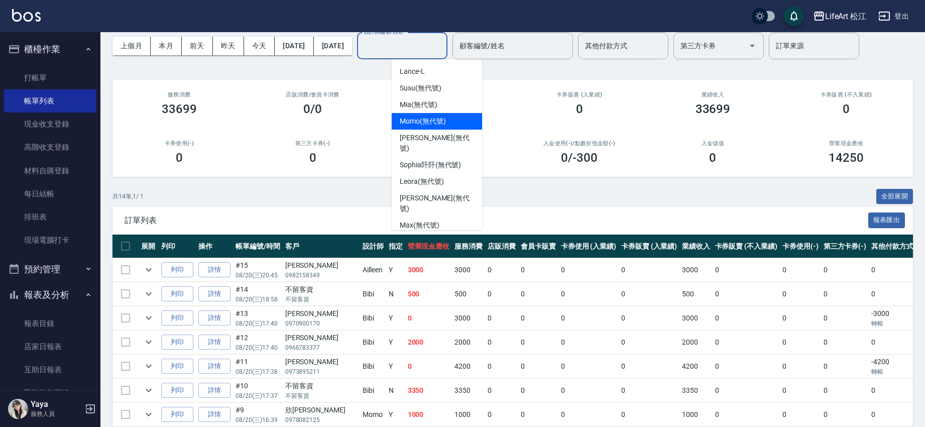
click at [449, 120] on div "Momo (無代號)" at bounding box center [437, 121] width 90 height 17
type input "Momo(無代號)"
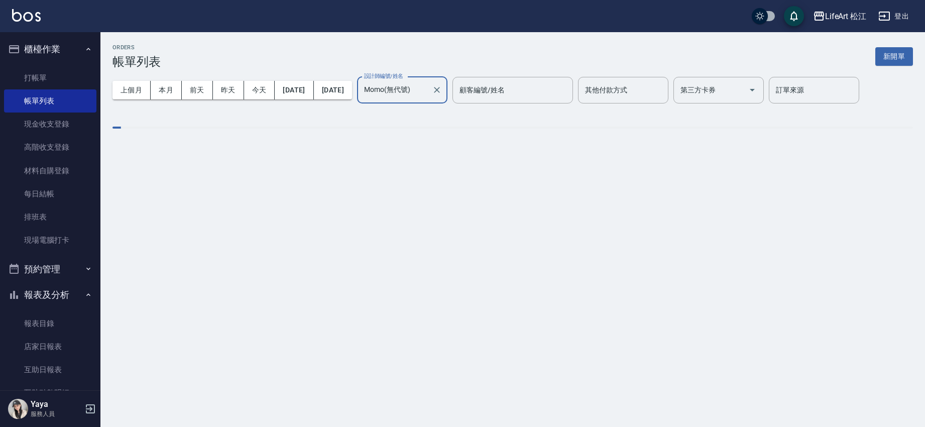
scroll to position [0, 0]
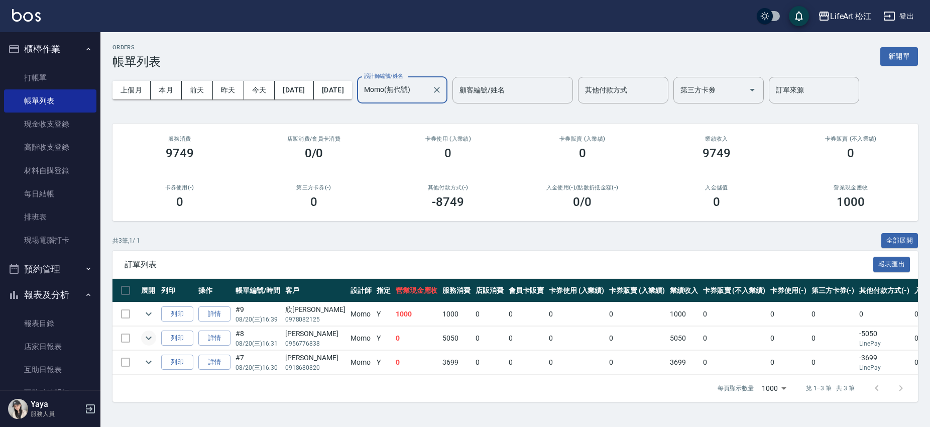
click at [148, 339] on icon "expand row" at bounding box center [149, 338] width 6 height 4
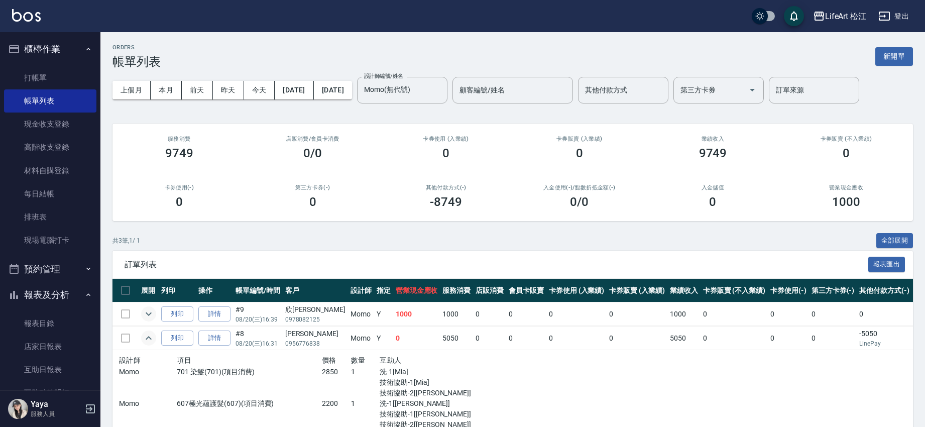
click at [155, 315] on button "expand row" at bounding box center [148, 313] width 15 height 15
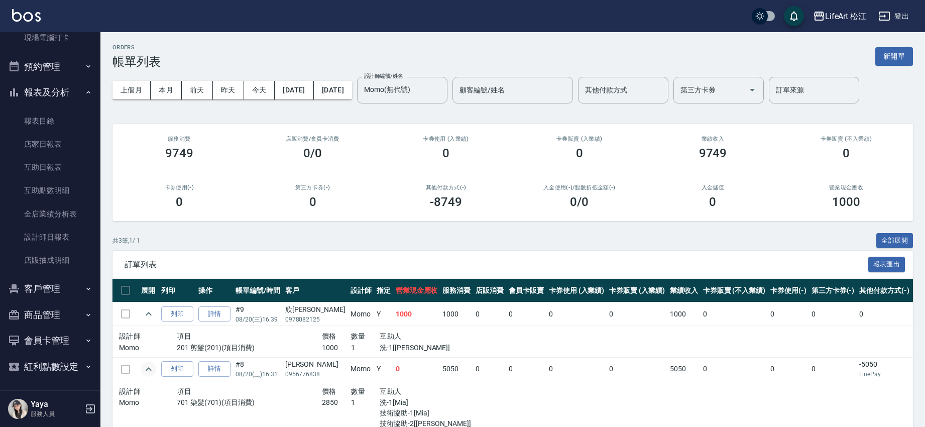
scroll to position [203, 0]
click at [50, 239] on link "設計師日報表" at bounding box center [50, 235] width 92 height 23
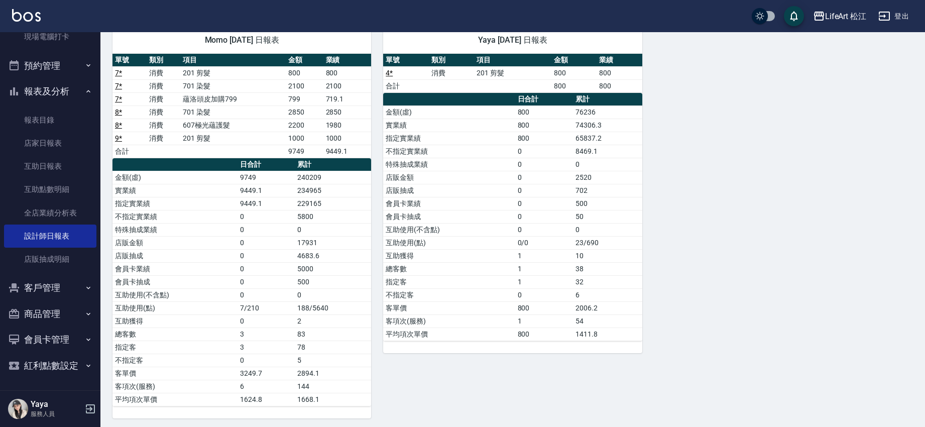
scroll to position [543, 0]
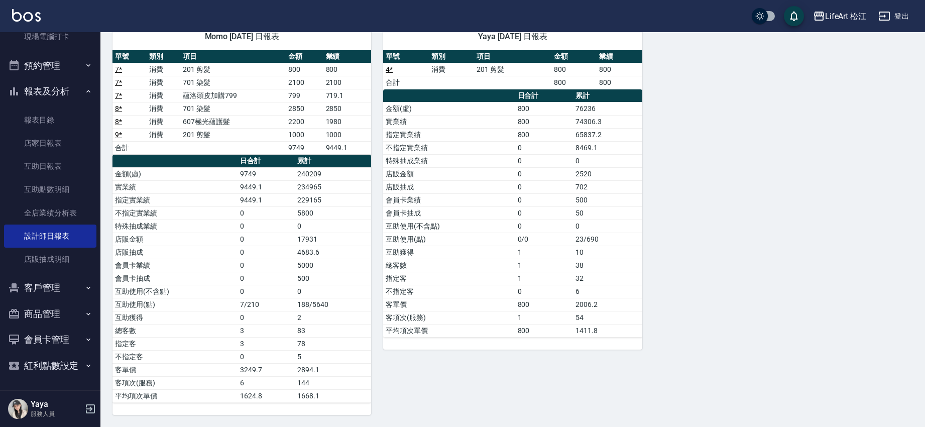
click at [306, 188] on td "234965" at bounding box center [333, 186] width 76 height 13
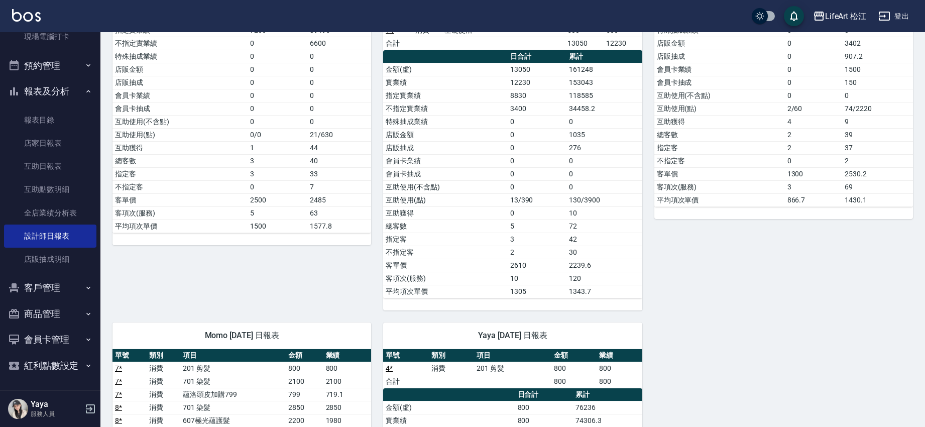
scroll to position [458, 0]
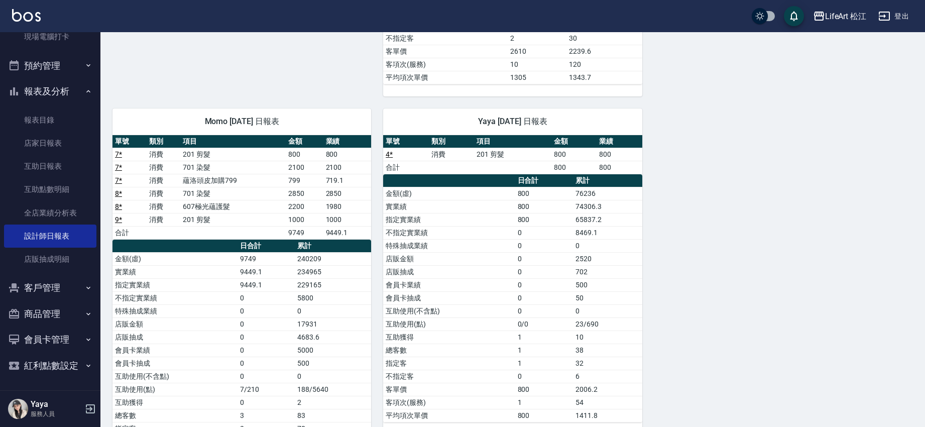
click at [310, 292] on td "5800" at bounding box center [333, 297] width 76 height 13
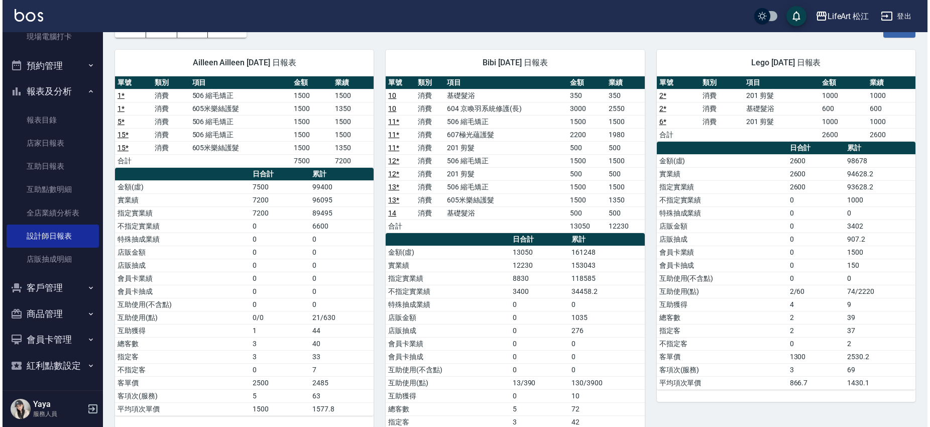
scroll to position [0, 0]
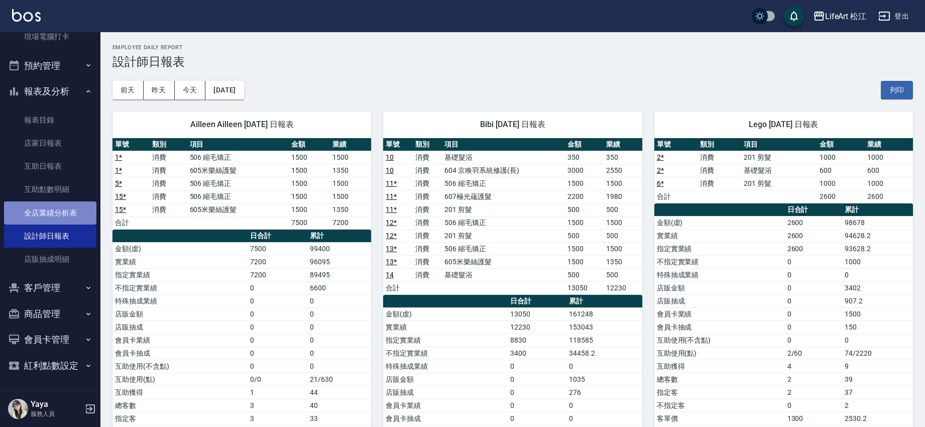
click at [53, 212] on link "全店業績分析表" at bounding box center [50, 212] width 92 height 23
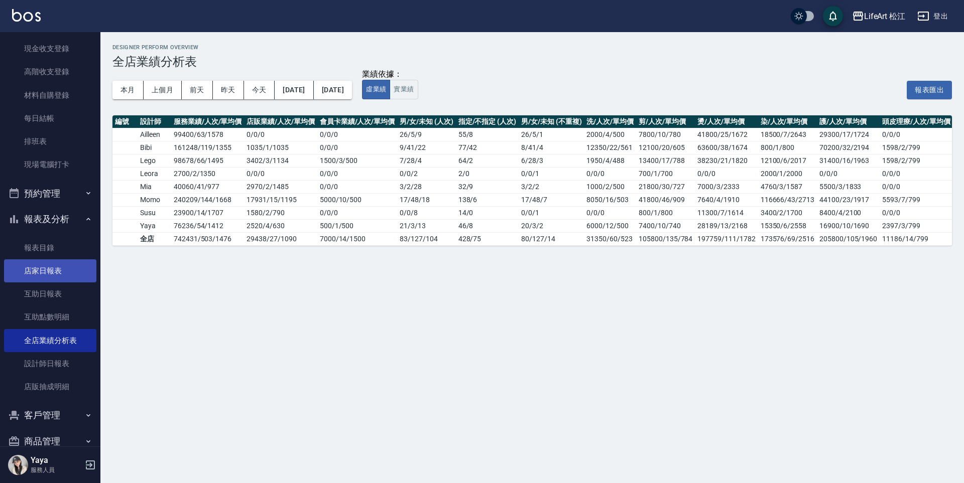
scroll to position [111, 0]
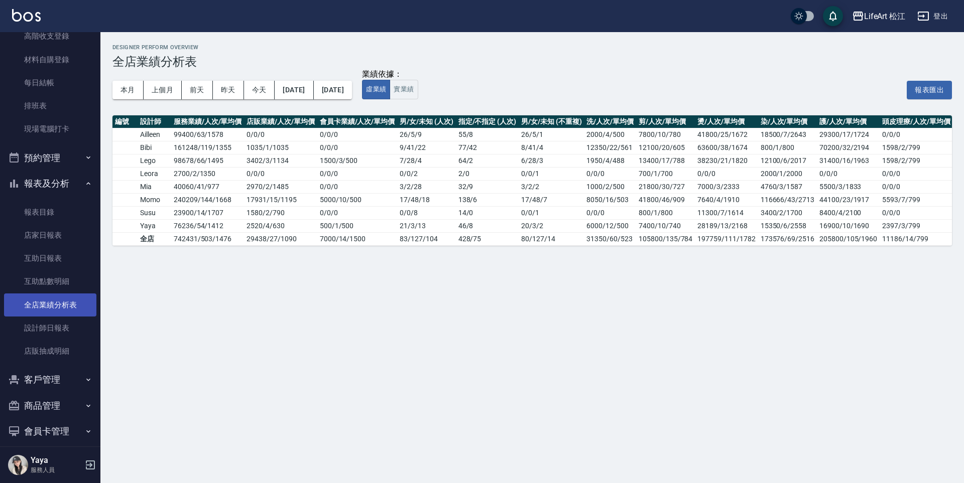
click at [54, 308] on link "全店業績分析表" at bounding box center [50, 305] width 92 height 23
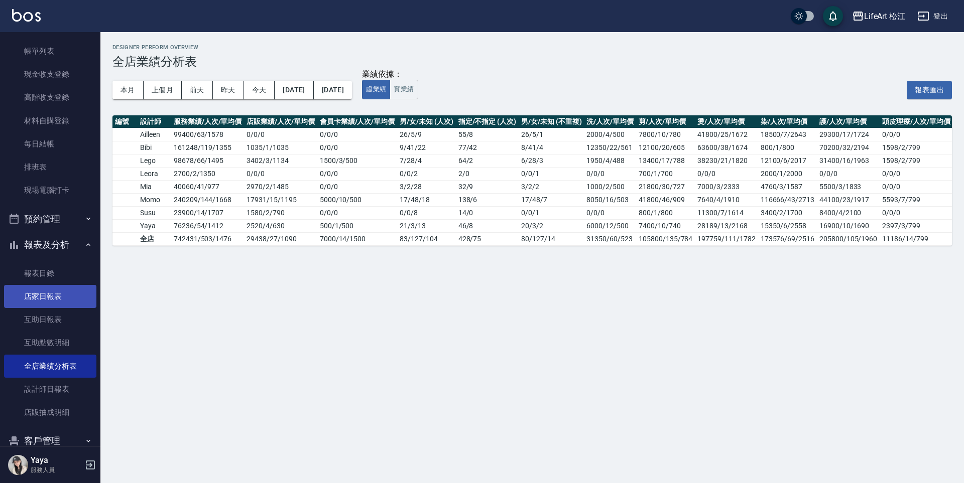
scroll to position [0, 0]
